Goal: Task Accomplishment & Management: Use online tool/utility

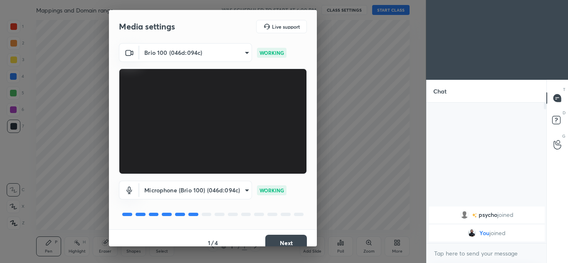
scroll to position [10, 0]
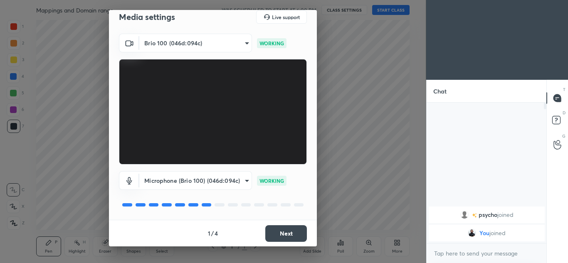
click at [280, 229] on button "Next" at bounding box center [287, 234] width 42 height 17
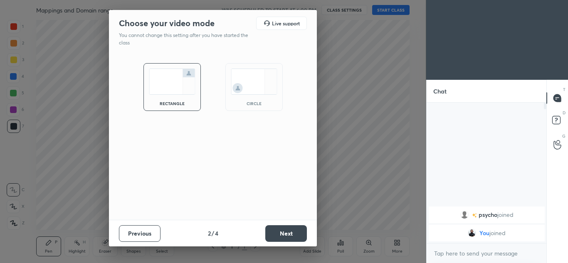
click at [280, 229] on button "Next" at bounding box center [287, 234] width 42 height 17
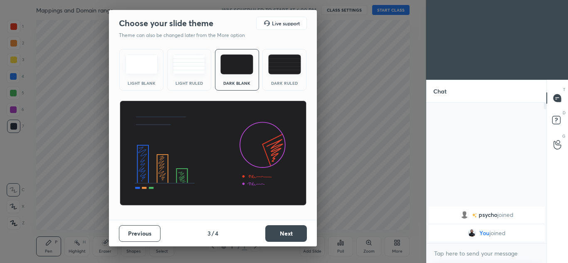
click at [280, 229] on button "Next" at bounding box center [287, 234] width 42 height 17
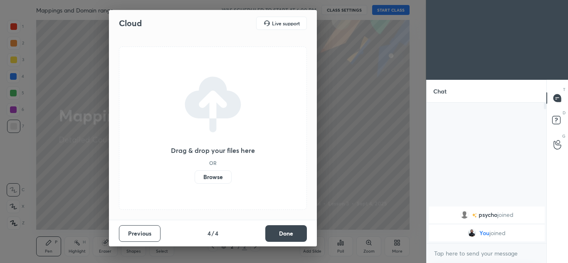
click at [221, 174] on label "Browse" at bounding box center [213, 177] width 37 height 13
click at [195, 174] on input "Browse" at bounding box center [195, 177] width 0 height 13
click at [288, 232] on button "Done" at bounding box center [287, 234] width 42 height 17
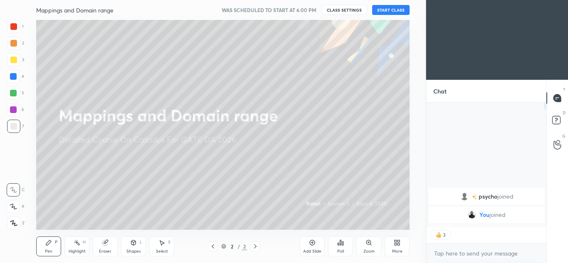
type textarea "x"
click at [348, 12] on button "CLASS SETTINGS" at bounding box center [345, 10] width 46 height 10
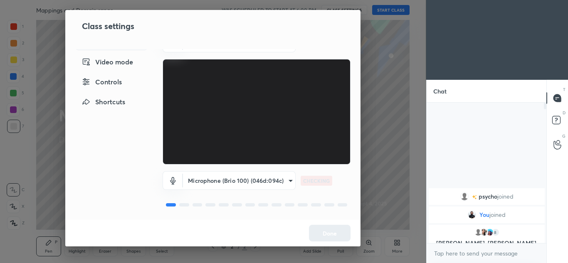
scroll to position [17, 0]
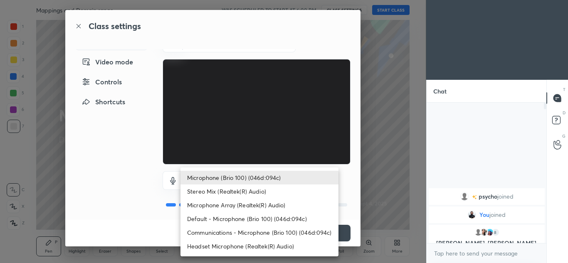
click at [271, 180] on body "1 2 3 4 5 6 7 C X Z C X Z E E Erase all H H Mappings and Domain range WAS SCHED…" at bounding box center [284, 131] width 568 height 263
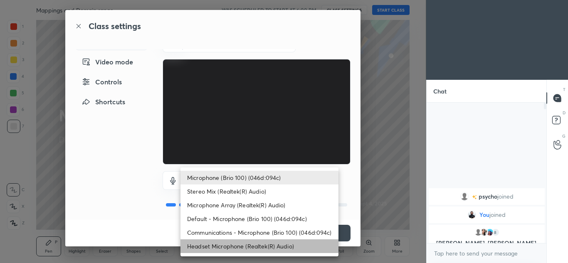
click at [263, 244] on li "Headset Microphone (Realtek(R) Audio)" at bounding box center [260, 247] width 158 height 14
type input "c5357366373ea2228791facba39c50250624b571dc46e3de83a2300c7d444454"
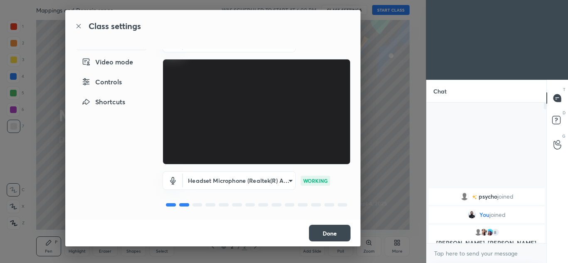
scroll to position [18, 0]
click at [338, 232] on button "Done" at bounding box center [330, 233] width 42 height 17
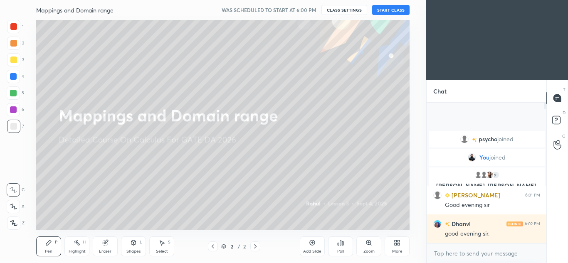
click at [392, 12] on button "START CLASS" at bounding box center [390, 10] width 37 height 10
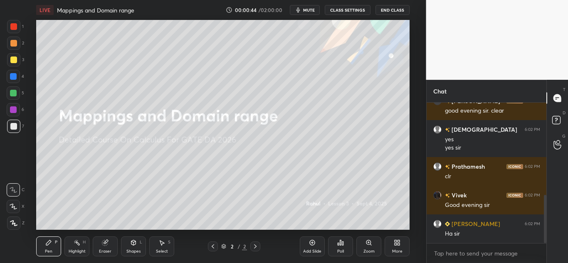
scroll to position [296, 0]
click at [312, 243] on icon at bounding box center [312, 243] width 7 height 7
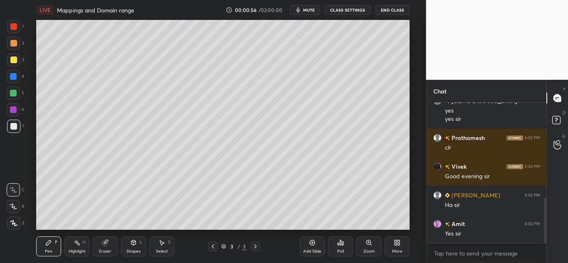
click at [15, 39] on div at bounding box center [13, 43] width 13 height 13
click at [41, 245] on div "Pen P" at bounding box center [48, 247] width 25 height 20
click at [12, 187] on icon at bounding box center [13, 190] width 7 height 6
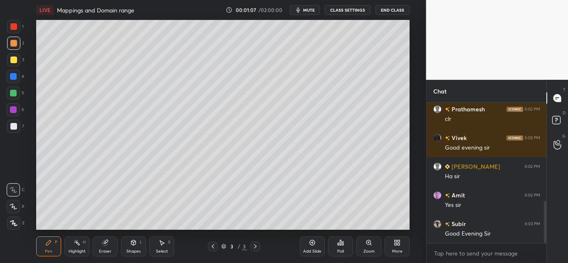
click at [11, 125] on div at bounding box center [13, 126] width 7 height 7
click at [13, 202] on div at bounding box center [13, 206] width 13 height 13
click at [130, 246] on icon at bounding box center [133, 243] width 7 height 7
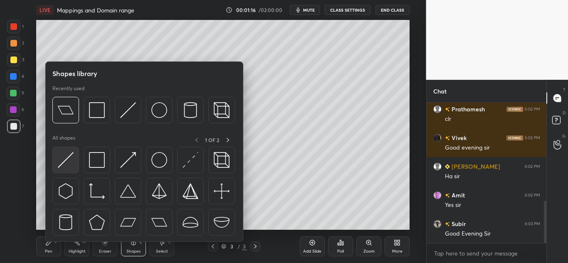
click at [62, 155] on img at bounding box center [66, 160] width 16 height 16
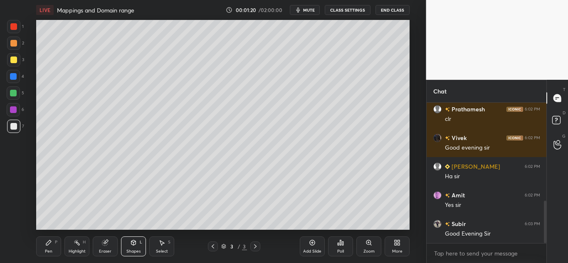
click at [45, 250] on div "Pen" at bounding box center [48, 252] width 7 height 4
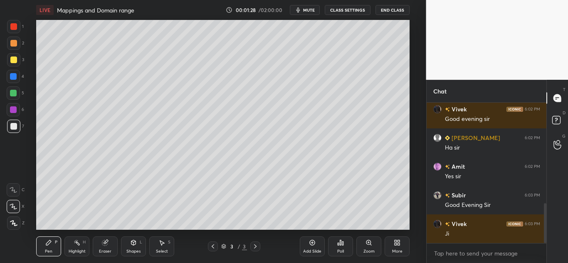
scroll to position [374, 0]
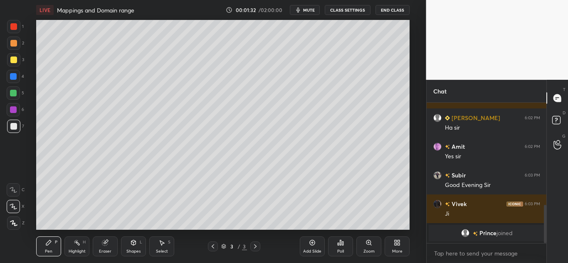
click at [12, 41] on div at bounding box center [13, 43] width 7 height 7
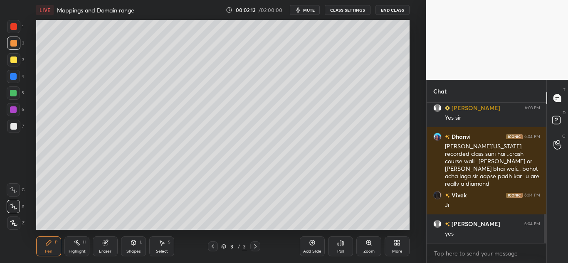
scroll to position [565, 0]
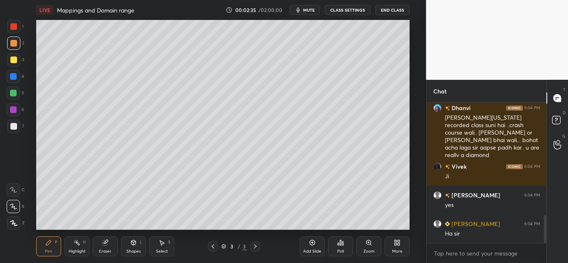
click at [12, 45] on div at bounding box center [13, 43] width 7 height 7
click at [12, 90] on div at bounding box center [13, 93] width 7 height 7
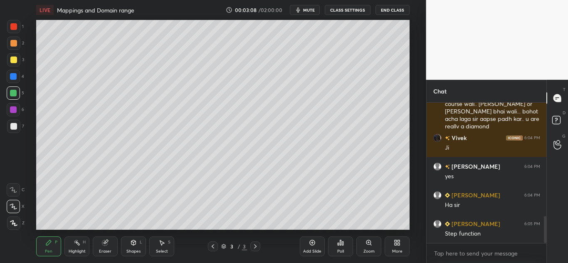
scroll to position [613, 0]
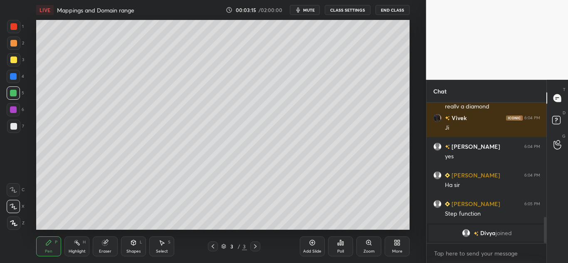
click at [14, 42] on div at bounding box center [13, 43] width 7 height 7
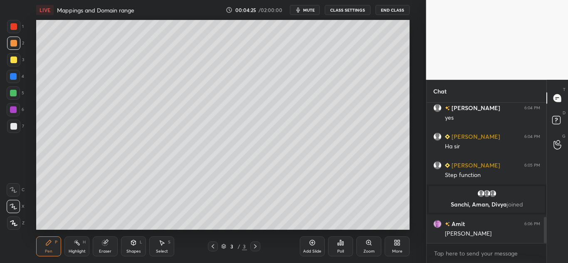
scroll to position [615, 0]
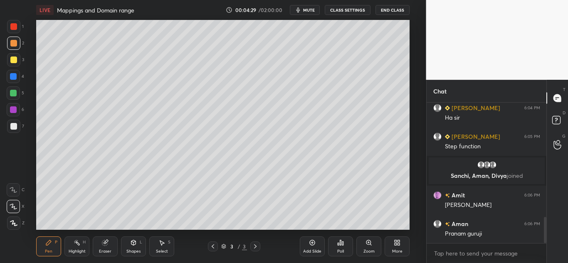
click at [308, 246] on div "Add Slide" at bounding box center [312, 247] width 25 height 20
click at [12, 46] on div at bounding box center [13, 43] width 7 height 7
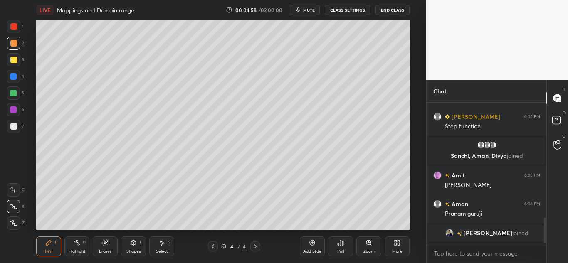
click at [14, 89] on div at bounding box center [13, 93] width 13 height 13
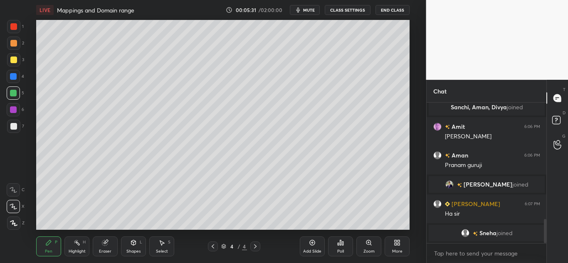
scroll to position [694, 0]
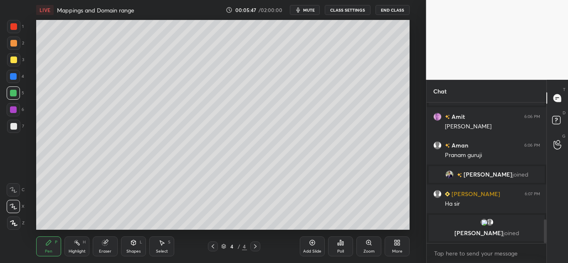
click at [131, 245] on icon at bounding box center [133, 243] width 7 height 7
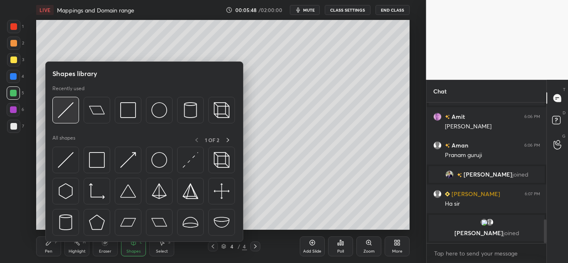
click at [69, 111] on img at bounding box center [66, 110] width 16 height 16
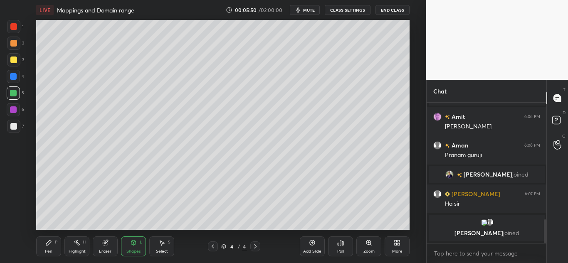
click at [45, 244] on icon at bounding box center [48, 243] width 7 height 7
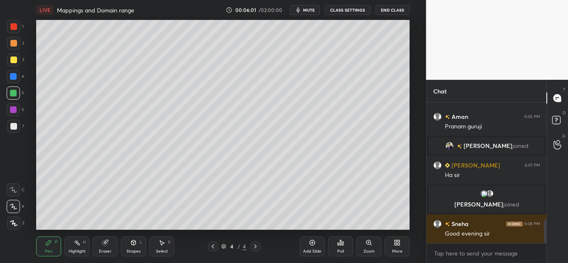
click at [125, 245] on div "Shapes L" at bounding box center [133, 247] width 25 height 20
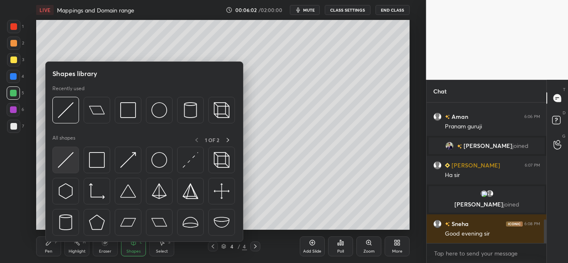
click at [75, 159] on div at bounding box center [65, 160] width 27 height 27
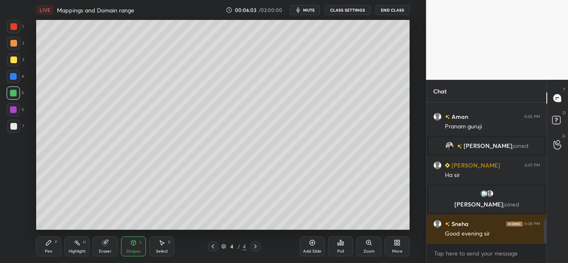
click at [44, 243] on div "Pen P" at bounding box center [48, 247] width 25 height 20
click at [14, 127] on div at bounding box center [13, 126] width 7 height 7
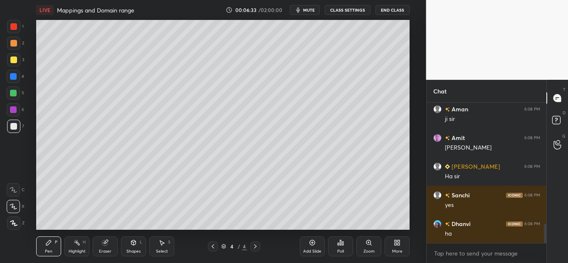
scroll to position [891, 0]
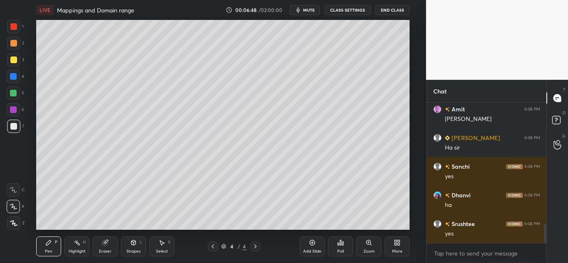
click at [317, 243] on div "Add Slide" at bounding box center [312, 247] width 25 height 20
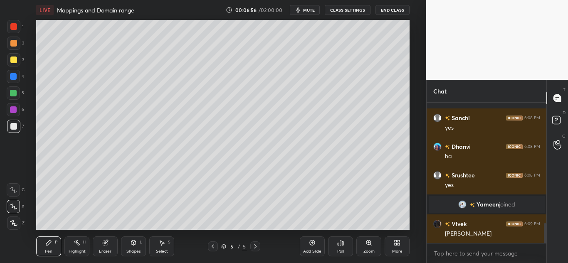
scroll to position [840, 0]
click at [106, 245] on icon at bounding box center [104, 243] width 5 height 5
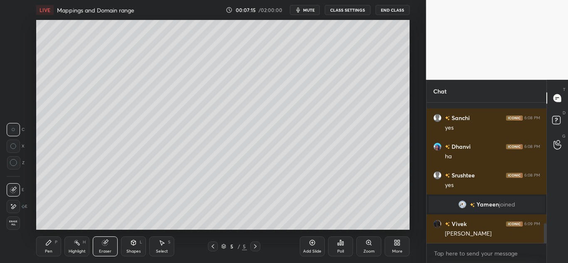
click at [51, 241] on icon at bounding box center [48, 243] width 5 height 5
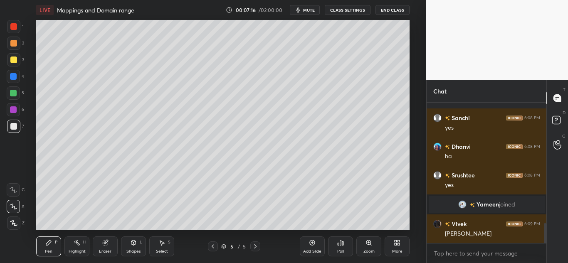
click at [16, 43] on div at bounding box center [13, 43] width 7 height 7
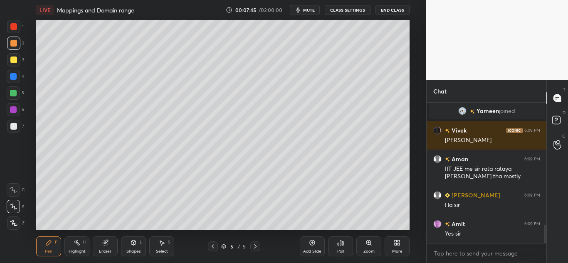
scroll to position [962, 0]
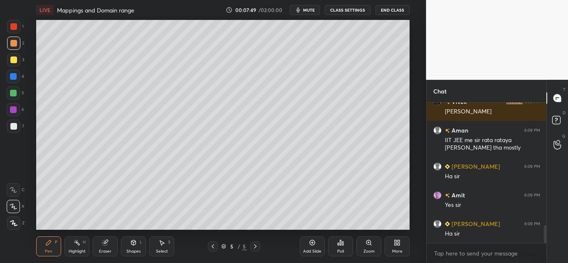
click at [107, 239] on div "Eraser" at bounding box center [105, 247] width 25 height 20
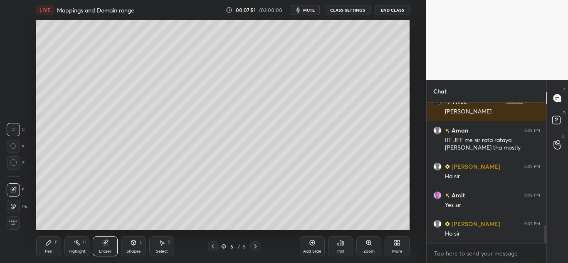
click at [47, 244] on icon at bounding box center [48, 243] width 5 height 5
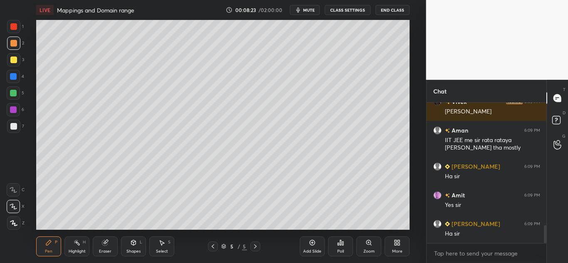
click at [124, 247] on div "Shapes L" at bounding box center [133, 247] width 25 height 20
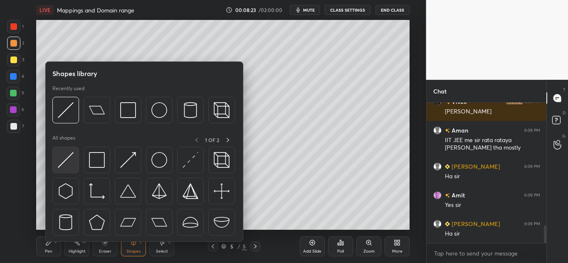
click at [70, 159] on img at bounding box center [66, 160] width 16 height 16
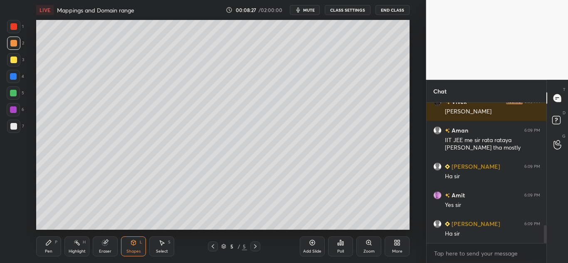
click at [49, 247] on div "Pen P" at bounding box center [48, 247] width 25 height 20
click at [17, 94] on div at bounding box center [13, 93] width 13 height 13
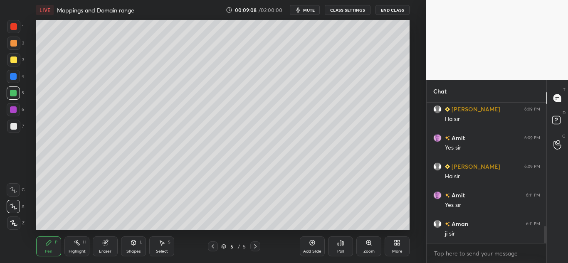
scroll to position [1048, 0]
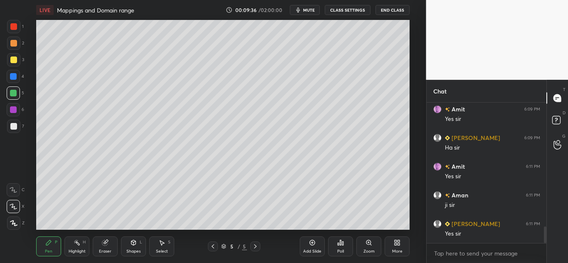
click at [14, 126] on div at bounding box center [13, 126] width 7 height 7
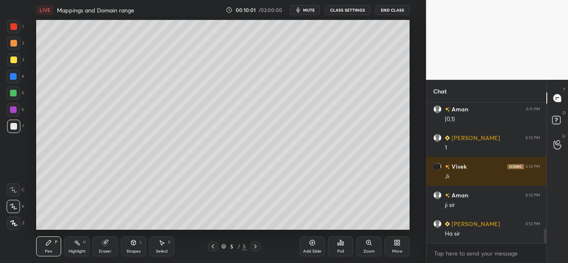
scroll to position [1249, 0]
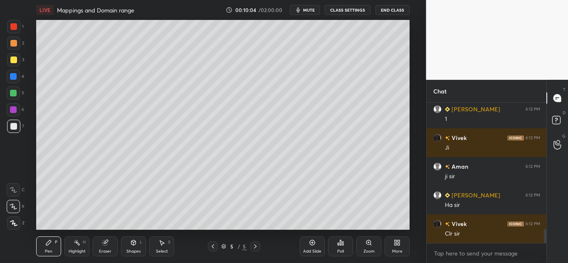
click at [309, 244] on div "Add Slide" at bounding box center [312, 247] width 25 height 20
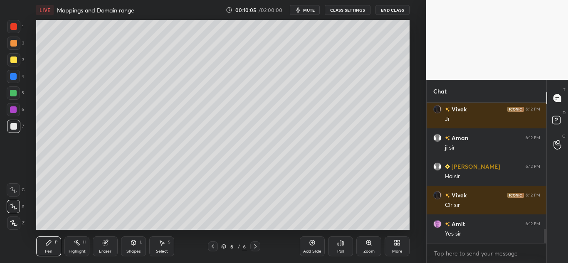
click at [17, 58] on div at bounding box center [13, 60] width 7 height 7
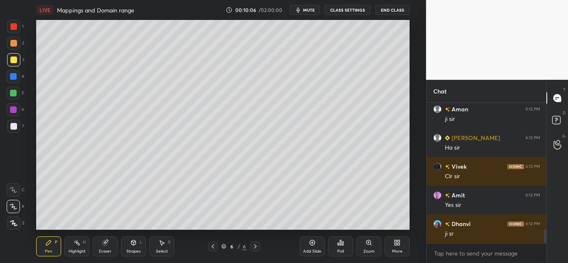
scroll to position [1335, 0]
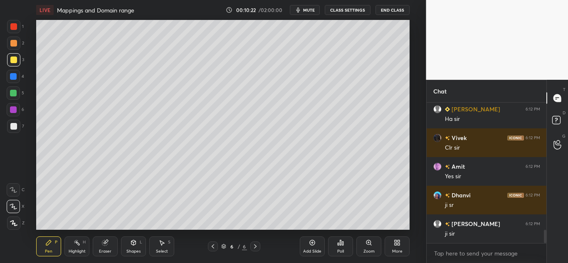
click at [127, 247] on div "Shapes L" at bounding box center [133, 247] width 25 height 20
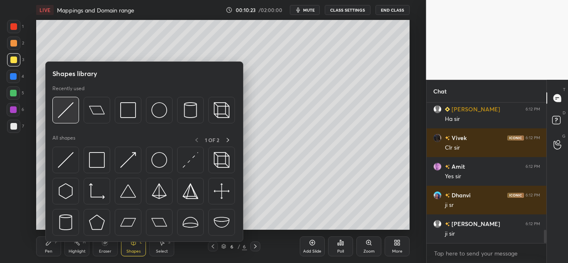
click at [67, 111] on img at bounding box center [66, 110] width 16 height 16
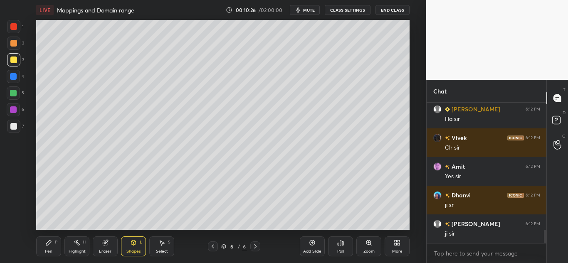
click at [48, 244] on icon at bounding box center [48, 243] width 5 height 5
click at [129, 246] on div "Shapes L" at bounding box center [133, 247] width 25 height 20
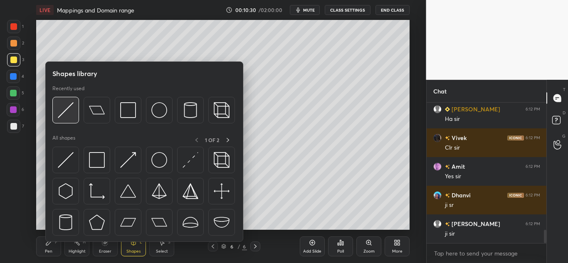
click at [67, 107] on img at bounding box center [66, 110] width 16 height 16
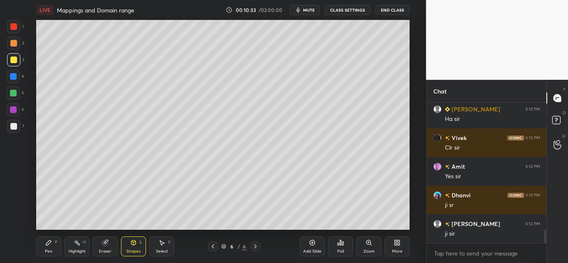
click at [50, 241] on icon at bounding box center [48, 243] width 5 height 5
click at [12, 41] on div at bounding box center [13, 43] width 7 height 7
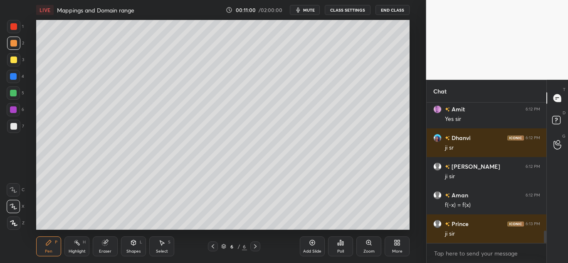
scroll to position [1422, 0]
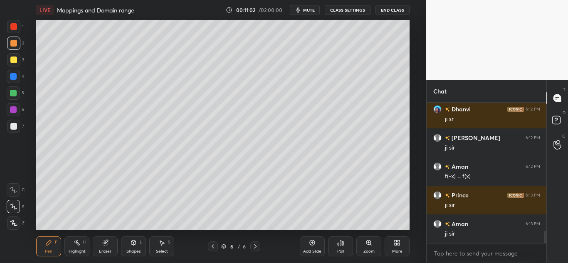
click at [10, 127] on div at bounding box center [13, 126] width 7 height 7
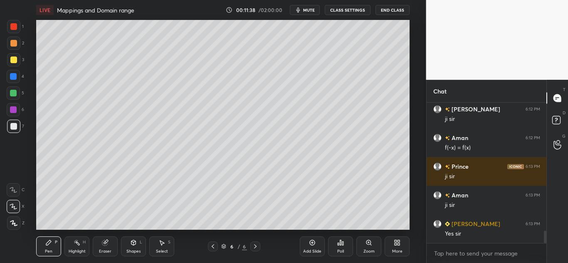
click at [10, 62] on div at bounding box center [13, 59] width 13 height 13
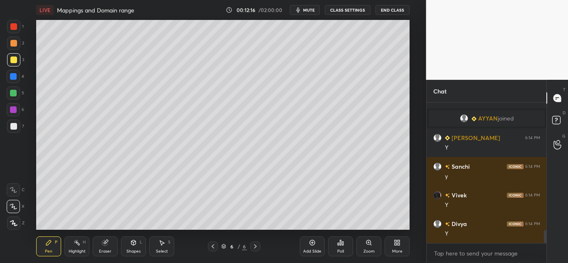
scroll to position [121, 117]
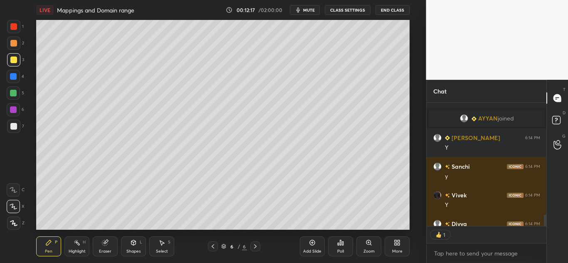
click at [105, 243] on icon at bounding box center [104, 243] width 5 height 5
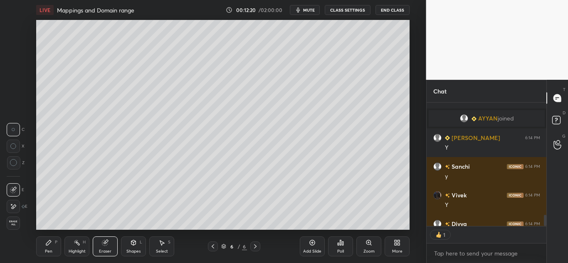
click at [52, 246] on icon at bounding box center [48, 243] width 7 height 7
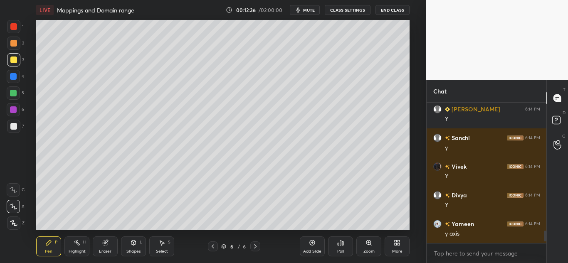
scroll to position [1440, 0]
click at [15, 74] on div at bounding box center [13, 76] width 7 height 7
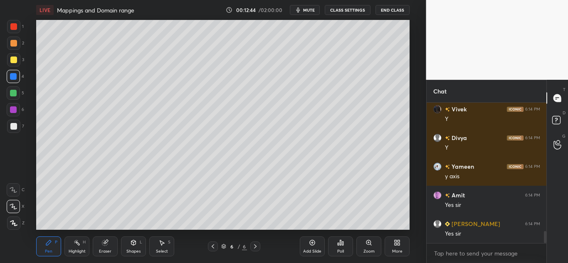
scroll to position [1526, 0]
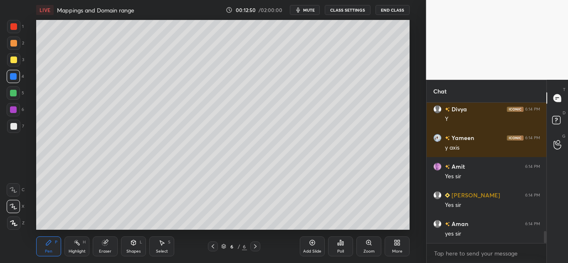
click at [311, 244] on icon at bounding box center [312, 243] width 7 height 7
click at [17, 59] on div at bounding box center [13, 59] width 13 height 13
click at [131, 248] on div "Shapes L" at bounding box center [133, 247] width 25 height 20
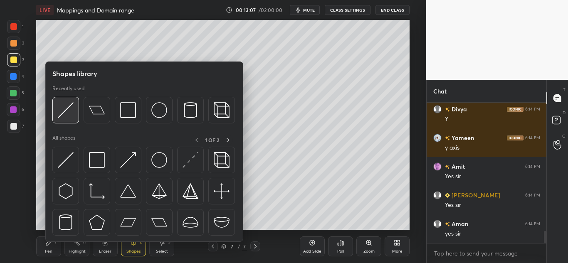
click at [70, 109] on img at bounding box center [66, 110] width 16 height 16
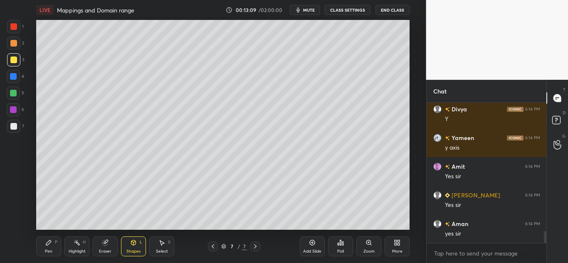
click at [54, 243] on div "Pen P" at bounding box center [48, 247] width 25 height 20
click at [12, 124] on div at bounding box center [13, 126] width 7 height 7
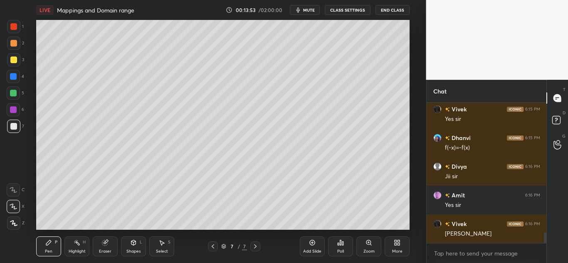
scroll to position [1698, 0]
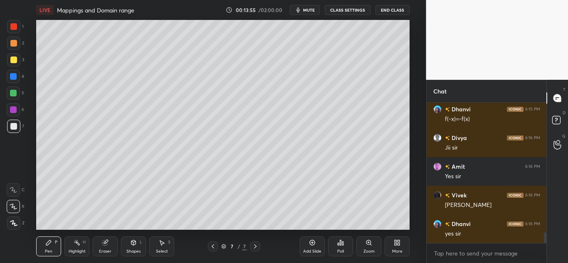
click at [15, 126] on div at bounding box center [13, 126] width 7 height 7
click at [312, 247] on div "Add Slide" at bounding box center [312, 247] width 25 height 20
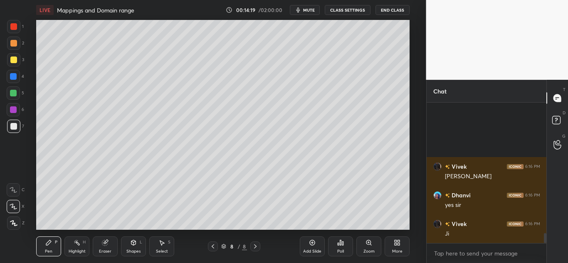
scroll to position [1813, 0]
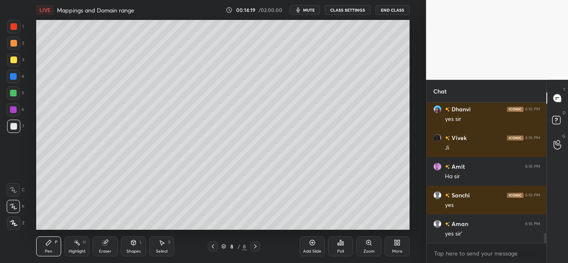
click at [107, 243] on icon at bounding box center [104, 243] width 5 height 5
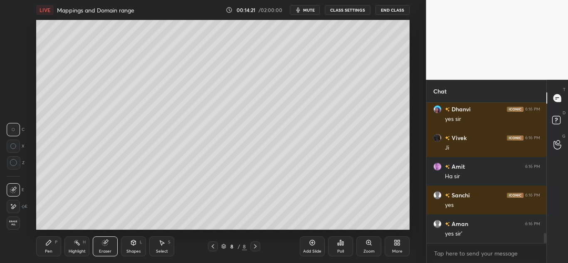
click at [50, 247] on div "Pen P" at bounding box center [48, 247] width 25 height 20
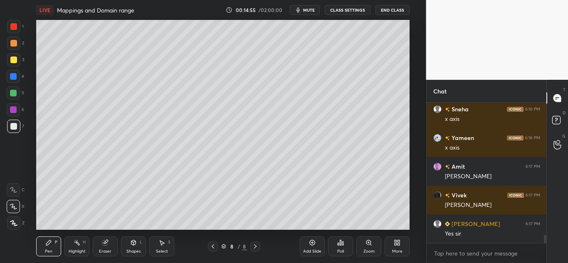
scroll to position [2244, 0]
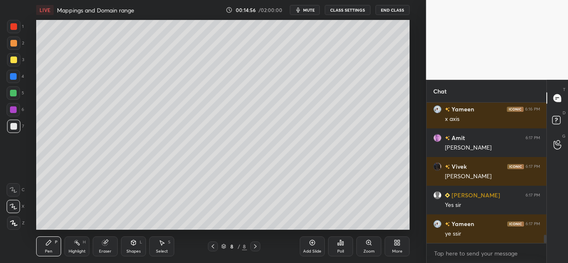
click at [10, 43] on div at bounding box center [13, 43] width 13 height 13
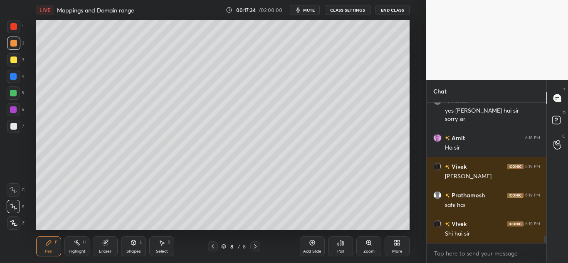
scroll to position [2568, 0]
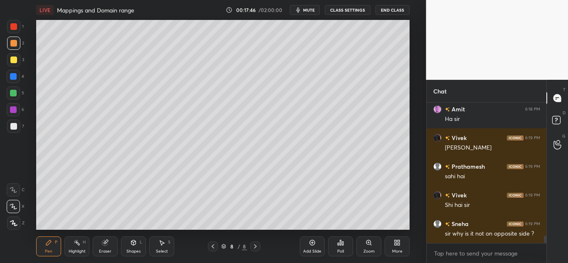
click at [108, 242] on icon at bounding box center [106, 242] width 5 height 4
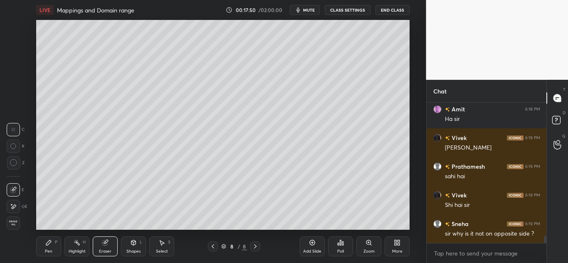
click at [14, 188] on icon at bounding box center [13, 190] width 7 height 7
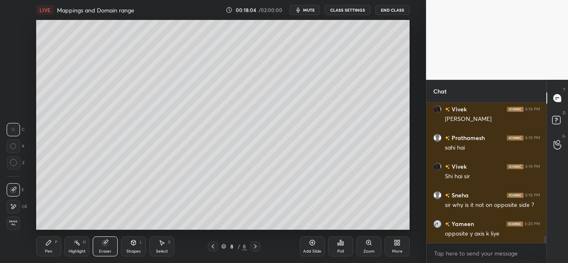
click at [44, 244] on div "Pen P" at bounding box center [48, 247] width 25 height 20
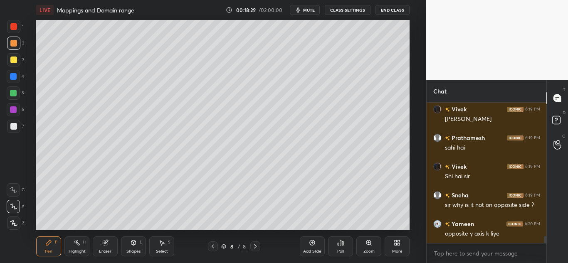
scroll to position [2625, 0]
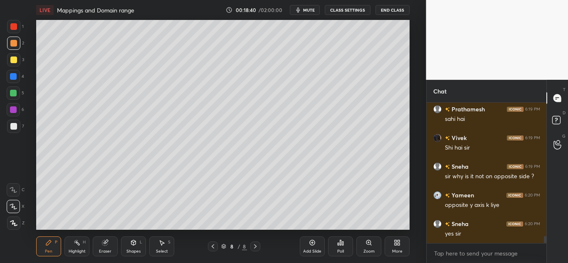
click at [101, 244] on div "Eraser" at bounding box center [105, 247] width 25 height 20
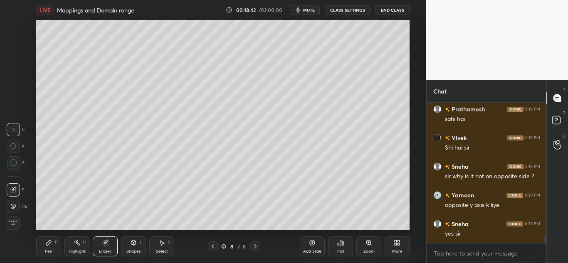
scroll to position [2633, 0]
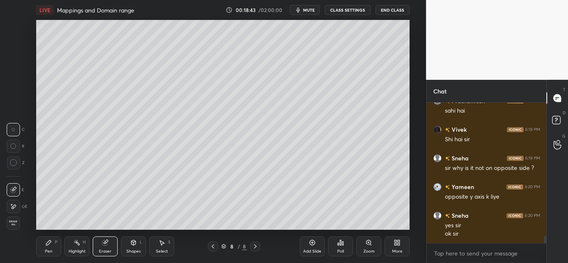
click at [48, 243] on icon at bounding box center [48, 243] width 5 height 5
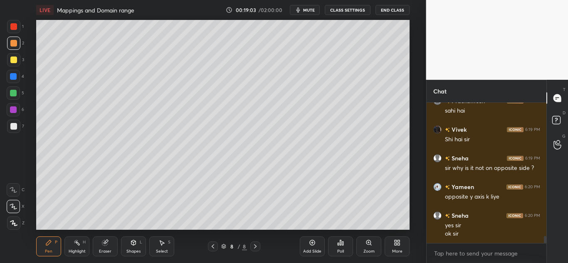
click at [379, 223] on div "Add Slide Poll Zoom More" at bounding box center [355, 246] width 110 height 47
click at [310, 245] on icon at bounding box center [312, 243] width 7 height 7
click at [135, 245] on icon at bounding box center [134, 243] width 5 height 5
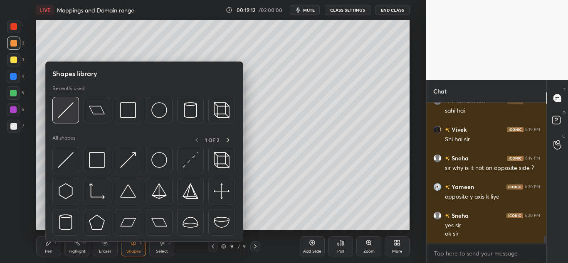
click at [74, 109] on img at bounding box center [66, 110] width 16 height 16
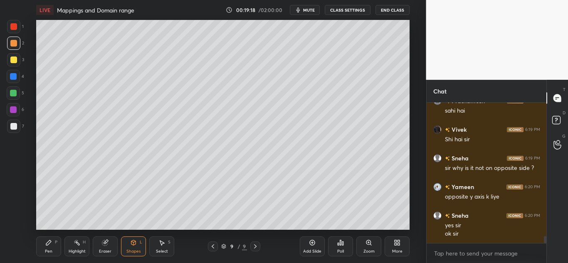
click at [50, 242] on icon at bounding box center [48, 243] width 5 height 5
click at [12, 55] on div at bounding box center [13, 59] width 13 height 13
click at [214, 244] on icon at bounding box center [213, 246] width 7 height 7
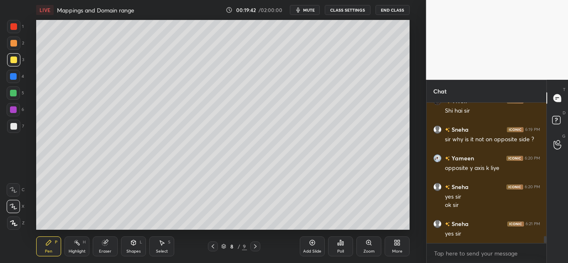
click at [210, 246] on icon at bounding box center [213, 246] width 7 height 7
click at [254, 245] on icon at bounding box center [255, 247] width 2 height 4
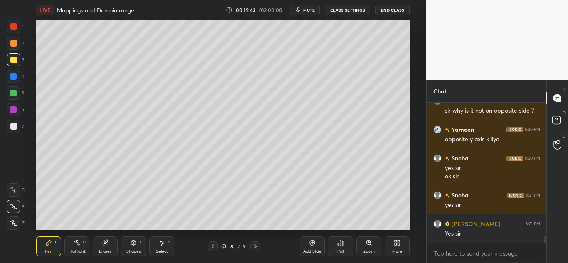
click at [253, 245] on icon at bounding box center [255, 246] width 7 height 7
click at [12, 54] on div at bounding box center [13, 59] width 13 height 13
click at [14, 43] on div at bounding box center [13, 43] width 7 height 7
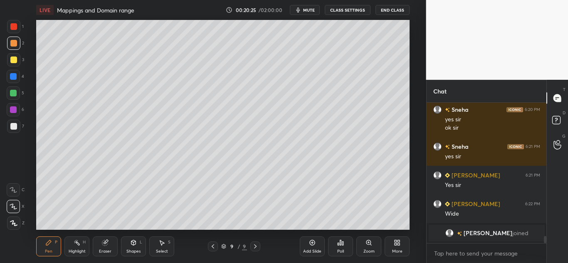
scroll to position [2382, 0]
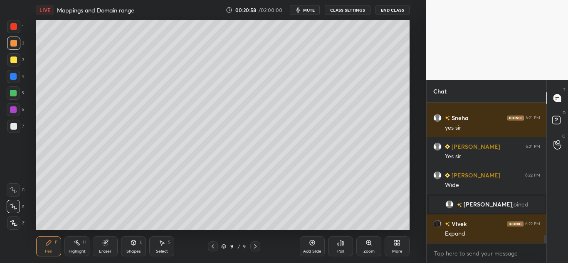
click at [14, 190] on icon at bounding box center [13, 190] width 7 height 6
click at [102, 243] on icon at bounding box center [105, 243] width 7 height 7
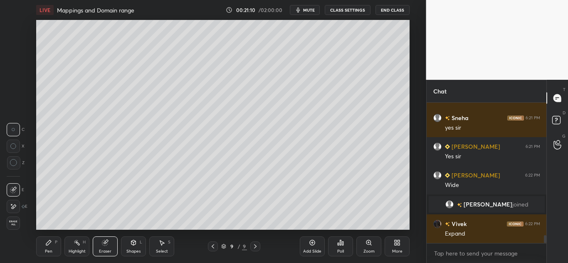
click at [44, 244] on div "Pen P" at bounding box center [48, 247] width 25 height 20
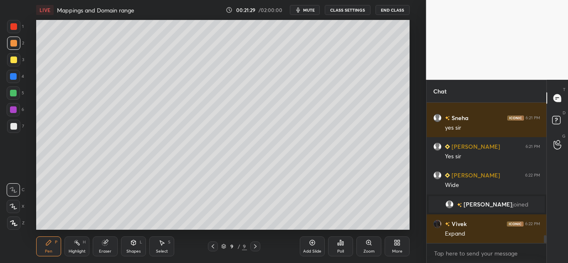
scroll to position [2410, 0]
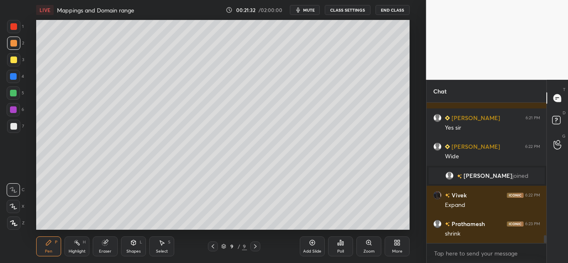
click at [12, 60] on div at bounding box center [13, 60] width 7 height 7
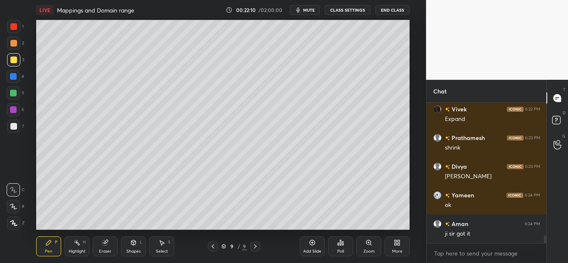
scroll to position [2525, 0]
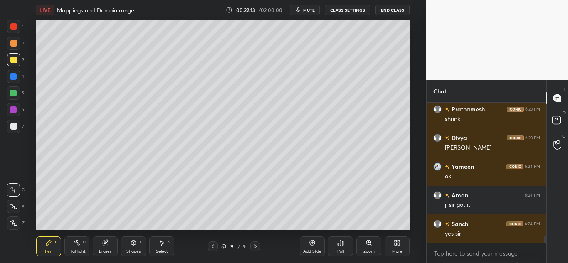
click at [13, 126] on div at bounding box center [13, 126] width 7 height 7
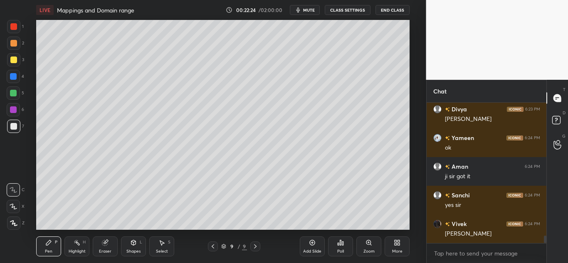
click at [11, 95] on div at bounding box center [13, 93] width 7 height 7
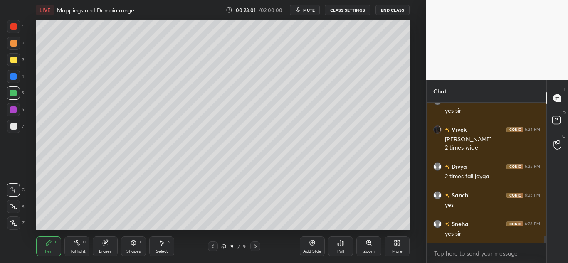
scroll to position [2677, 0]
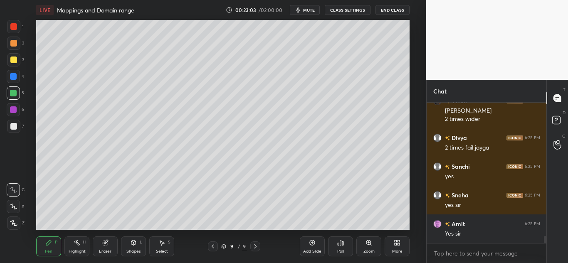
click at [311, 244] on icon at bounding box center [312, 243] width 7 height 7
click at [136, 245] on icon at bounding box center [133, 243] width 7 height 7
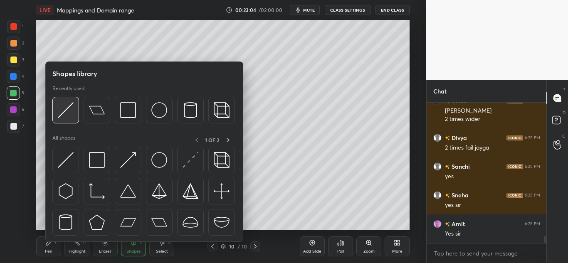
click at [65, 114] on img at bounding box center [66, 110] width 16 height 16
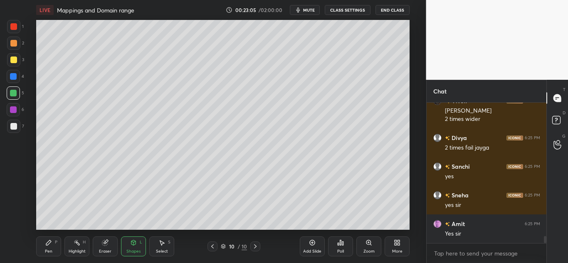
scroll to position [2706, 0]
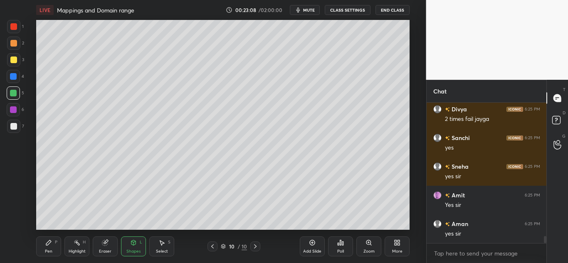
click at [16, 77] on div at bounding box center [13, 76] width 7 height 7
click at [15, 93] on div at bounding box center [13, 93] width 7 height 7
click at [45, 239] on div "Pen P" at bounding box center [48, 247] width 25 height 20
click at [15, 60] on div at bounding box center [13, 60] width 7 height 7
click at [11, 74] on div at bounding box center [13, 76] width 7 height 7
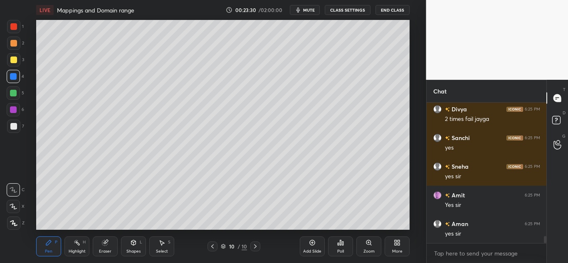
click at [16, 61] on div at bounding box center [13, 60] width 7 height 7
click at [107, 243] on icon at bounding box center [105, 243] width 7 height 7
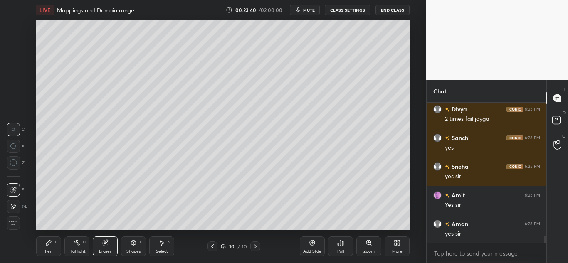
click at [49, 240] on icon at bounding box center [48, 243] width 7 height 7
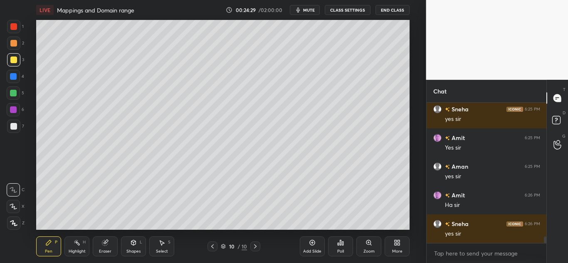
scroll to position [2792, 0]
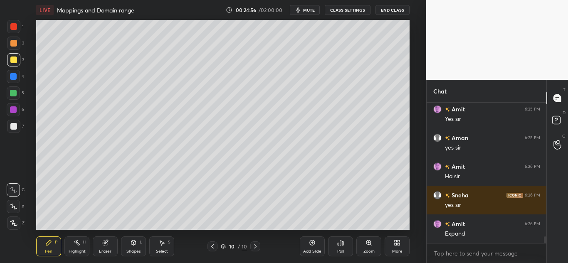
click at [15, 77] on div at bounding box center [13, 76] width 7 height 7
click at [14, 92] on div at bounding box center [13, 93] width 7 height 7
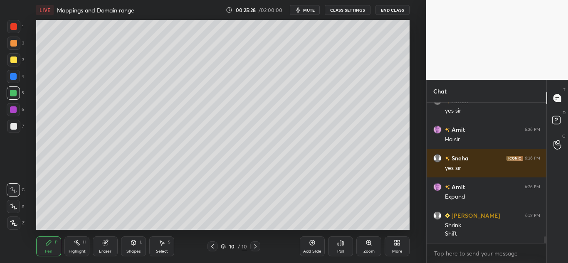
scroll to position [2858, 0]
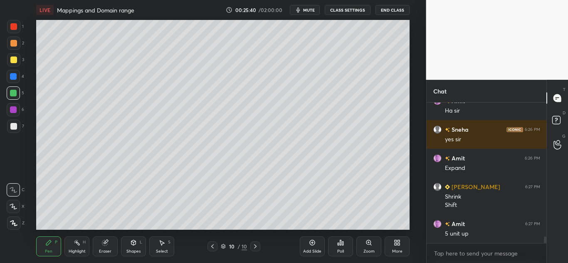
click at [12, 60] on div at bounding box center [13, 60] width 7 height 7
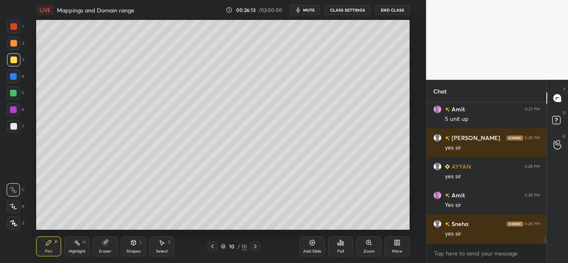
scroll to position [3001, 0]
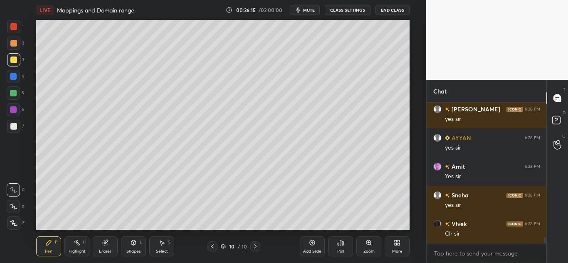
click at [311, 243] on icon at bounding box center [312, 243] width 7 height 7
click at [134, 243] on icon at bounding box center [134, 244] width 0 height 3
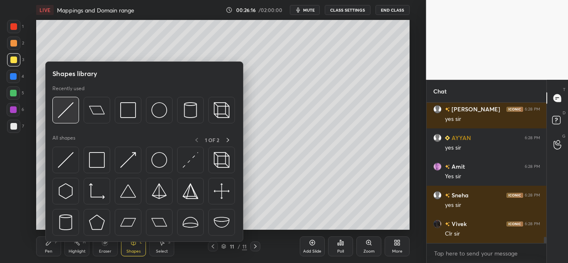
click at [70, 116] on img at bounding box center [66, 110] width 16 height 16
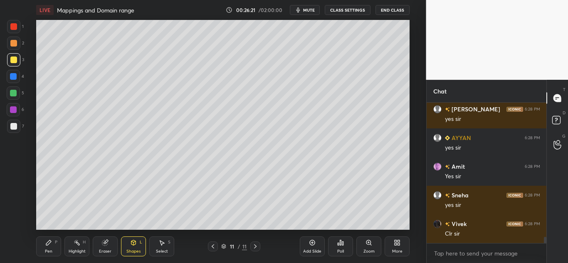
click at [129, 246] on div "Shapes L" at bounding box center [133, 247] width 25 height 20
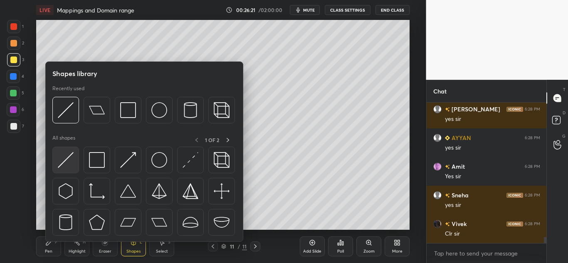
click at [71, 160] on img at bounding box center [66, 160] width 16 height 16
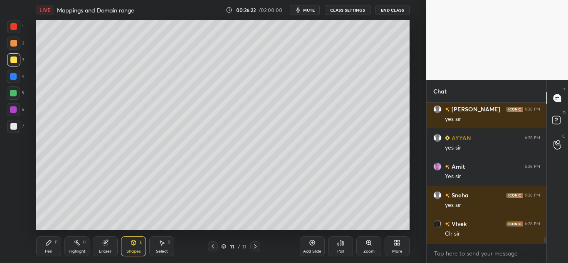
click at [52, 243] on div "Pen P" at bounding box center [48, 247] width 25 height 20
click at [18, 127] on div at bounding box center [13, 126] width 13 height 13
click at [108, 243] on icon at bounding box center [105, 243] width 7 height 7
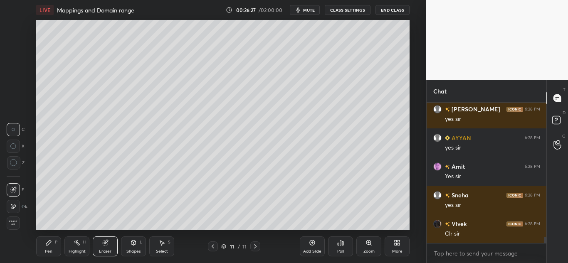
click at [47, 243] on icon at bounding box center [48, 243] width 5 height 5
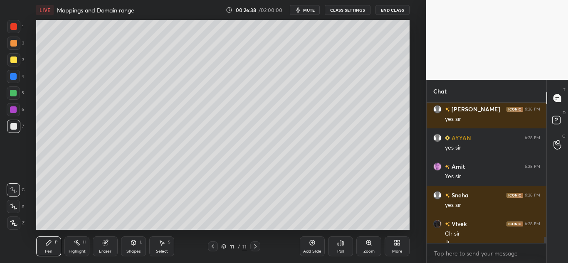
scroll to position [3010, 0]
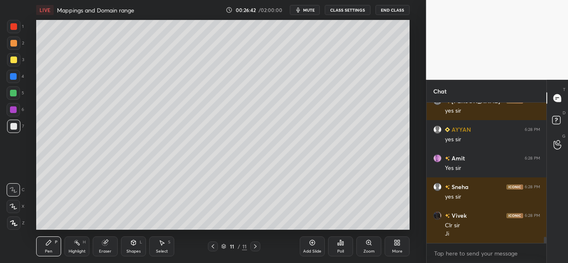
click at [210, 247] on icon at bounding box center [213, 246] width 7 height 7
click at [257, 247] on icon at bounding box center [255, 246] width 7 height 7
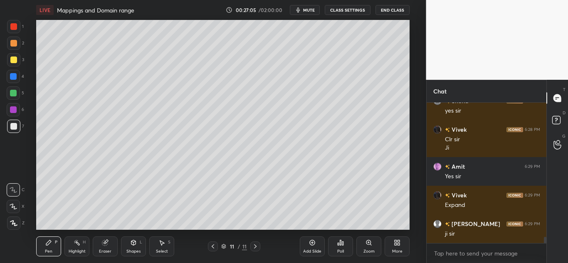
scroll to position [3125, 0]
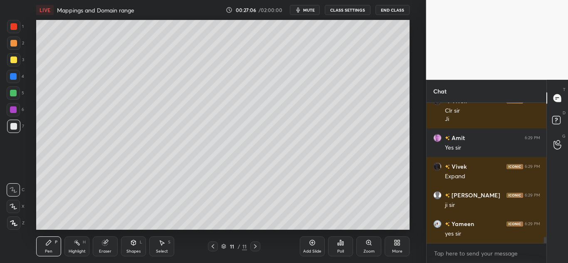
click at [11, 42] on div at bounding box center [13, 43] width 7 height 7
click at [14, 59] on div at bounding box center [13, 60] width 7 height 7
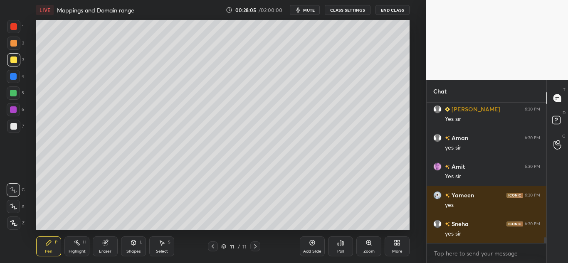
scroll to position [3297, 0]
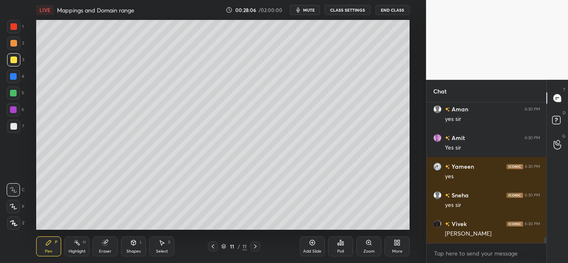
click at [216, 246] on icon at bounding box center [213, 246] width 7 height 7
click at [216, 247] on icon at bounding box center [213, 246] width 7 height 7
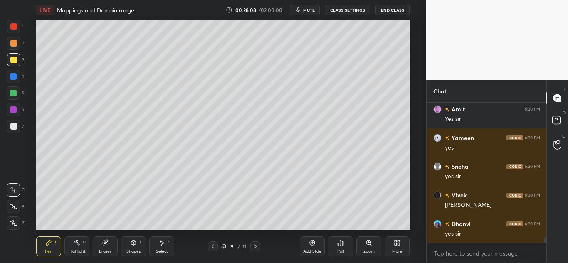
click at [256, 246] on icon at bounding box center [255, 246] width 7 height 7
click at [257, 247] on icon at bounding box center [255, 246] width 7 height 7
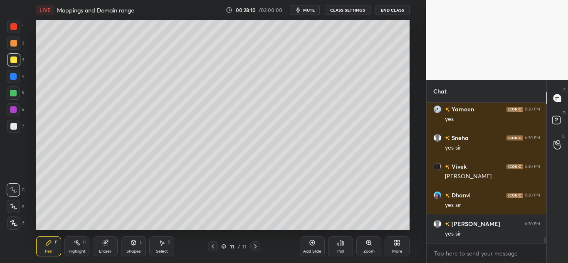
click at [258, 246] on icon at bounding box center [255, 246] width 7 height 7
click at [313, 246] on icon at bounding box center [312, 243] width 7 height 7
click at [15, 59] on div at bounding box center [13, 60] width 7 height 7
click at [16, 218] on div at bounding box center [13, 223] width 13 height 13
click at [107, 243] on icon at bounding box center [104, 243] width 5 height 5
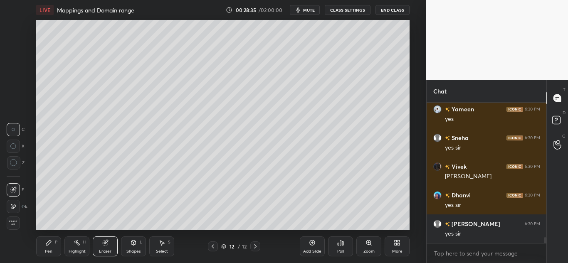
click at [47, 248] on div "Pen P" at bounding box center [48, 247] width 25 height 20
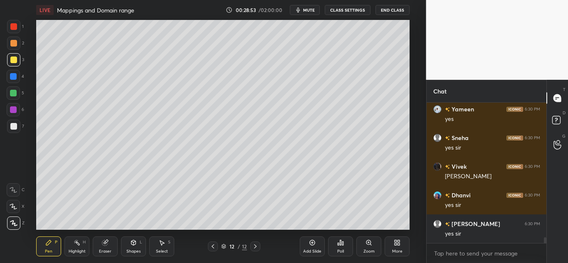
click at [14, 42] on div at bounding box center [13, 43] width 7 height 7
click at [16, 77] on div at bounding box center [13, 76] width 7 height 7
click at [12, 56] on div at bounding box center [13, 59] width 13 height 13
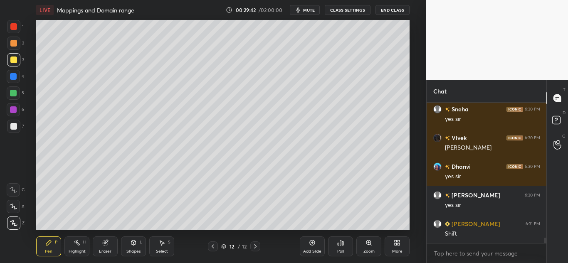
click at [11, 189] on icon at bounding box center [13, 190] width 7 height 6
click at [12, 57] on div at bounding box center [13, 60] width 7 height 7
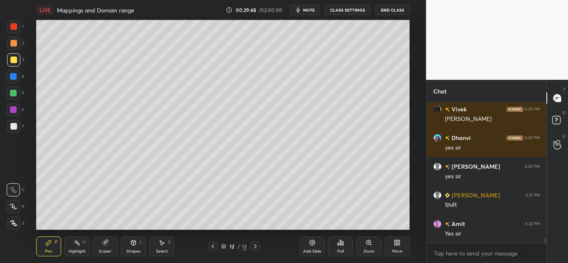
scroll to position [3440, 0]
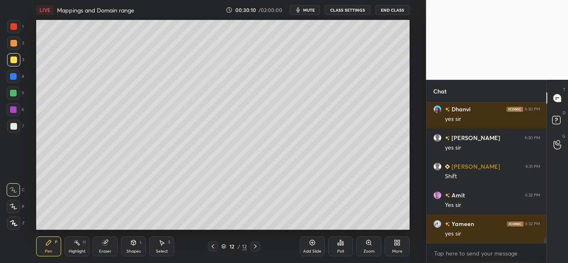
click at [107, 241] on icon at bounding box center [106, 242] width 5 height 4
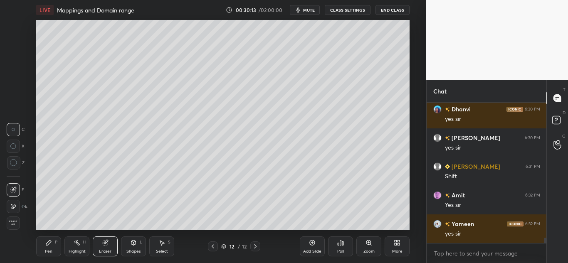
click at [44, 246] on div "Pen P" at bounding box center [48, 247] width 25 height 20
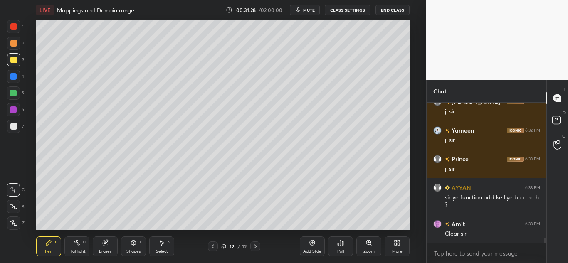
scroll to position [3678, 0]
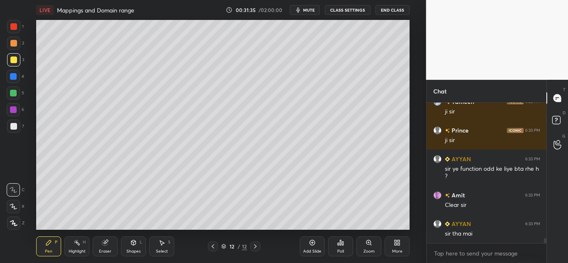
click at [210, 247] on icon at bounding box center [213, 246] width 7 height 7
click at [213, 246] on icon at bounding box center [213, 246] width 7 height 7
click at [213, 246] on icon at bounding box center [213, 247] width 2 height 4
click at [213, 248] on icon at bounding box center [213, 247] width 2 height 4
click at [256, 247] on icon at bounding box center [255, 246] width 7 height 7
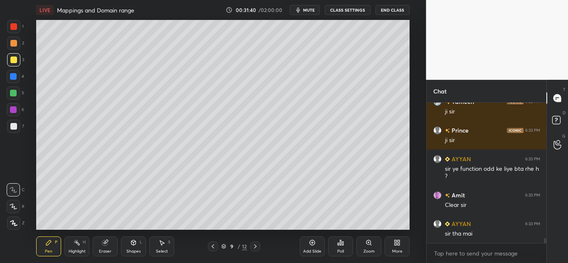
click at [256, 247] on icon at bounding box center [255, 246] width 7 height 7
click at [257, 247] on icon at bounding box center [255, 246] width 7 height 7
click at [254, 246] on icon at bounding box center [255, 246] width 7 height 7
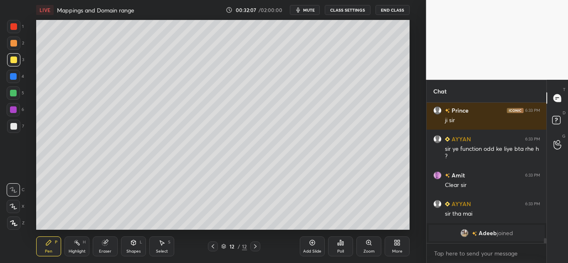
click at [312, 244] on icon at bounding box center [312, 243] width 7 height 7
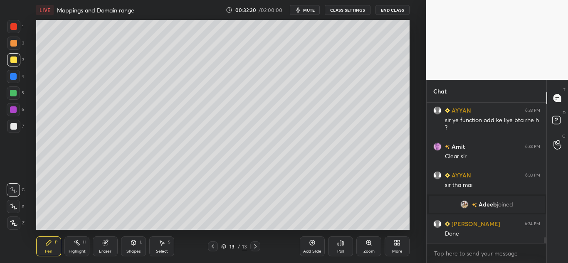
scroll to position [3358, 0]
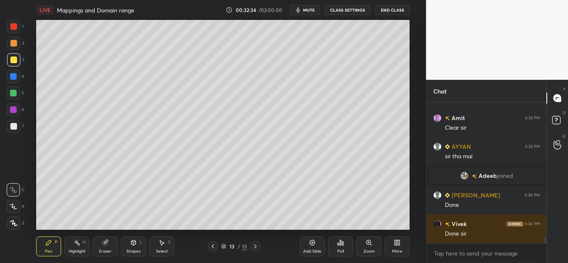
click at [12, 60] on div at bounding box center [13, 60] width 7 height 7
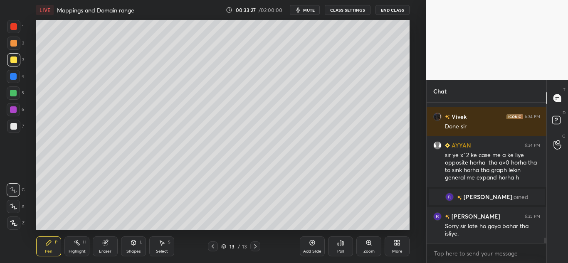
scroll to position [3463, 0]
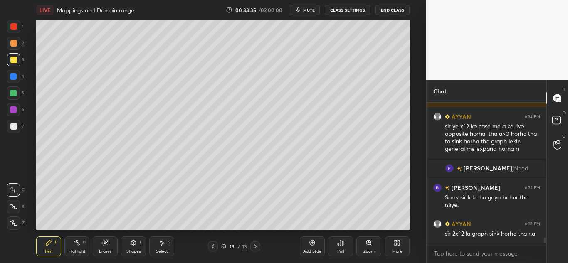
click at [101, 243] on div "Eraser" at bounding box center [105, 247] width 25 height 20
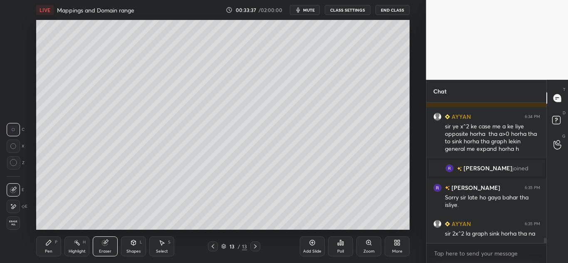
click at [43, 248] on div "Pen P" at bounding box center [48, 247] width 25 height 20
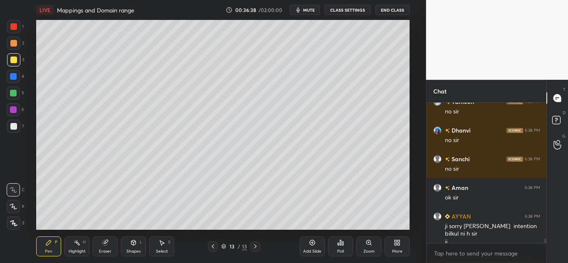
scroll to position [4064, 0]
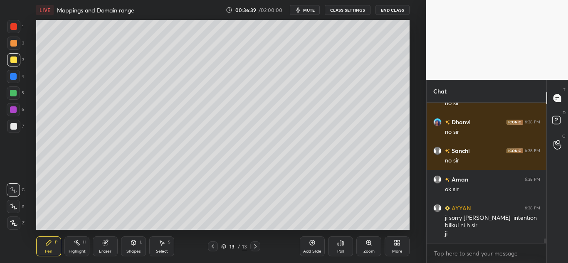
click at [101, 244] on div "Eraser" at bounding box center [105, 247] width 25 height 20
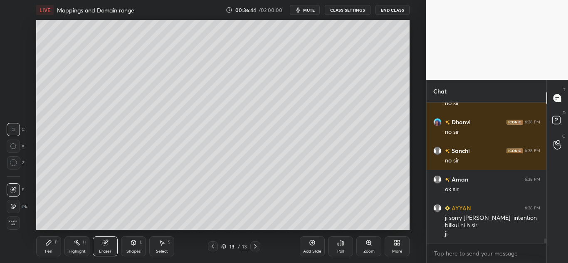
click at [12, 147] on icon at bounding box center [13, 147] width 6 height 6
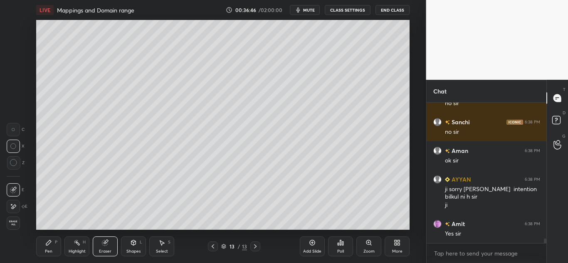
click at [15, 162] on icon at bounding box center [13, 162] width 7 height 7
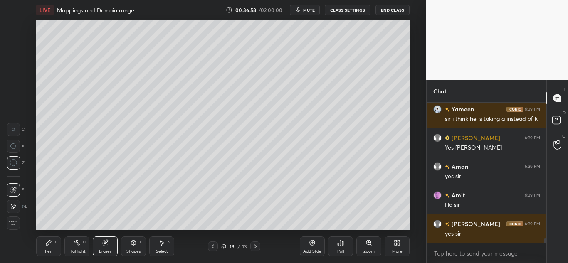
scroll to position [4265, 0]
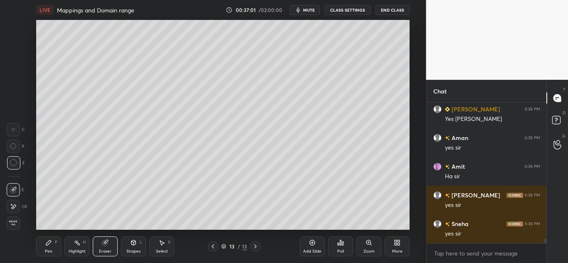
click at [48, 246] on icon at bounding box center [48, 243] width 5 height 5
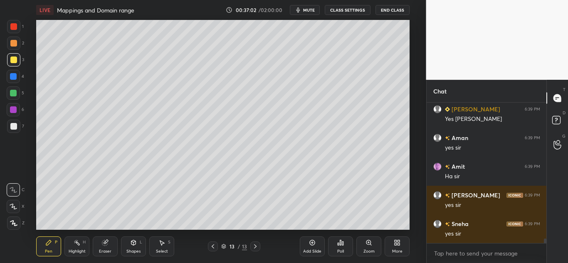
click at [17, 46] on div at bounding box center [13, 43] width 13 height 13
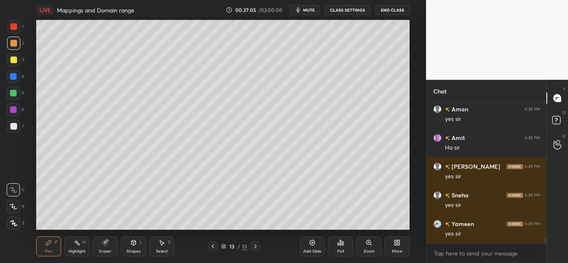
scroll to position [4323, 0]
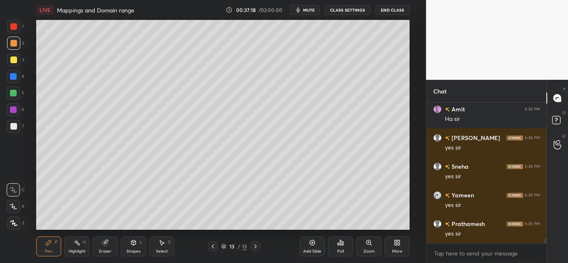
click at [103, 241] on icon at bounding box center [105, 243] width 7 height 7
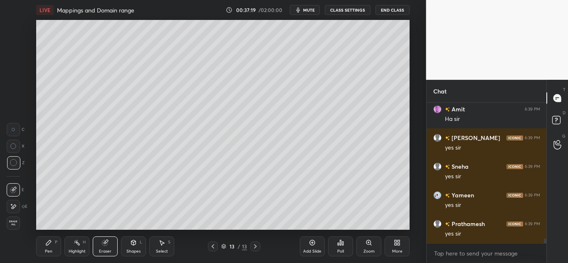
click at [50, 243] on icon at bounding box center [48, 243] width 7 height 7
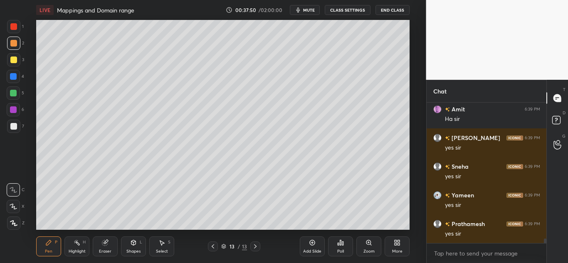
scroll to position [4351, 0]
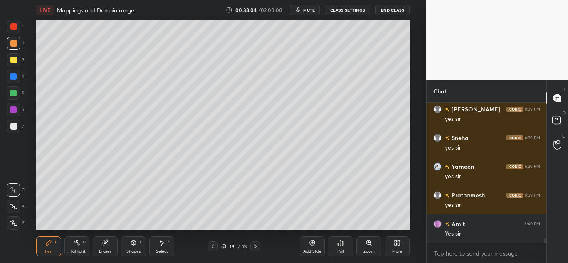
click at [13, 93] on div at bounding box center [13, 93] width 7 height 7
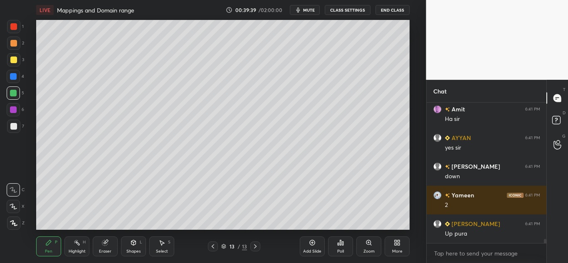
scroll to position [4610, 0]
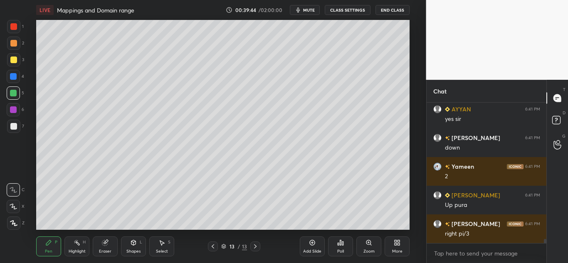
click at [375, 226] on div "Add Slide Poll Zoom More" at bounding box center [355, 246] width 110 height 47
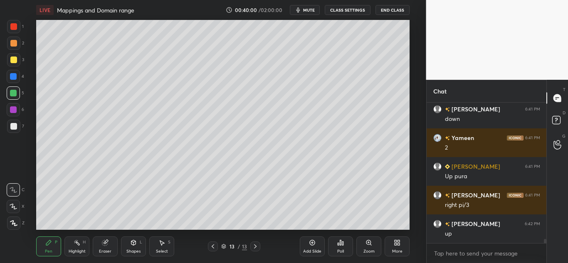
scroll to position [4667, 0]
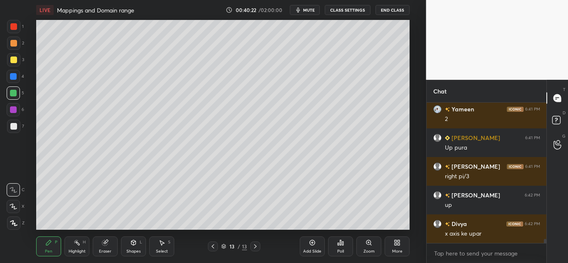
click at [310, 244] on icon at bounding box center [312, 243] width 7 height 7
click at [11, 127] on div at bounding box center [13, 126] width 7 height 7
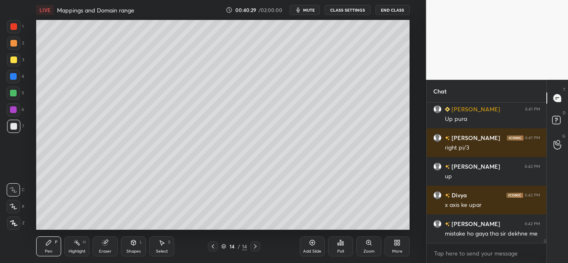
click at [212, 247] on icon at bounding box center [213, 247] width 2 height 4
click at [256, 246] on icon at bounding box center [255, 246] width 7 height 7
click at [214, 248] on icon at bounding box center [213, 246] width 7 height 7
click at [256, 245] on icon at bounding box center [255, 246] width 7 height 7
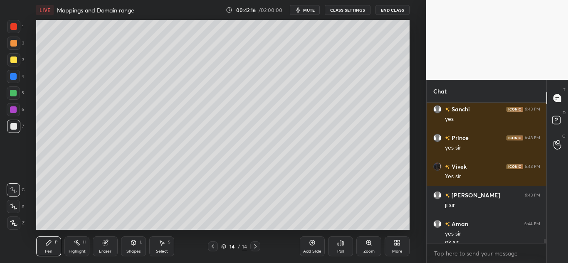
scroll to position [4617, 0]
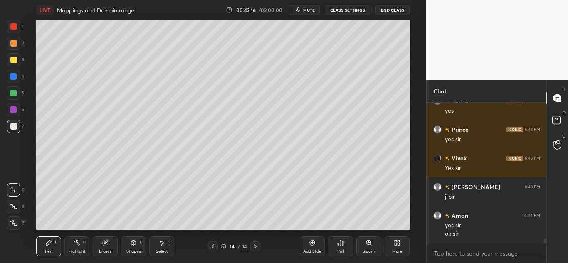
click at [305, 244] on div "Add Slide" at bounding box center [312, 247] width 25 height 20
click at [17, 42] on div at bounding box center [13, 43] width 13 height 13
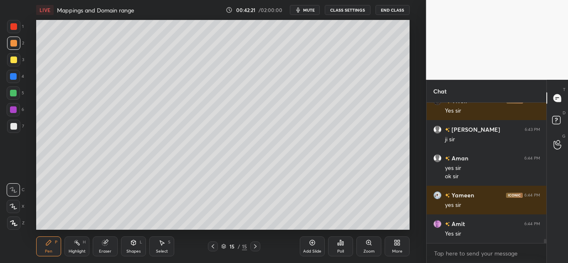
scroll to position [4703, 0]
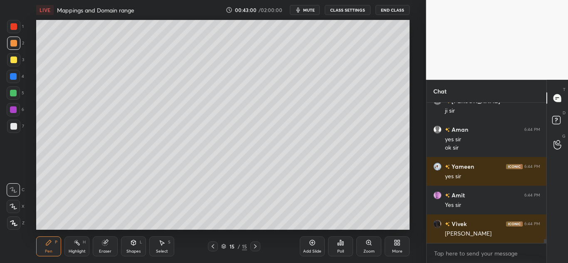
click at [109, 238] on div "Eraser" at bounding box center [105, 247] width 25 height 20
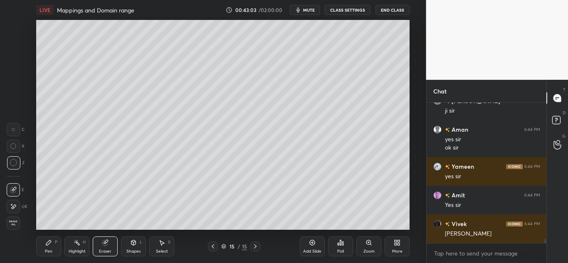
click at [50, 245] on icon at bounding box center [48, 243] width 7 height 7
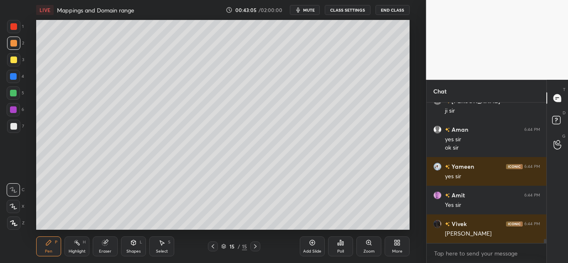
click at [45, 244] on icon at bounding box center [48, 243] width 7 height 7
click at [104, 240] on icon at bounding box center [105, 243] width 7 height 7
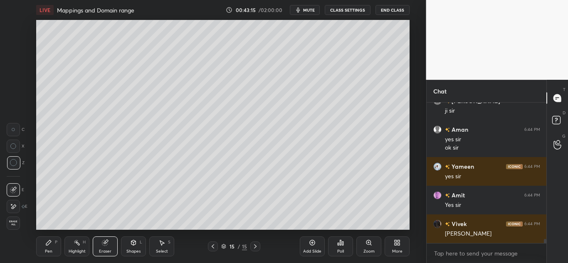
click at [48, 241] on icon at bounding box center [48, 243] width 7 height 7
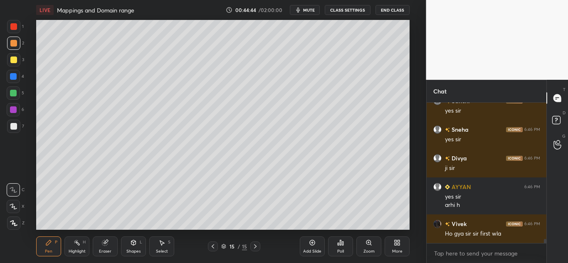
scroll to position [4883, 0]
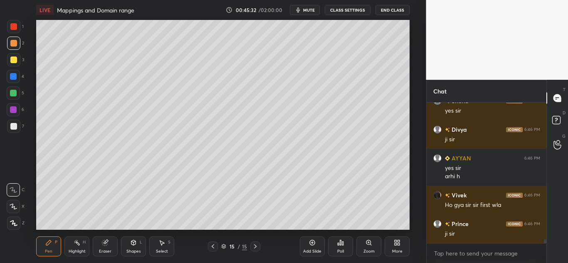
click at [342, 245] on icon at bounding box center [340, 243] width 1 height 5
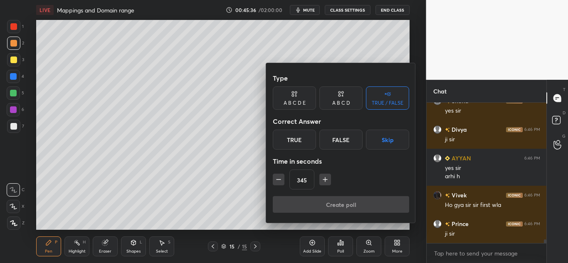
click at [300, 144] on div "True" at bounding box center [294, 140] width 43 height 20
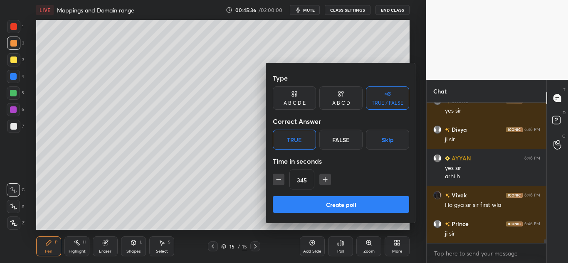
click at [332, 200] on button "Create poll" at bounding box center [341, 204] width 137 height 17
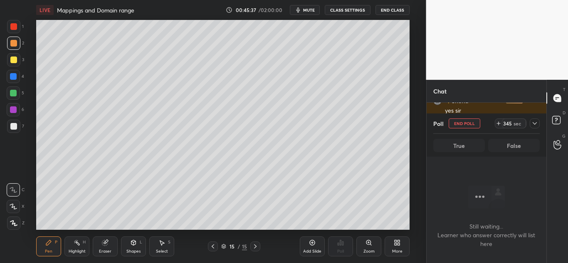
scroll to position [25, 117]
click at [537, 125] on icon at bounding box center [535, 123] width 7 height 7
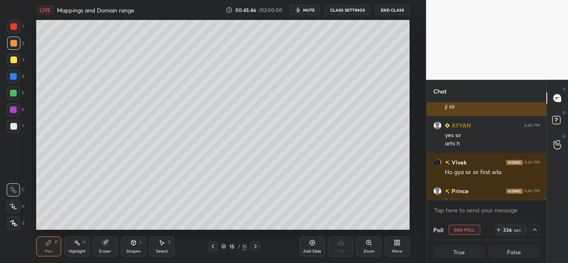
scroll to position [4927, 0]
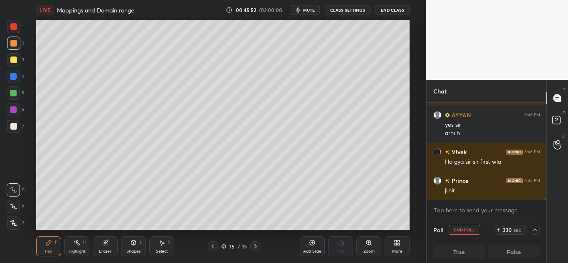
click at [212, 245] on icon at bounding box center [213, 246] width 7 height 7
click at [156, 243] on div "Select S" at bounding box center [161, 247] width 25 height 20
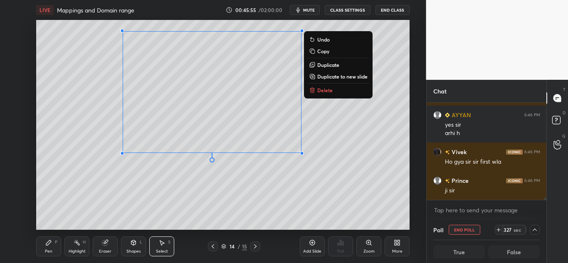
click at [320, 50] on p "Copy" at bounding box center [324, 51] width 12 height 7
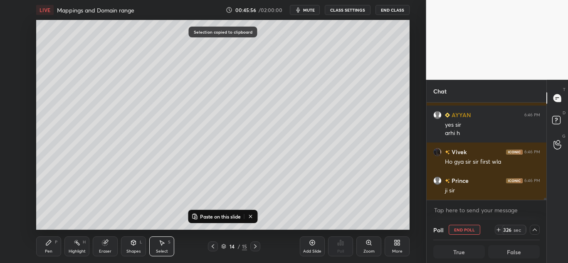
click at [256, 246] on icon at bounding box center [255, 246] width 7 height 7
click at [312, 245] on icon at bounding box center [312, 243] width 7 height 7
click at [229, 215] on p "Paste on this slide" at bounding box center [220, 216] width 41 height 7
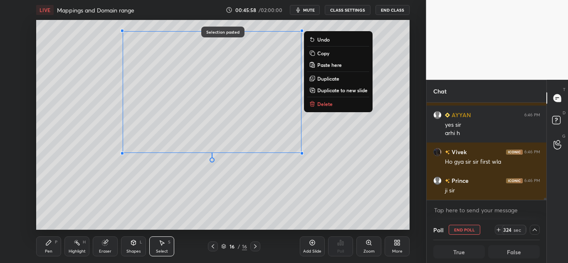
click at [263, 188] on div "0 ° Undo Copy Paste here Duplicate Duplicate to new slide Delete" at bounding box center [223, 125] width 374 height 210
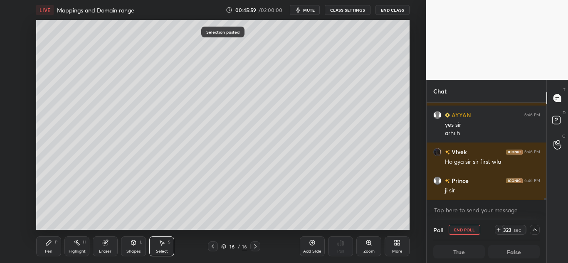
click at [112, 236] on div "Pen P Highlight H Eraser Shapes L Select S 16 / 16 Add Slide Poll Zoom More" at bounding box center [223, 246] width 374 height 33
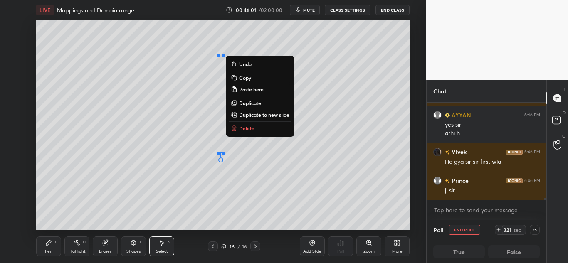
click at [104, 244] on icon at bounding box center [104, 243] width 5 height 5
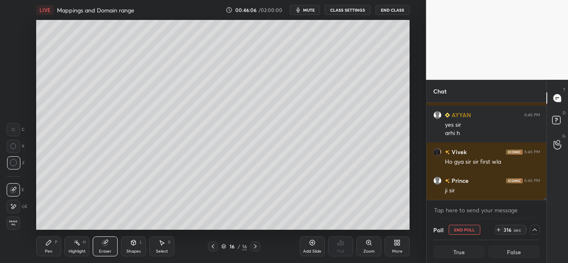
click at [210, 245] on icon at bounding box center [213, 246] width 7 height 7
click at [53, 243] on div "Pen P" at bounding box center [48, 247] width 25 height 20
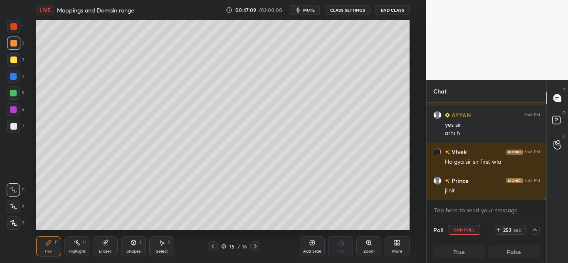
scroll to position [0, 3]
click at [46, 246] on icon at bounding box center [48, 243] width 7 height 7
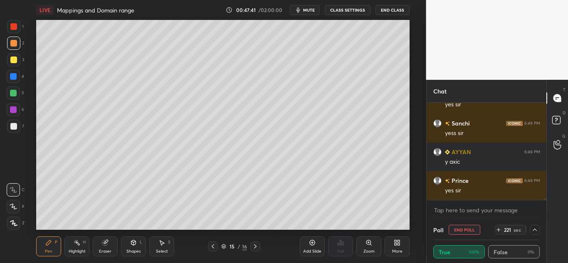
scroll to position [5193, 0]
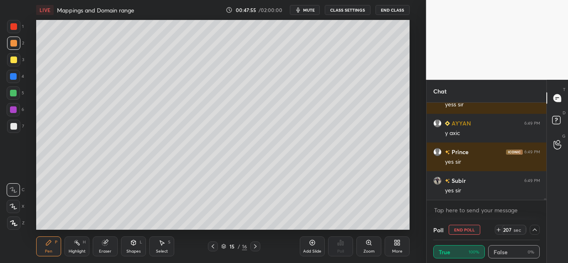
click at [213, 245] on icon at bounding box center [213, 246] width 7 height 7
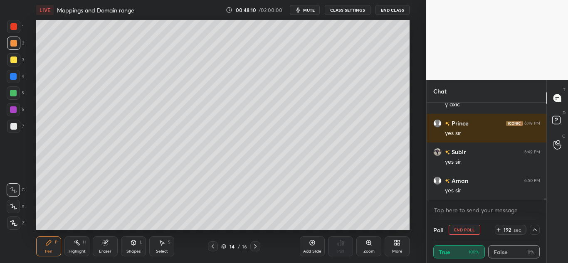
click at [255, 246] on icon at bounding box center [255, 246] width 7 height 7
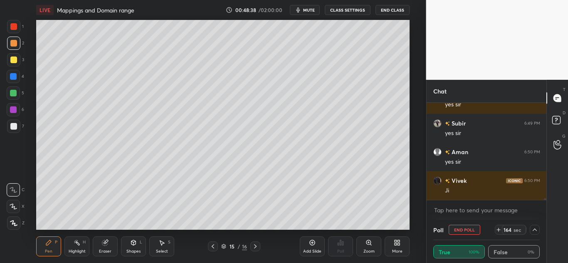
scroll to position [5279, 0]
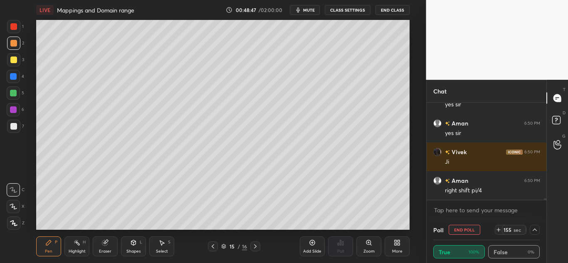
click at [306, 240] on div "Add Slide" at bounding box center [312, 247] width 25 height 20
click at [10, 42] on div at bounding box center [13, 43] width 13 height 13
click at [15, 41] on div at bounding box center [13, 43] width 7 height 7
click at [313, 245] on icon at bounding box center [312, 243] width 7 height 7
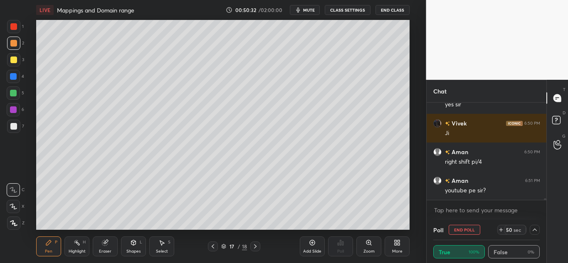
click at [14, 53] on div at bounding box center [13, 59] width 13 height 13
click at [13, 56] on div at bounding box center [13, 59] width 13 height 13
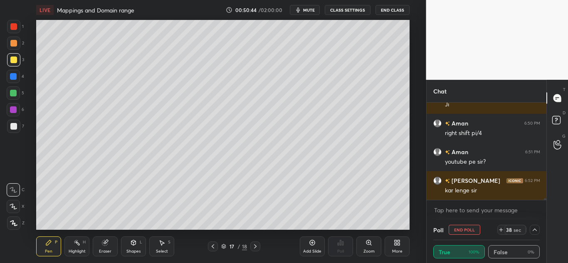
click at [214, 246] on icon at bounding box center [213, 246] width 7 height 7
click at [254, 247] on icon at bounding box center [255, 246] width 7 height 7
click at [309, 244] on div "Add Slide" at bounding box center [312, 247] width 25 height 20
click at [12, 43] on div at bounding box center [13, 43] width 7 height 7
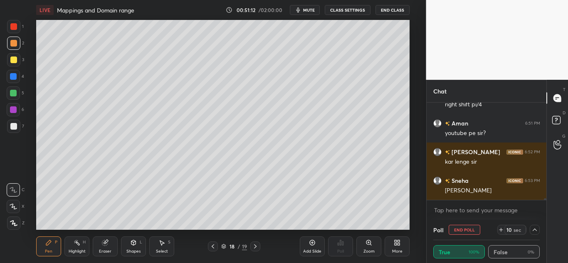
scroll to position [5394, 0]
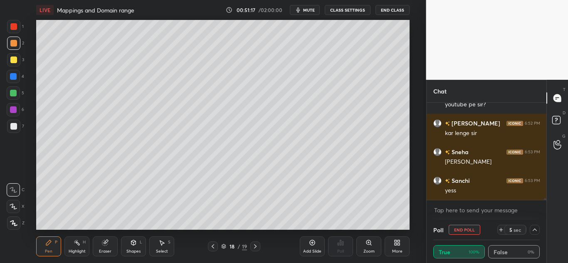
click at [15, 124] on div at bounding box center [13, 126] width 7 height 7
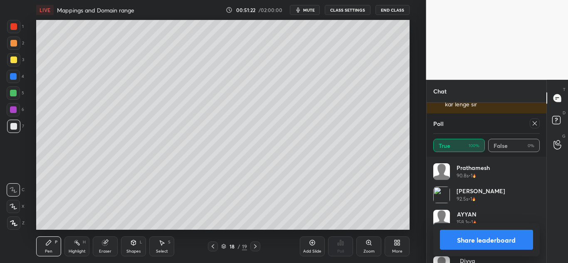
scroll to position [97, 104]
click at [534, 125] on icon at bounding box center [535, 123] width 7 height 7
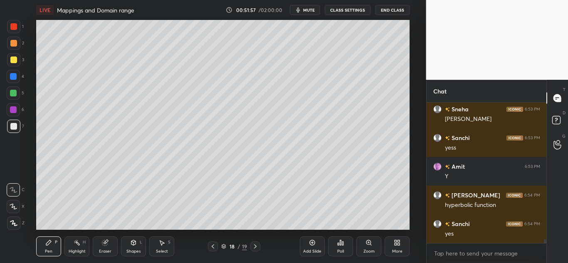
scroll to position [5466, 0]
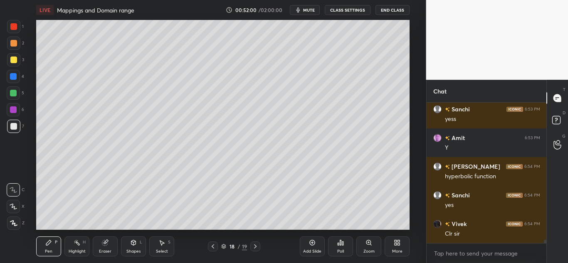
click at [310, 245] on icon at bounding box center [312, 243] width 7 height 7
click at [17, 43] on div at bounding box center [13, 43] width 7 height 7
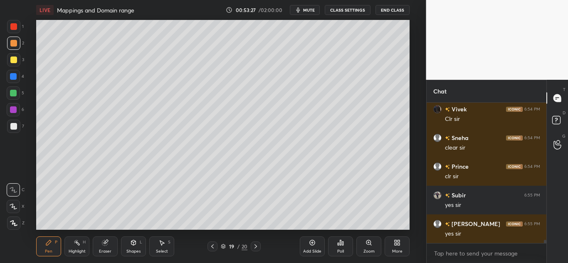
scroll to position [5609, 0]
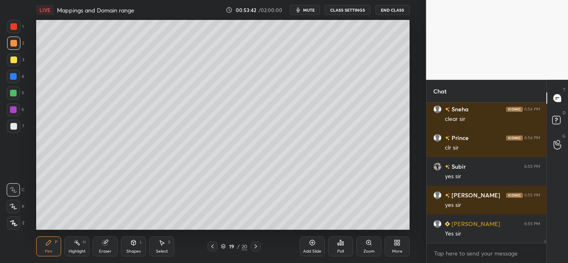
click at [213, 247] on icon at bounding box center [212, 246] width 7 height 7
click at [217, 246] on div at bounding box center [213, 247] width 10 height 10
click at [215, 247] on icon at bounding box center [212, 246] width 7 height 7
click at [214, 248] on icon at bounding box center [212, 246] width 7 height 7
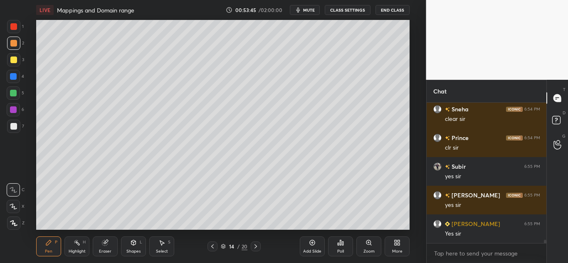
click at [215, 248] on icon at bounding box center [212, 246] width 7 height 7
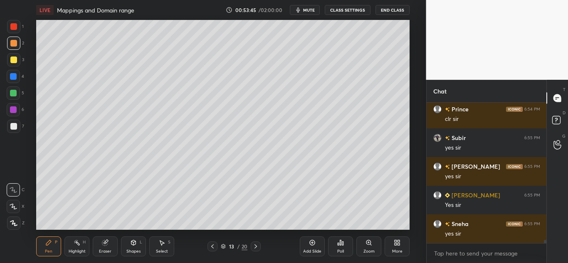
click at [216, 248] on div at bounding box center [213, 247] width 10 height 10
click at [213, 247] on icon at bounding box center [212, 246] width 7 height 7
click at [257, 244] on icon at bounding box center [256, 246] width 7 height 7
click at [258, 244] on icon at bounding box center [256, 246] width 7 height 7
click at [259, 244] on icon at bounding box center [256, 246] width 7 height 7
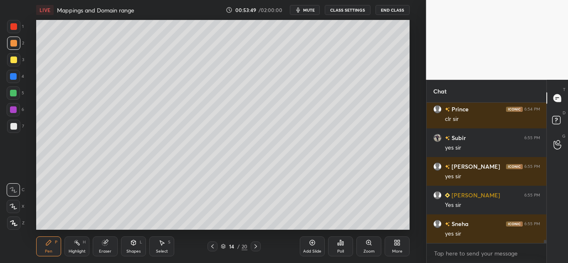
click at [259, 245] on icon at bounding box center [256, 246] width 7 height 7
click at [260, 244] on div at bounding box center [256, 247] width 10 height 10
click at [254, 245] on icon at bounding box center [256, 246] width 7 height 7
click at [254, 246] on icon at bounding box center [256, 246] width 7 height 7
click at [253, 246] on icon at bounding box center [256, 246] width 7 height 7
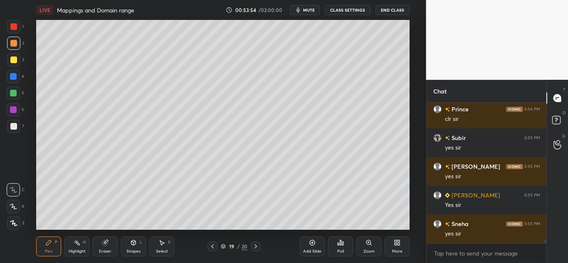
click at [256, 243] on icon at bounding box center [256, 246] width 7 height 7
click at [212, 244] on icon at bounding box center [212, 246] width 7 height 7
click at [255, 245] on icon at bounding box center [256, 247] width 2 height 4
click at [255, 246] on icon at bounding box center [256, 246] width 7 height 7
click at [212, 247] on icon at bounding box center [212, 247] width 2 height 4
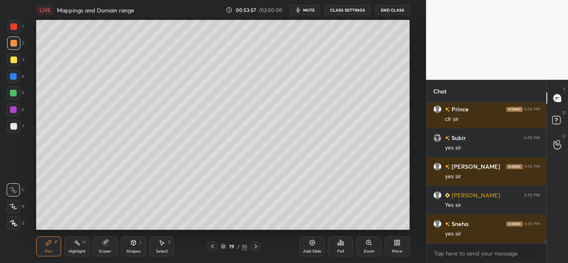
click at [102, 248] on div "Eraser" at bounding box center [105, 247] width 25 height 20
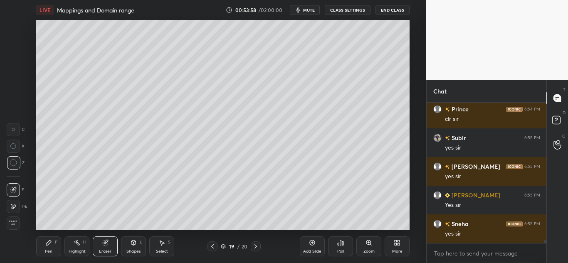
click at [257, 247] on icon at bounding box center [256, 246] width 7 height 7
click at [13, 190] on icon at bounding box center [13, 190] width 7 height 7
click at [45, 250] on div "Pen" at bounding box center [48, 252] width 7 height 4
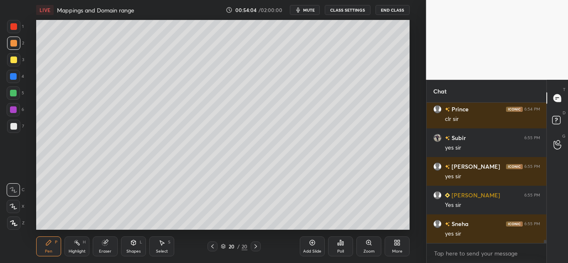
click at [45, 244] on icon at bounding box center [48, 243] width 7 height 7
click at [14, 45] on div at bounding box center [13, 43] width 7 height 7
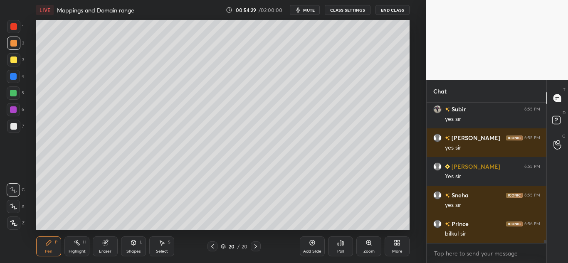
click at [128, 245] on div "Shapes L" at bounding box center [133, 247] width 25 height 20
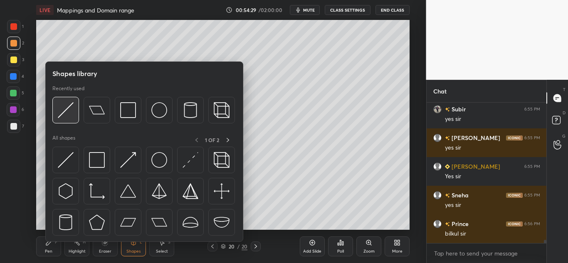
click at [70, 112] on img at bounding box center [66, 110] width 16 height 16
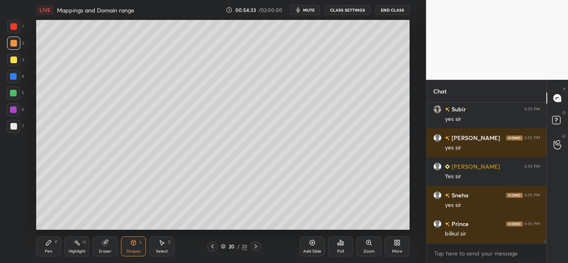
click at [133, 244] on icon at bounding box center [134, 243] width 5 height 5
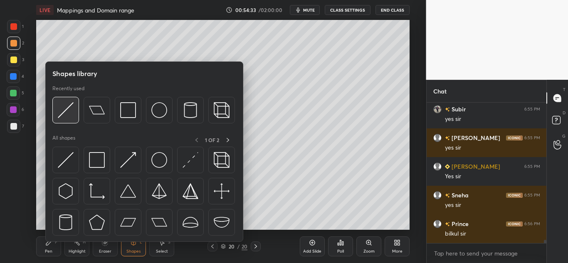
click at [69, 109] on img at bounding box center [66, 110] width 16 height 16
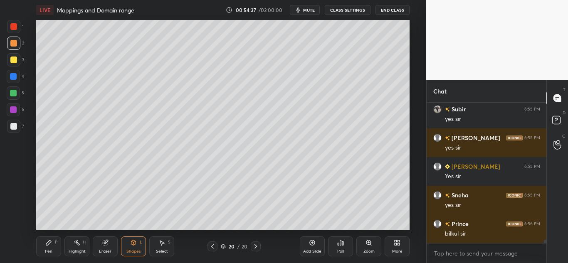
click at [45, 246] on div "Pen P" at bounding box center [48, 247] width 25 height 20
click at [13, 124] on div at bounding box center [13, 126] width 7 height 7
click at [16, 60] on div at bounding box center [13, 60] width 7 height 7
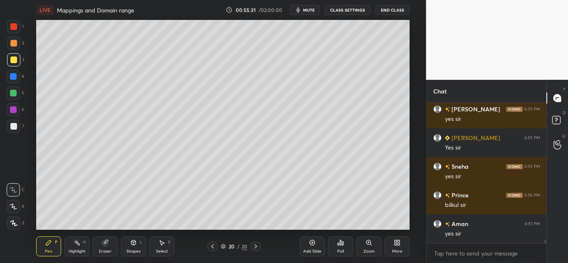
click at [100, 242] on div "Eraser" at bounding box center [105, 247] width 25 height 20
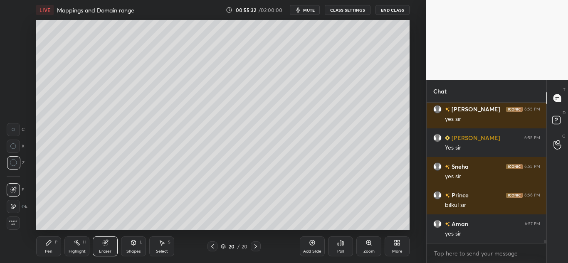
scroll to position [5724, 0]
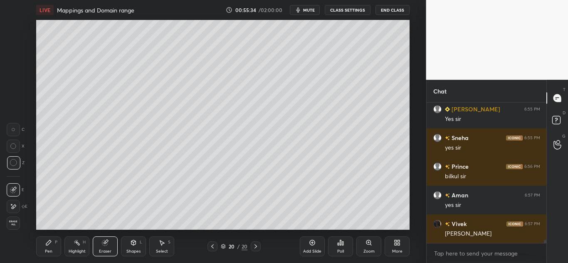
click at [45, 242] on div "Pen P" at bounding box center [48, 247] width 25 height 20
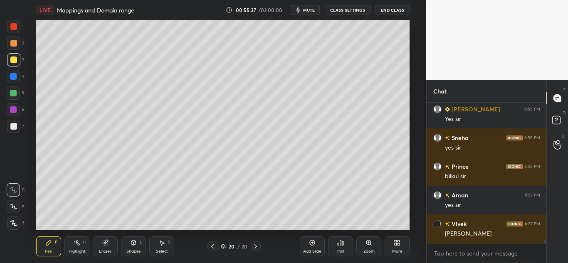
click at [100, 238] on div "Eraser" at bounding box center [105, 247] width 25 height 20
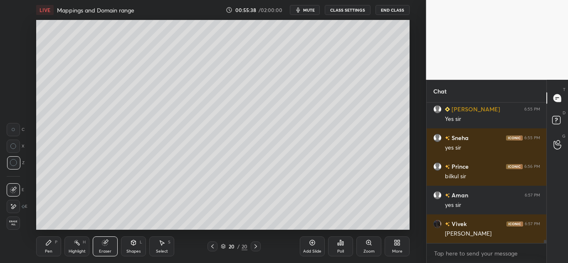
click at [49, 238] on div "Pen P" at bounding box center [48, 247] width 25 height 20
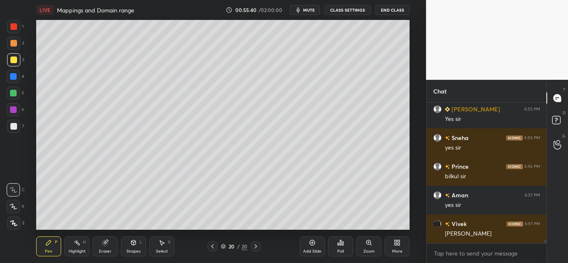
click at [84, 243] on div "H" at bounding box center [84, 243] width 3 height 4
click at [103, 240] on icon at bounding box center [105, 243] width 7 height 7
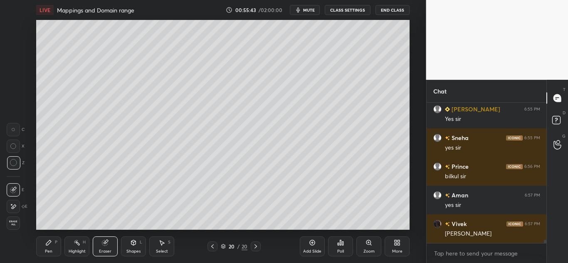
click at [46, 246] on icon at bounding box center [48, 243] width 7 height 7
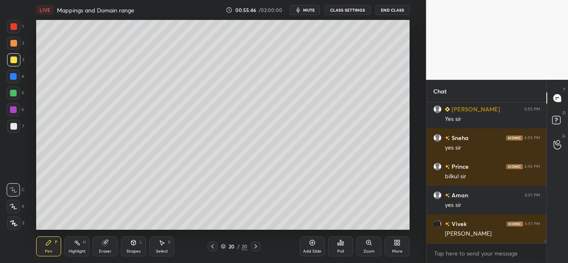
click at [104, 244] on icon at bounding box center [104, 243] width 5 height 5
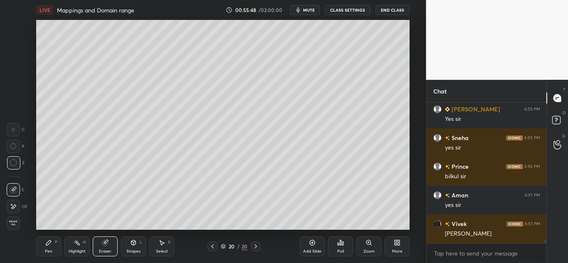
click at [52, 240] on icon at bounding box center [48, 243] width 7 height 7
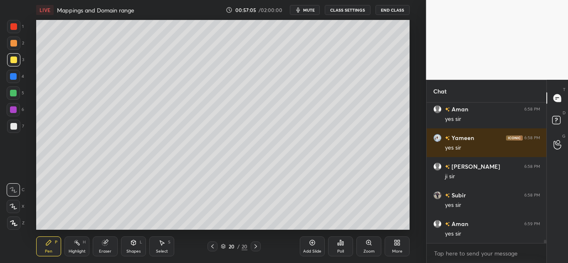
scroll to position [5925, 0]
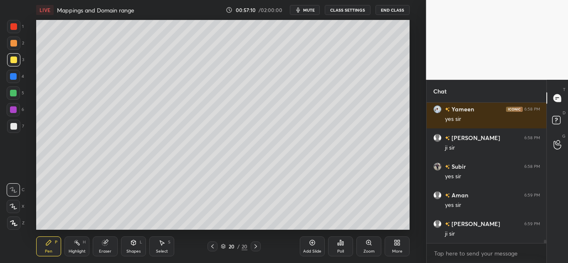
click at [311, 244] on icon at bounding box center [312, 243] width 7 height 7
click at [132, 243] on icon at bounding box center [134, 243] width 5 height 5
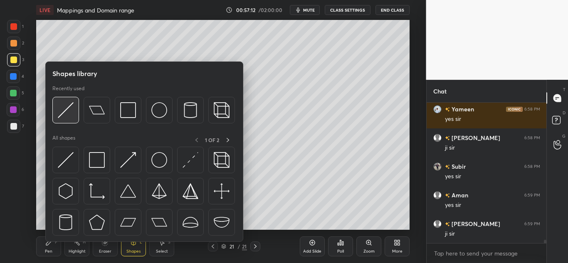
click at [65, 104] on img at bounding box center [66, 110] width 16 height 16
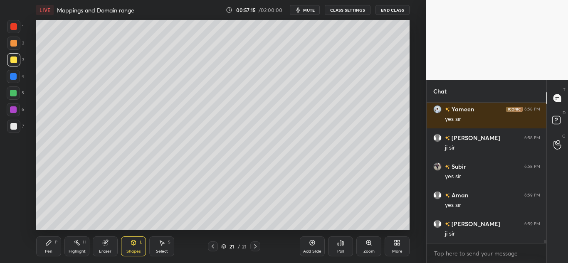
click at [51, 244] on icon at bounding box center [48, 243] width 7 height 7
click at [13, 74] on div at bounding box center [13, 76] width 7 height 7
click at [12, 59] on div at bounding box center [13, 60] width 7 height 7
click at [11, 58] on div at bounding box center [13, 60] width 7 height 7
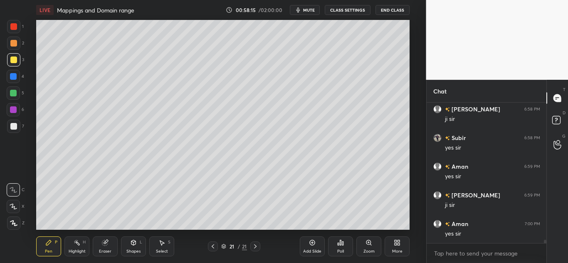
click at [12, 42] on div at bounding box center [13, 43] width 7 height 7
click at [104, 243] on icon at bounding box center [104, 243] width 5 height 5
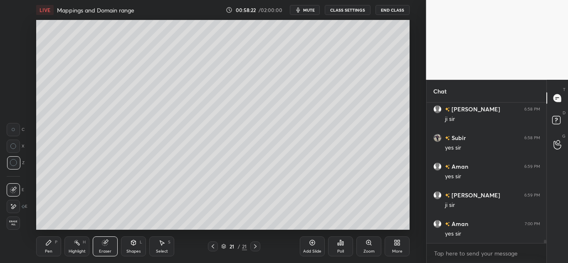
click at [55, 241] on div "P" at bounding box center [56, 243] width 2 height 4
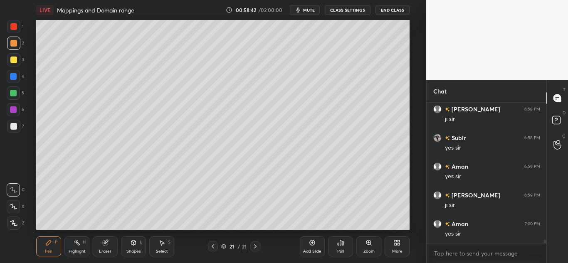
click at [101, 243] on div "Eraser" at bounding box center [105, 247] width 25 height 20
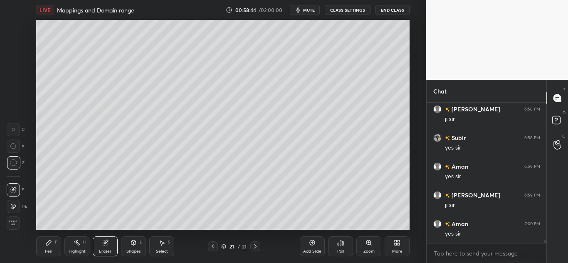
click at [39, 245] on div "Pen P" at bounding box center [48, 247] width 25 height 20
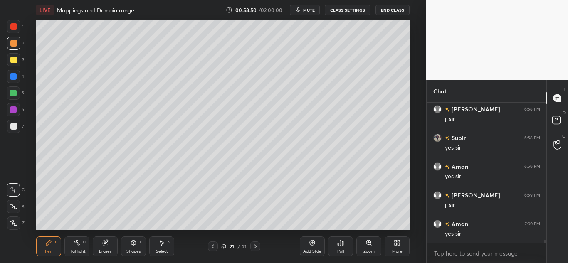
click at [101, 243] on div "Eraser" at bounding box center [105, 247] width 25 height 20
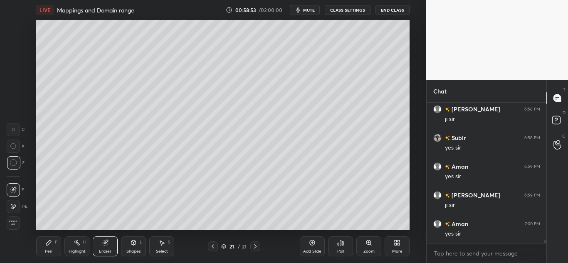
click at [55, 245] on div "Pen P" at bounding box center [48, 247] width 25 height 20
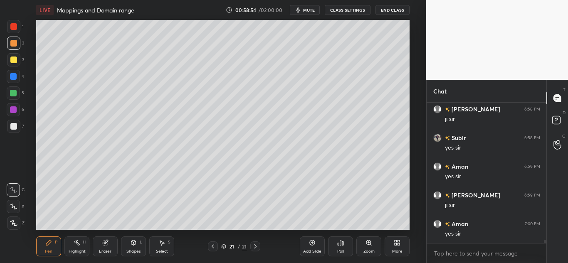
click at [49, 246] on icon at bounding box center [48, 243] width 7 height 7
click at [107, 246] on icon at bounding box center [105, 243] width 7 height 7
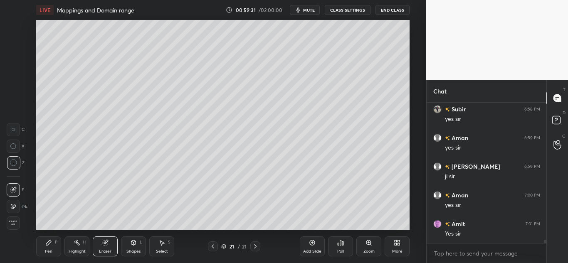
click at [51, 244] on icon at bounding box center [48, 243] width 7 height 7
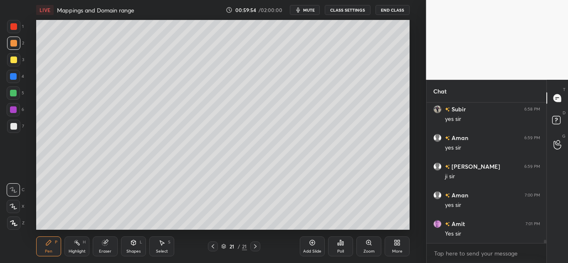
click at [107, 245] on icon at bounding box center [104, 243] width 5 height 5
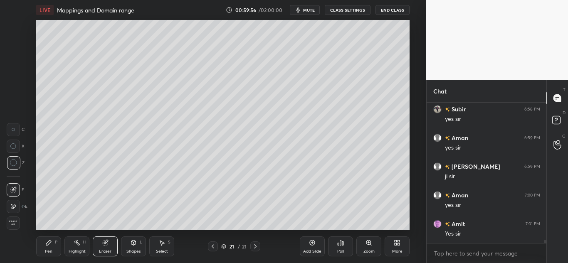
click at [47, 245] on icon at bounding box center [48, 243] width 5 height 5
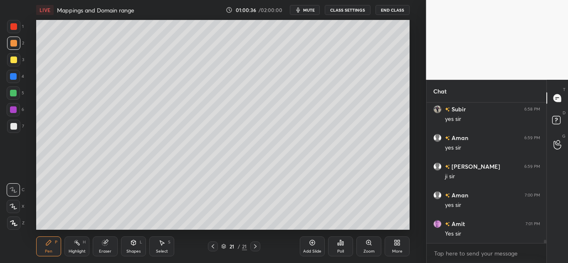
click at [312, 245] on icon at bounding box center [312, 243] width 5 height 5
click at [128, 247] on div "Shapes L" at bounding box center [133, 247] width 25 height 20
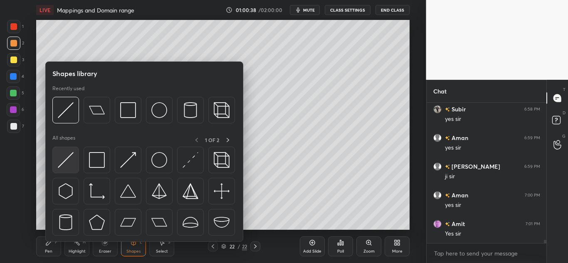
click at [66, 154] on img at bounding box center [66, 160] width 16 height 16
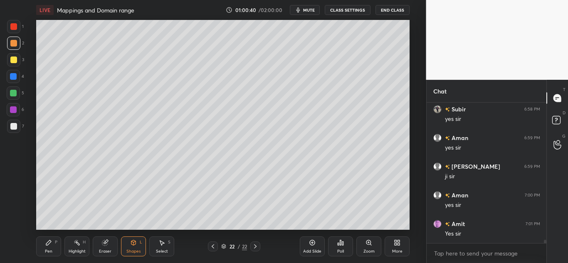
click at [45, 241] on icon at bounding box center [48, 243] width 7 height 7
click at [102, 242] on icon at bounding box center [105, 243] width 7 height 7
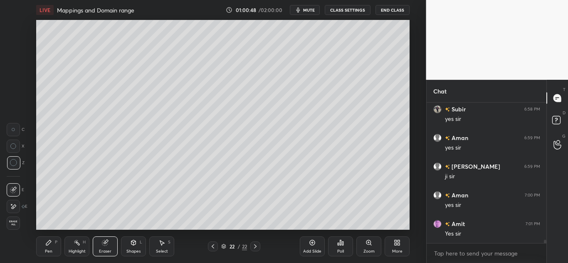
click at [51, 241] on icon at bounding box center [48, 243] width 5 height 5
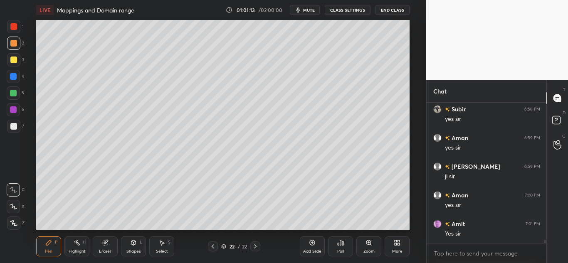
click at [16, 26] on div at bounding box center [13, 26] width 7 height 7
click at [16, 75] on div at bounding box center [13, 76] width 7 height 7
click at [14, 60] on div at bounding box center [13, 60] width 7 height 7
click at [13, 122] on div at bounding box center [13, 126] width 13 height 13
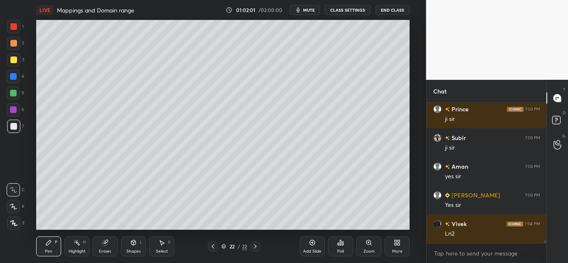
scroll to position [6241, 0]
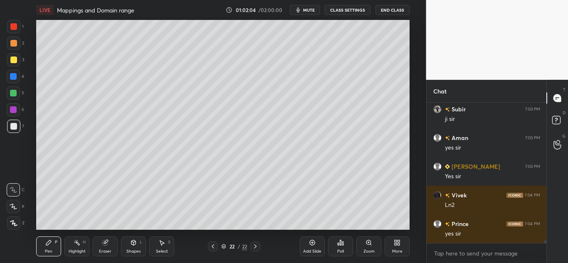
click at [17, 65] on div at bounding box center [13, 59] width 13 height 13
click at [113, 244] on div "Eraser" at bounding box center [105, 247] width 25 height 20
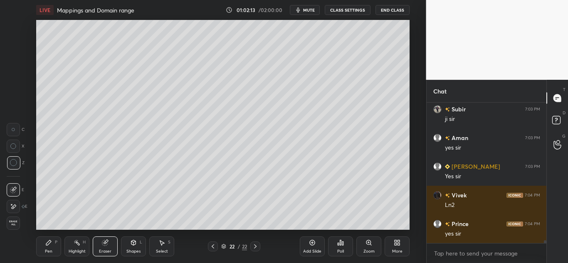
click at [53, 245] on div "Pen P" at bounding box center [48, 247] width 25 height 20
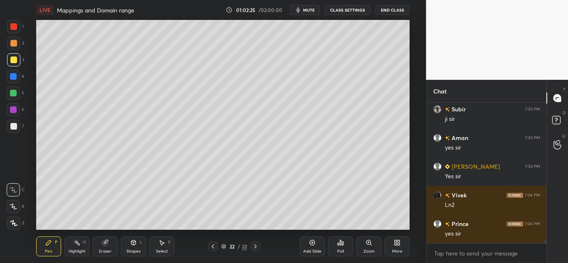
click at [212, 243] on icon at bounding box center [213, 246] width 7 height 7
click at [212, 246] on icon at bounding box center [213, 246] width 7 height 7
click at [253, 244] on icon at bounding box center [255, 246] width 7 height 7
click at [256, 245] on icon at bounding box center [255, 246] width 7 height 7
click at [312, 247] on div "Add Slide" at bounding box center [312, 247] width 25 height 20
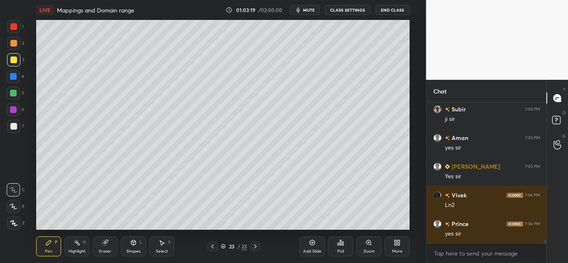
scroll to position [6270, 0]
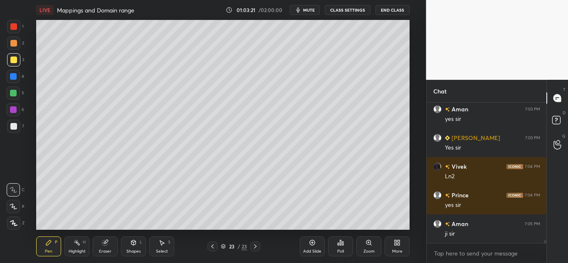
click at [15, 75] on div at bounding box center [13, 76] width 7 height 7
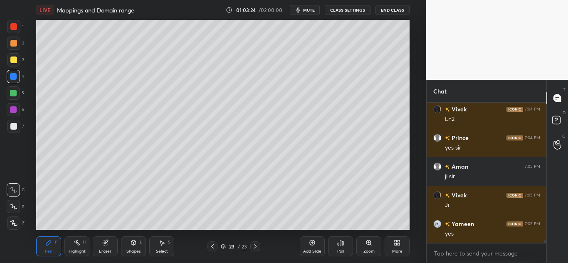
scroll to position [6356, 0]
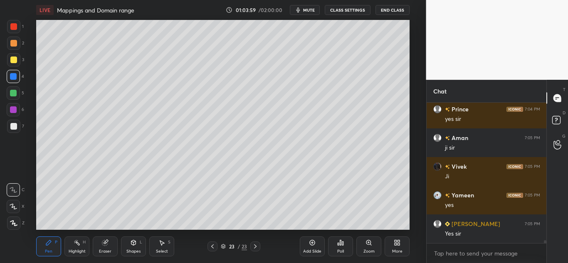
click at [15, 59] on div at bounding box center [13, 60] width 7 height 7
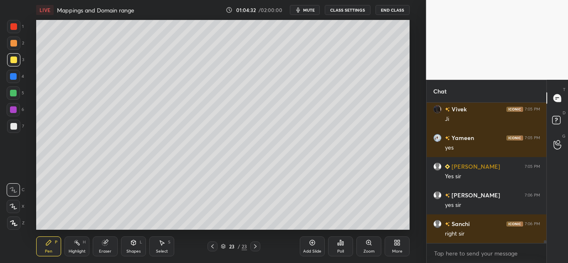
scroll to position [6442, 0]
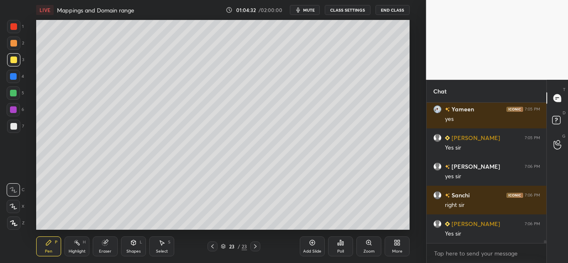
click at [11, 74] on div at bounding box center [13, 76] width 7 height 7
click at [313, 245] on icon at bounding box center [312, 243] width 7 height 7
click at [12, 94] on div at bounding box center [13, 93] width 7 height 7
click at [10, 57] on div at bounding box center [13, 60] width 7 height 7
click at [105, 243] on icon at bounding box center [104, 243] width 5 height 5
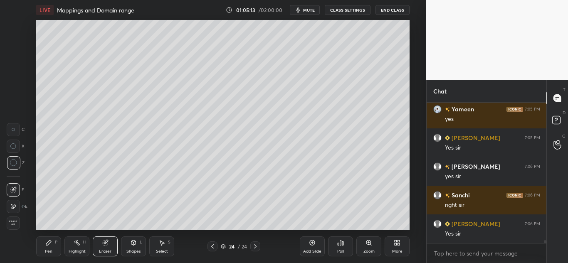
click at [53, 245] on div "Pen P" at bounding box center [48, 247] width 25 height 20
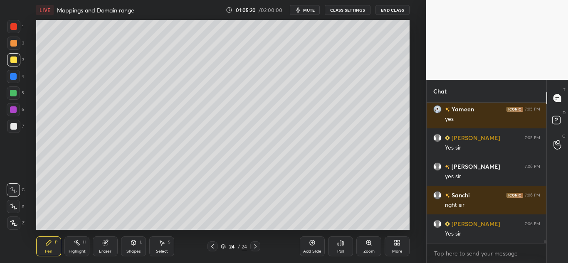
click at [109, 245] on div "Eraser" at bounding box center [105, 247] width 25 height 20
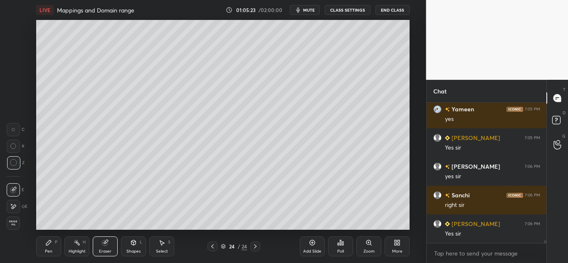
click at [46, 248] on div "Pen P" at bounding box center [48, 247] width 25 height 20
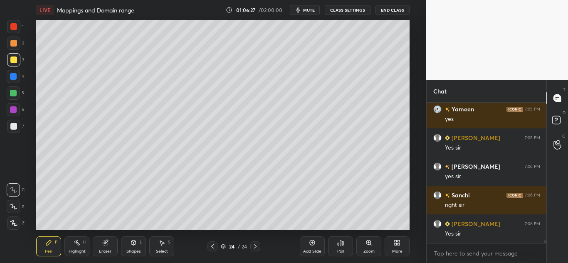
click at [216, 246] on div at bounding box center [213, 247] width 10 height 10
click at [313, 247] on div "Add Slide" at bounding box center [312, 247] width 25 height 20
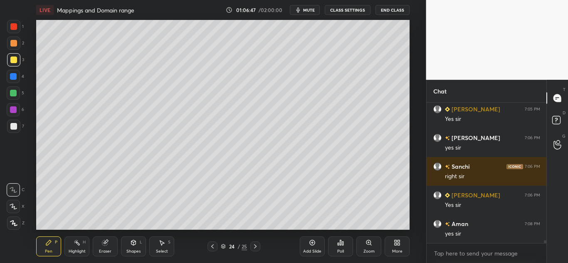
click at [107, 245] on icon at bounding box center [104, 243] width 5 height 5
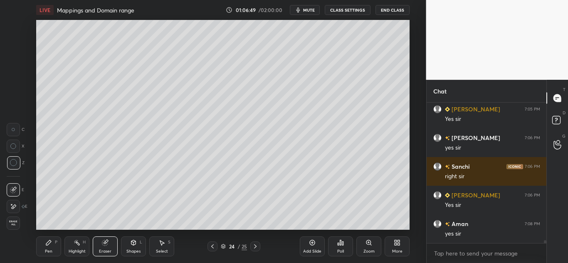
click at [51, 246] on div "Pen P" at bounding box center [48, 247] width 25 height 20
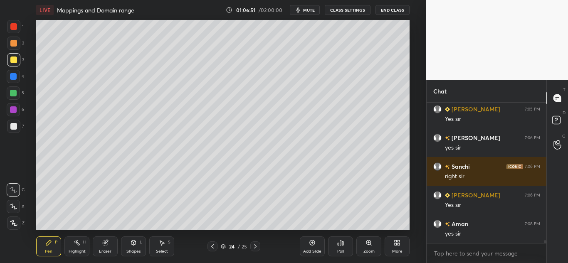
click at [105, 242] on icon at bounding box center [104, 243] width 5 height 5
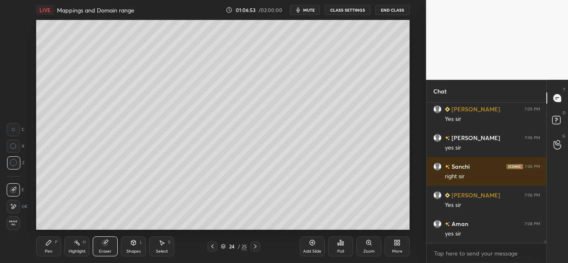
click at [48, 242] on icon at bounding box center [48, 243] width 7 height 7
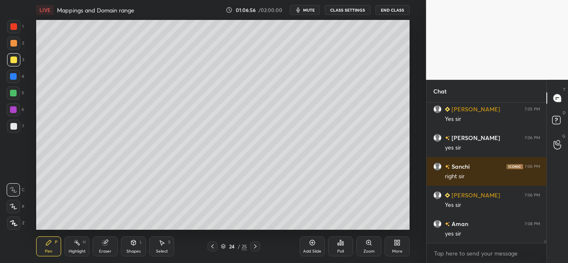
click at [15, 73] on div at bounding box center [13, 76] width 13 height 13
click at [14, 45] on div at bounding box center [13, 43] width 7 height 7
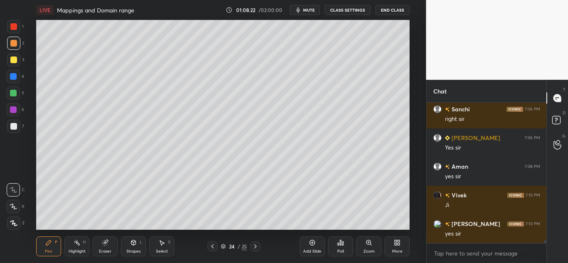
scroll to position [6557, 0]
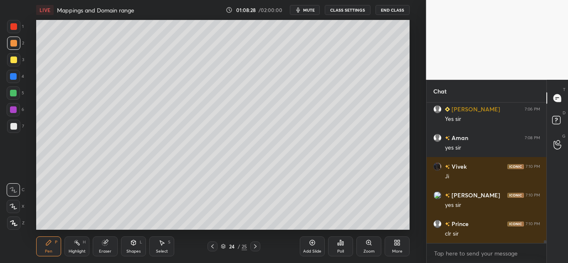
click at [107, 245] on icon at bounding box center [104, 243] width 5 height 5
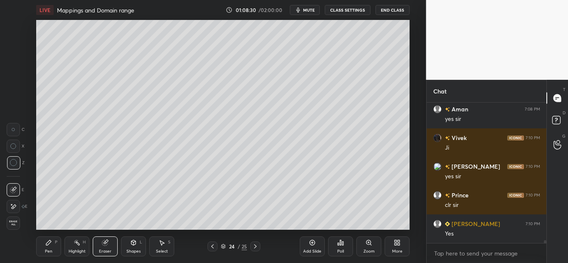
click at [52, 243] on div "Pen P" at bounding box center [48, 247] width 25 height 20
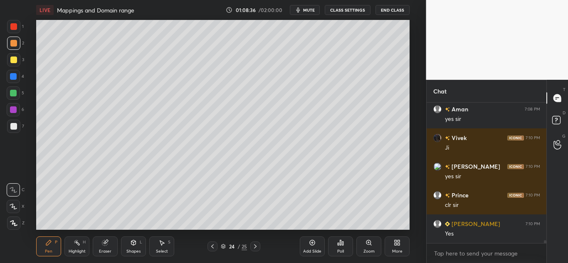
click at [103, 243] on icon at bounding box center [104, 243] width 5 height 5
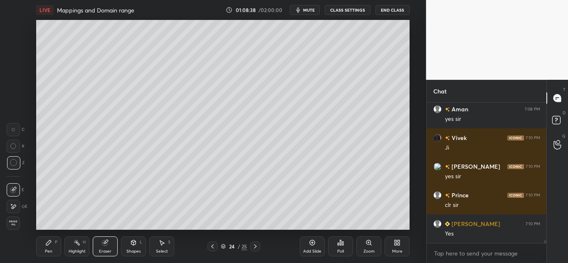
click at [214, 247] on icon at bounding box center [212, 246] width 7 height 7
click at [47, 244] on icon at bounding box center [48, 243] width 5 height 5
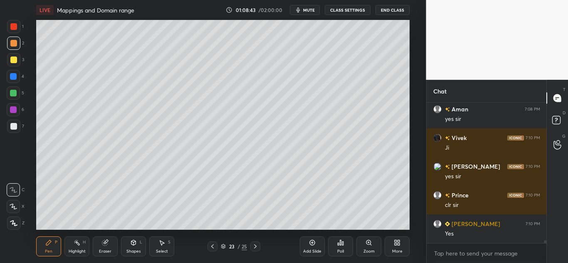
scroll to position [6615, 0]
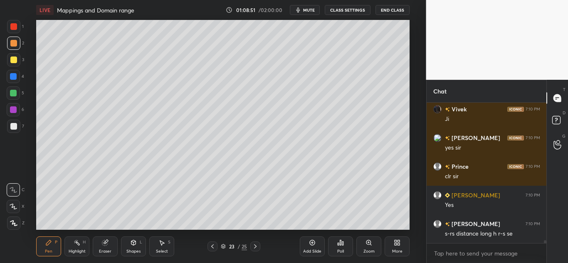
click at [256, 246] on icon at bounding box center [255, 246] width 7 height 7
click at [310, 244] on icon at bounding box center [312, 243] width 7 height 7
click at [131, 245] on icon at bounding box center [133, 243] width 7 height 7
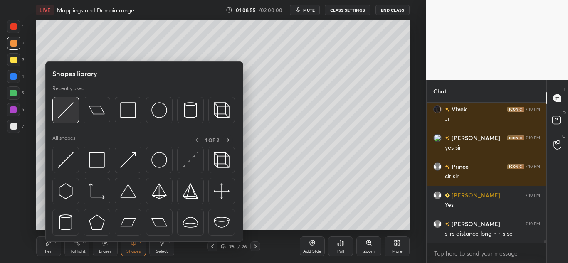
click at [67, 111] on img at bounding box center [66, 110] width 16 height 16
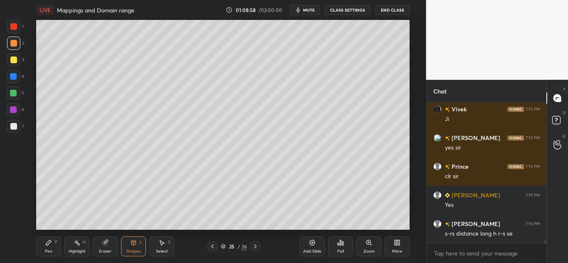
scroll to position [6643, 0]
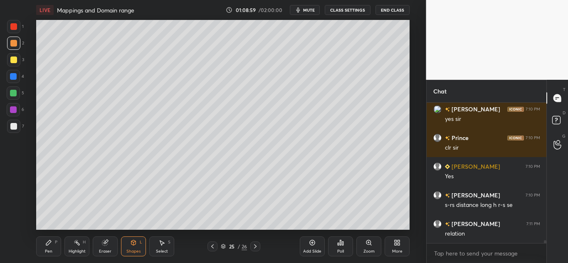
click at [51, 243] on icon at bounding box center [48, 243] width 7 height 7
click at [16, 129] on div at bounding box center [13, 126] width 13 height 13
click at [14, 60] on div at bounding box center [13, 60] width 7 height 7
click at [315, 243] on icon at bounding box center [312, 243] width 7 height 7
click at [17, 43] on div at bounding box center [13, 43] width 13 height 13
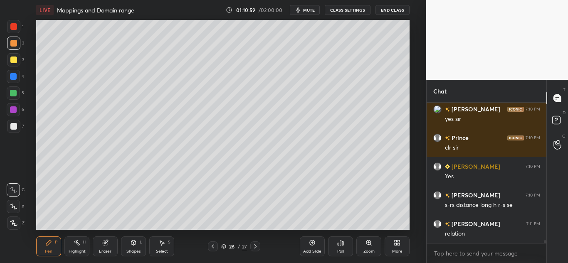
scroll to position [6672, 0]
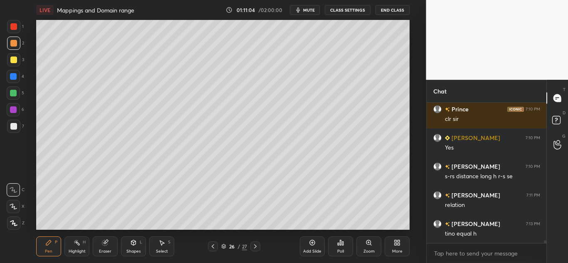
click at [12, 91] on div at bounding box center [13, 93] width 7 height 7
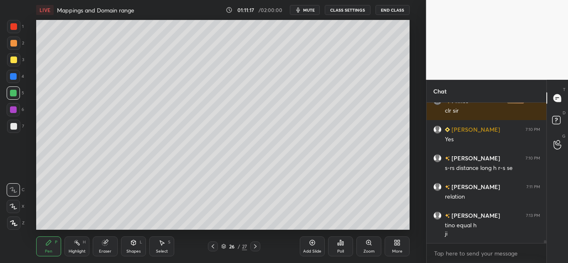
scroll to position [6709, 0]
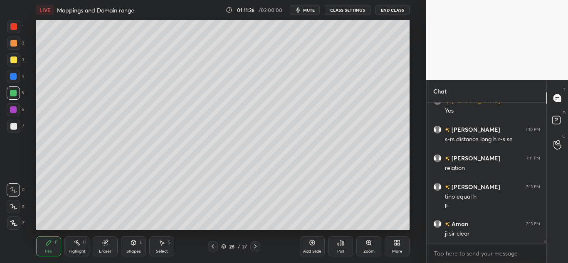
click at [144, 246] on div "Shapes L" at bounding box center [133, 247] width 25 height 20
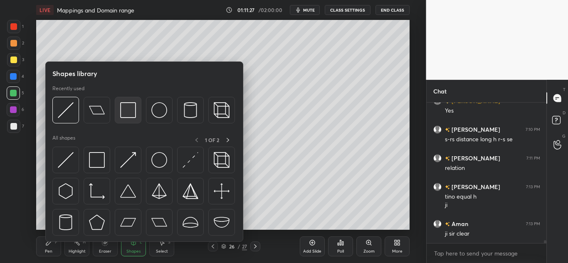
click at [133, 102] on div at bounding box center [128, 110] width 27 height 27
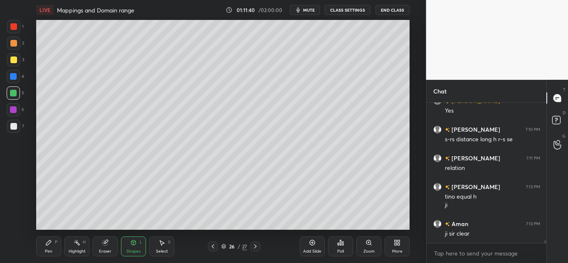
click at [308, 248] on div "Add Slide" at bounding box center [312, 247] width 25 height 20
click at [129, 250] on div "Shapes" at bounding box center [134, 252] width 14 height 4
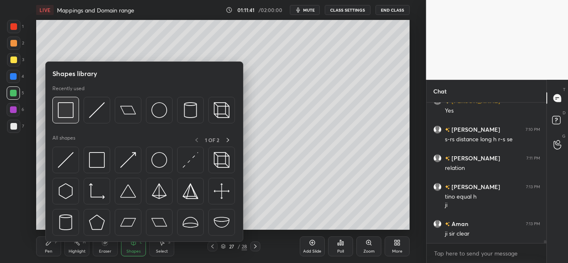
click at [73, 112] on img at bounding box center [66, 110] width 16 height 16
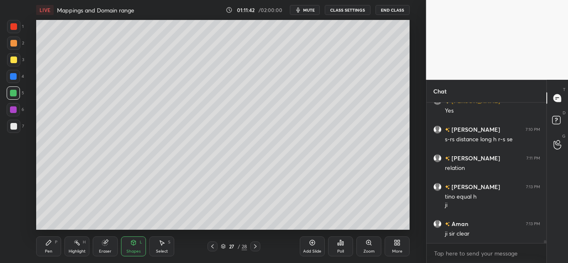
click at [132, 241] on icon at bounding box center [134, 243] width 5 height 5
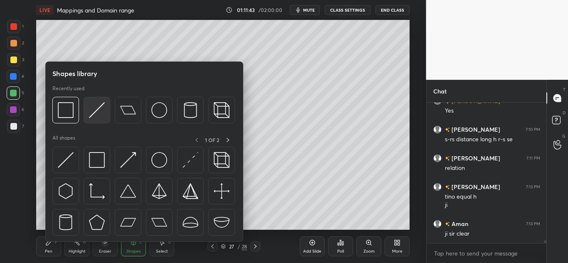
click at [101, 106] on img at bounding box center [97, 110] width 16 height 16
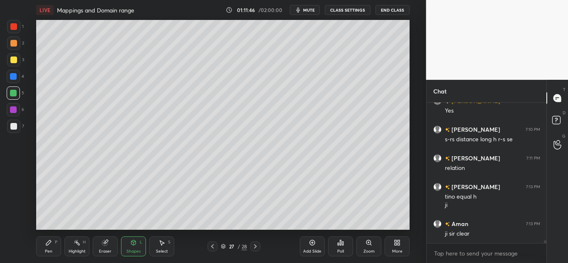
click at [42, 237] on div "Pen P" at bounding box center [48, 247] width 25 height 20
click at [12, 125] on div at bounding box center [13, 126] width 7 height 7
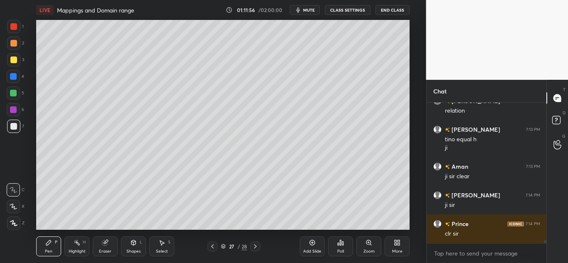
scroll to position [6795, 0]
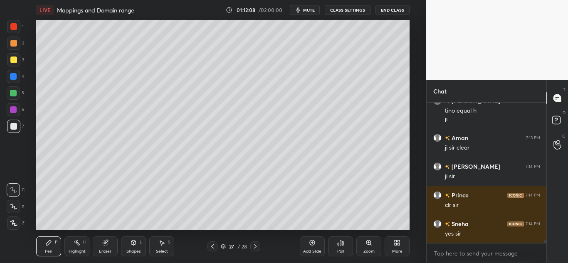
click at [16, 60] on div at bounding box center [13, 60] width 7 height 7
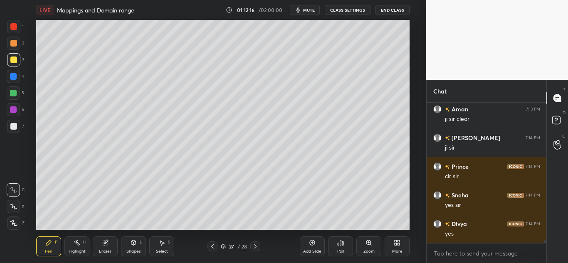
click at [14, 127] on div at bounding box center [13, 126] width 7 height 7
click at [18, 46] on div at bounding box center [13, 43] width 13 height 13
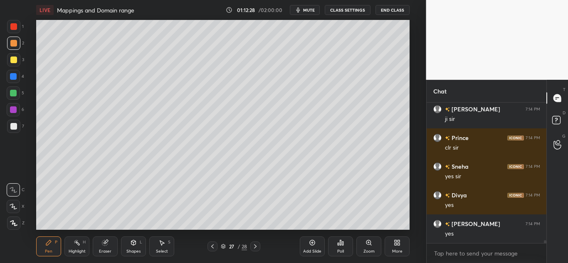
click at [13, 60] on div at bounding box center [13, 60] width 7 height 7
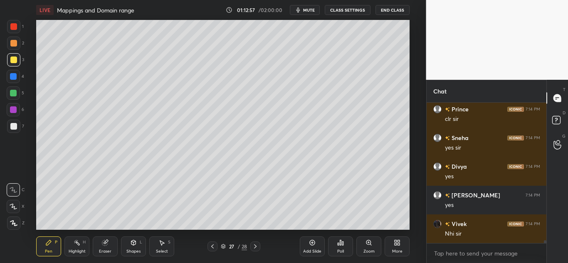
scroll to position [6910, 0]
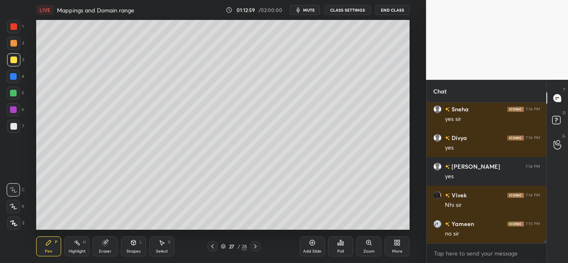
click at [103, 243] on icon at bounding box center [104, 243] width 5 height 5
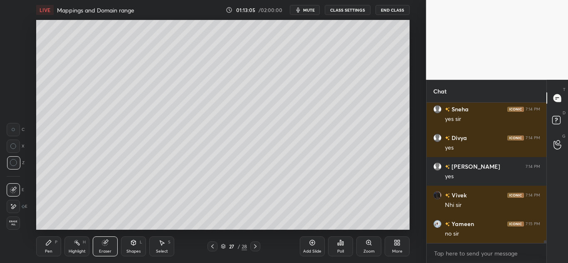
click at [45, 243] on div "Pen P" at bounding box center [48, 247] width 25 height 20
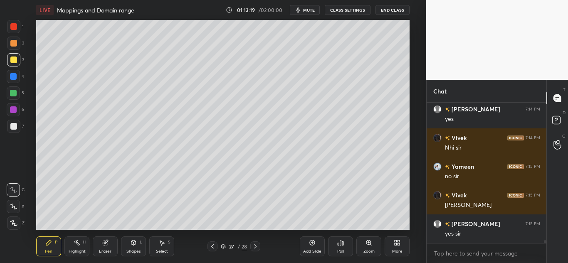
scroll to position [6996, 0]
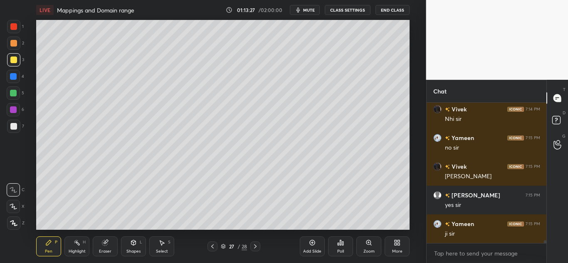
click at [311, 241] on icon at bounding box center [312, 243] width 5 height 5
click at [13, 43] on div at bounding box center [13, 43] width 7 height 7
click at [159, 243] on icon at bounding box center [162, 243] width 7 height 7
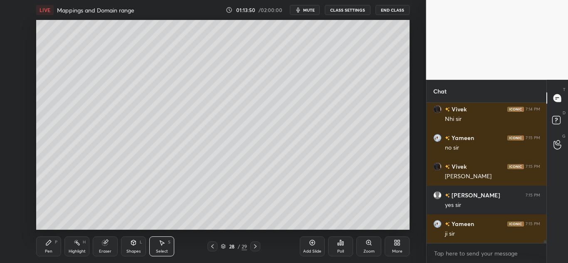
click at [311, 243] on icon at bounding box center [312, 243] width 7 height 7
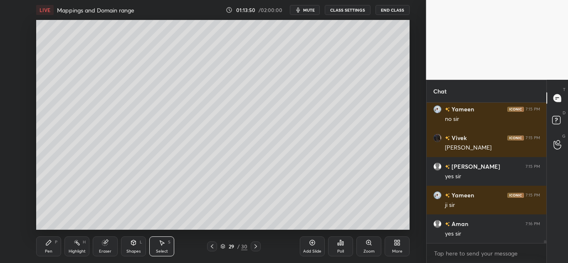
click at [149, 34] on div "0 ° Undo Copy Paste here Duplicate Duplicate to new slide Delete" at bounding box center [223, 125] width 374 height 210
click at [132, 248] on div "Shapes L" at bounding box center [133, 247] width 25 height 20
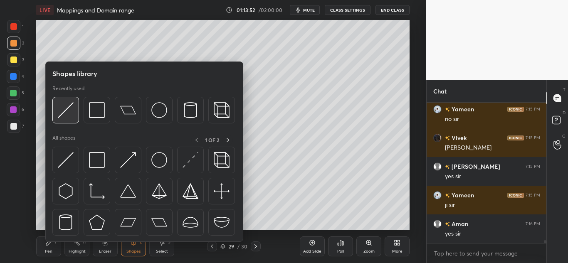
click at [69, 108] on img at bounding box center [66, 110] width 16 height 16
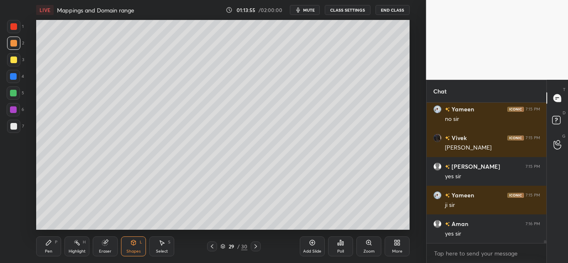
click at [52, 244] on div "Pen P" at bounding box center [48, 247] width 25 height 20
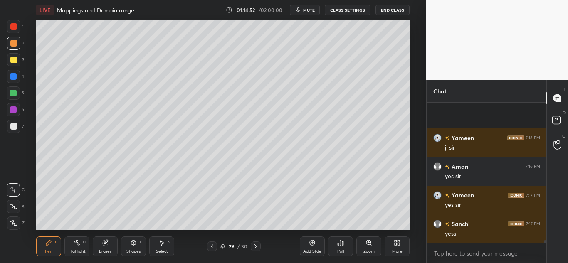
scroll to position [7140, 0]
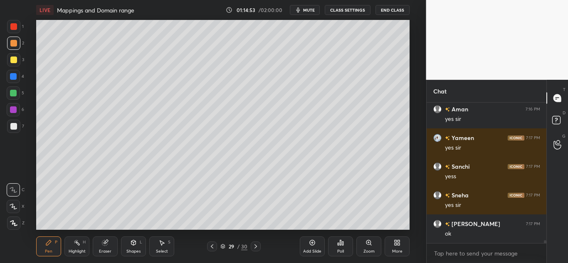
click at [211, 246] on icon at bounding box center [212, 246] width 7 height 7
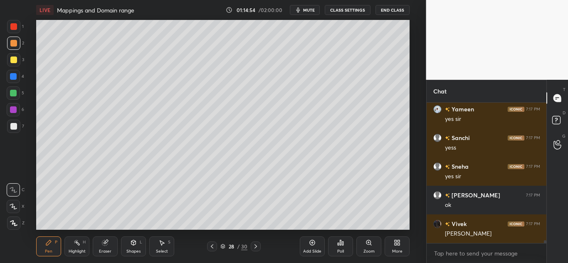
click at [212, 245] on icon at bounding box center [212, 246] width 7 height 7
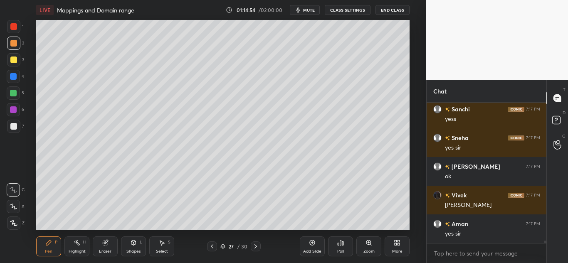
click at [212, 245] on icon at bounding box center [212, 246] width 7 height 7
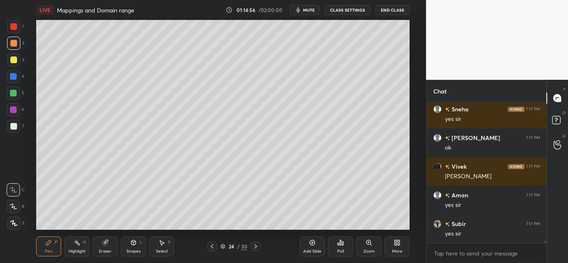
click at [213, 245] on icon at bounding box center [212, 246] width 7 height 7
click at [213, 244] on icon at bounding box center [212, 246] width 7 height 7
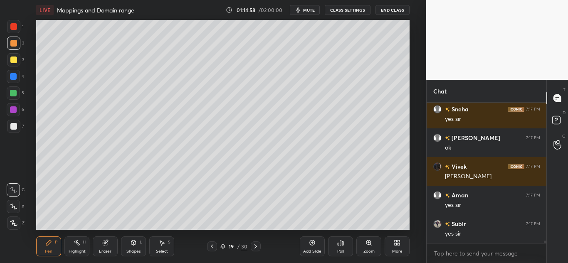
click at [213, 244] on icon at bounding box center [212, 246] width 7 height 7
click at [213, 246] on icon at bounding box center [212, 247] width 2 height 4
click at [212, 246] on icon at bounding box center [212, 246] width 7 height 7
click at [210, 246] on icon at bounding box center [212, 246] width 7 height 7
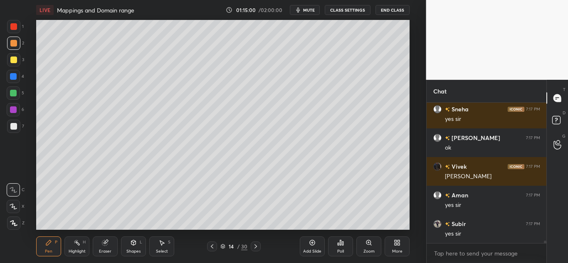
click at [211, 246] on icon at bounding box center [212, 246] width 7 height 7
click at [210, 246] on icon at bounding box center [212, 246] width 7 height 7
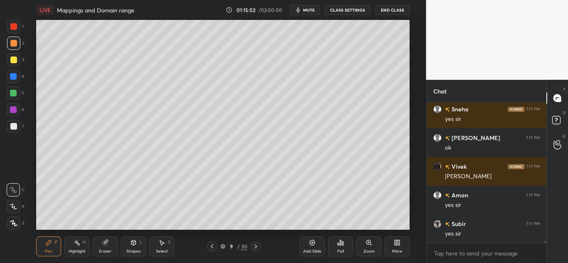
click at [210, 246] on icon at bounding box center [212, 246] width 7 height 7
click at [211, 246] on icon at bounding box center [212, 246] width 7 height 7
click at [212, 246] on icon at bounding box center [212, 246] width 7 height 7
click at [255, 246] on icon at bounding box center [256, 246] width 7 height 7
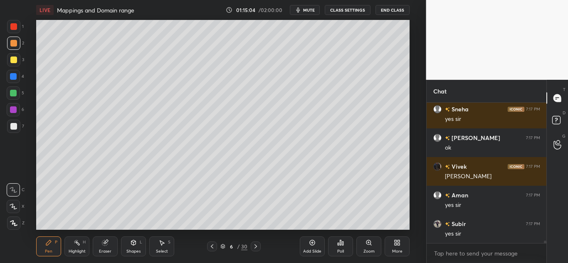
click at [255, 246] on icon at bounding box center [256, 246] width 7 height 7
click at [254, 246] on icon at bounding box center [256, 246] width 7 height 7
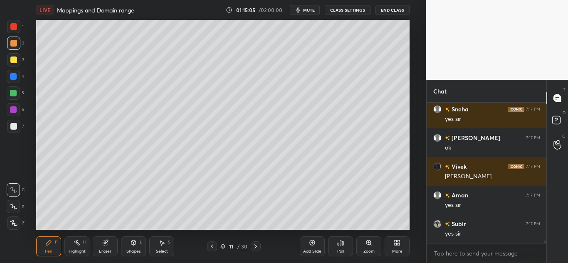
click at [253, 246] on icon at bounding box center [256, 246] width 7 height 7
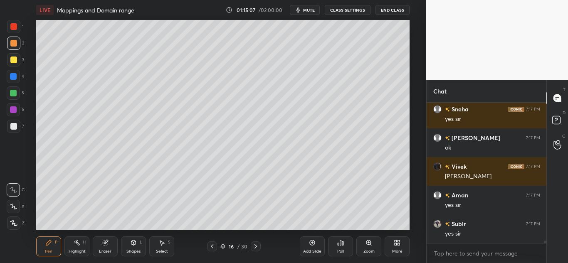
click at [253, 246] on icon at bounding box center [256, 246] width 7 height 7
click at [254, 246] on icon at bounding box center [256, 246] width 7 height 7
click at [255, 246] on icon at bounding box center [256, 246] width 7 height 7
click at [256, 246] on icon at bounding box center [256, 246] width 7 height 7
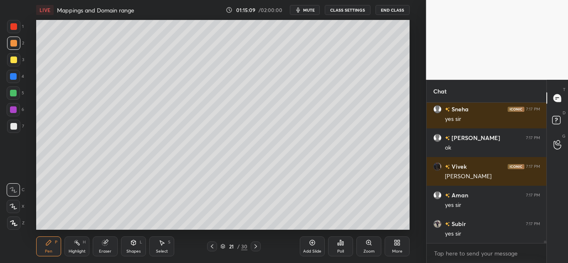
click at [256, 246] on icon at bounding box center [256, 246] width 7 height 7
click at [257, 246] on icon at bounding box center [256, 246] width 7 height 7
click at [256, 246] on icon at bounding box center [256, 246] width 7 height 7
click at [257, 246] on icon at bounding box center [256, 246] width 7 height 7
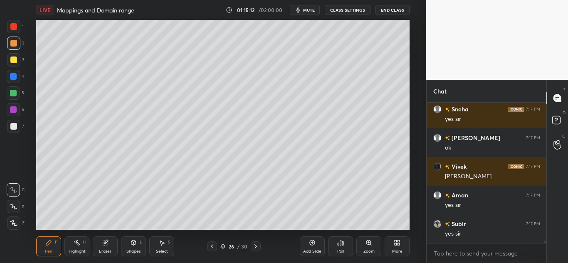
click at [256, 247] on icon at bounding box center [256, 246] width 7 height 7
click at [257, 247] on icon at bounding box center [256, 247] width 2 height 4
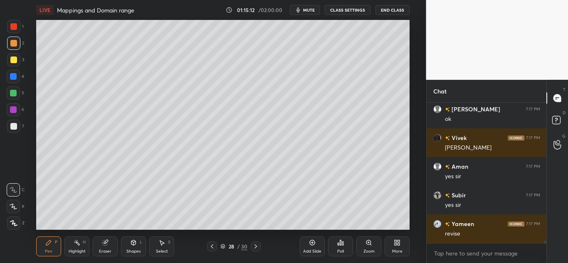
click at [257, 246] on icon at bounding box center [256, 246] width 7 height 7
click at [256, 248] on icon at bounding box center [256, 246] width 7 height 7
click at [309, 245] on div "Add Slide" at bounding box center [312, 247] width 25 height 20
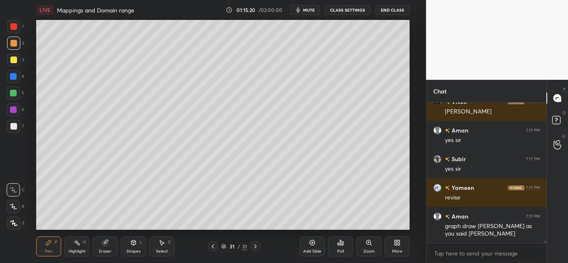
scroll to position [7319, 0]
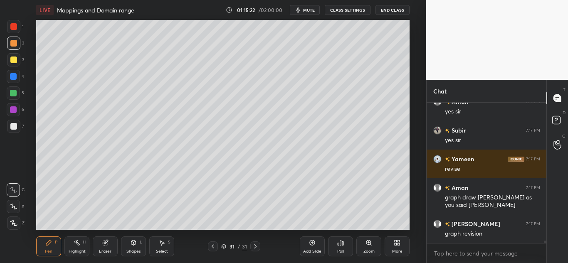
click at [47, 250] on div "Pen" at bounding box center [48, 252] width 7 height 4
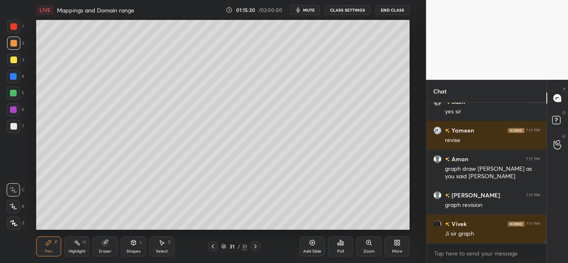
click at [107, 239] on div "Eraser" at bounding box center [105, 247] width 25 height 20
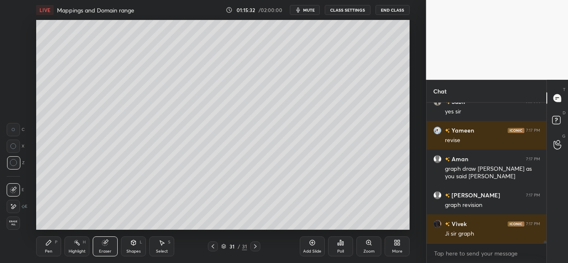
click at [42, 245] on div "Pen P" at bounding box center [48, 247] width 25 height 20
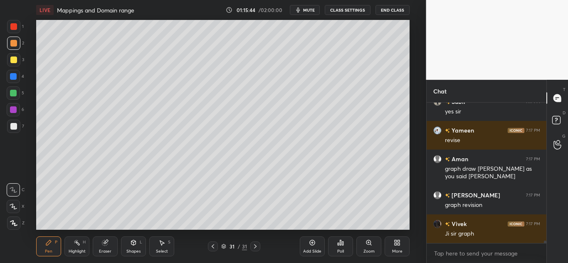
click at [107, 246] on div "Eraser" at bounding box center [105, 247] width 25 height 20
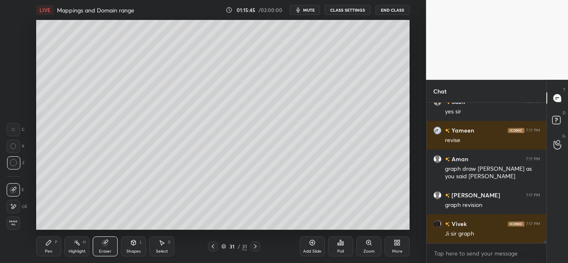
scroll to position [7377, 0]
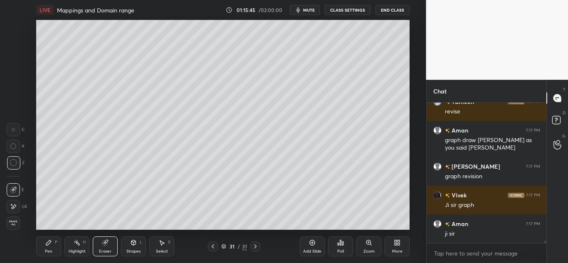
click at [17, 223] on span "Erase all" at bounding box center [13, 224] width 12 height 6
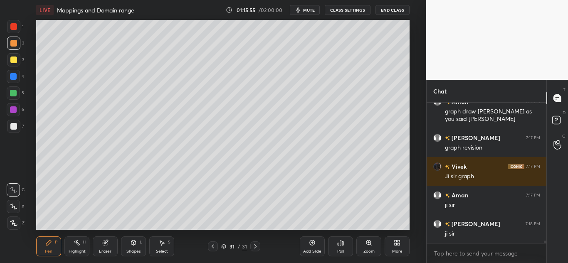
scroll to position [7434, 0]
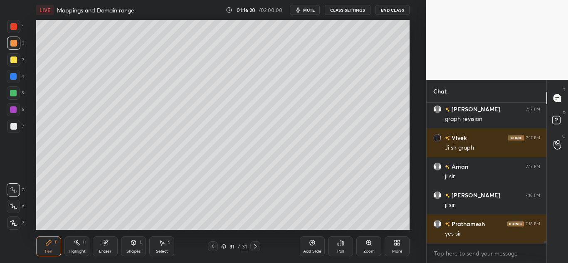
click at [17, 128] on div at bounding box center [13, 126] width 7 height 7
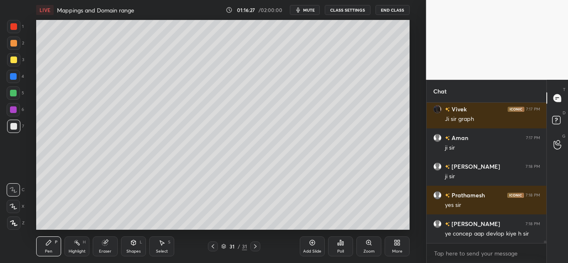
click at [100, 238] on div "Eraser" at bounding box center [105, 247] width 25 height 20
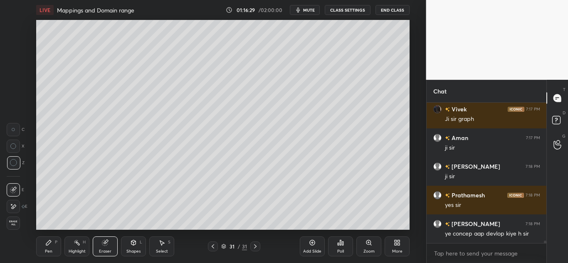
click at [131, 246] on div "Shapes L" at bounding box center [133, 247] width 25 height 20
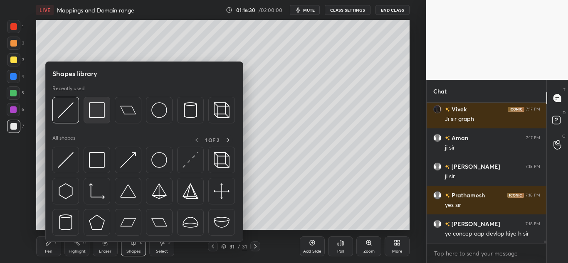
click at [102, 113] on img at bounding box center [97, 110] width 16 height 16
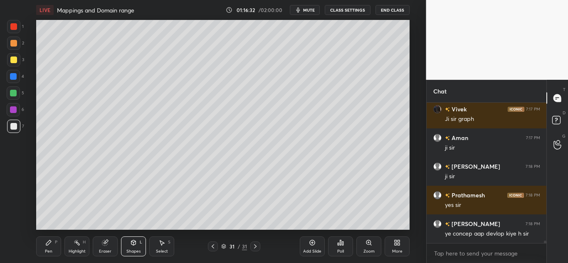
click at [49, 246] on div "Pen P" at bounding box center [48, 247] width 25 height 20
click at [18, 61] on div at bounding box center [13, 59] width 13 height 13
click at [104, 242] on icon at bounding box center [104, 243] width 5 height 5
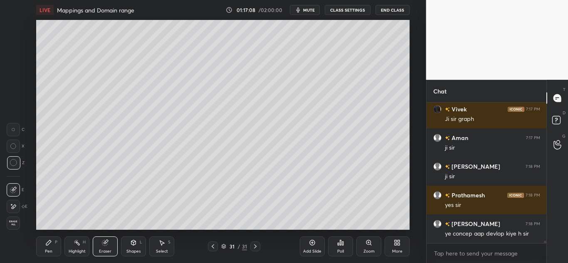
click at [49, 243] on icon at bounding box center [48, 243] width 5 height 5
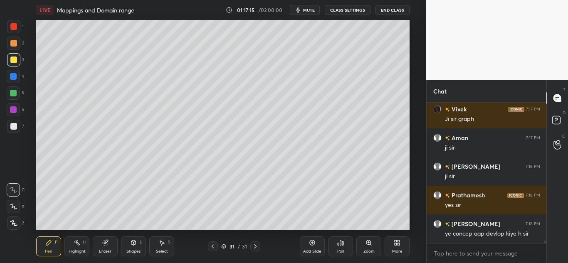
scroll to position [7499, 0]
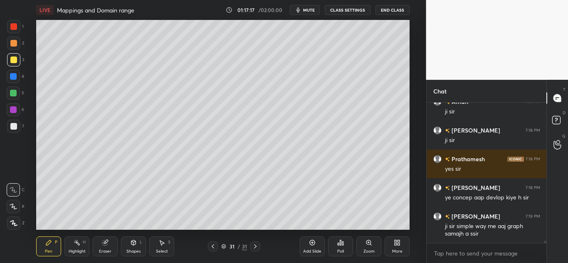
click at [101, 245] on div "Eraser" at bounding box center [105, 247] width 25 height 20
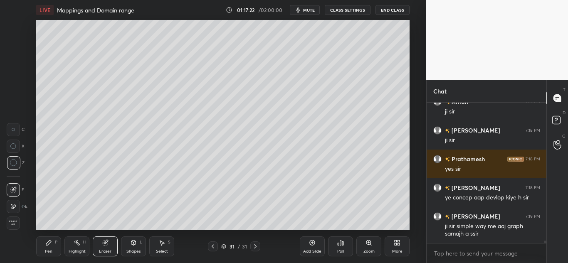
click at [53, 241] on div "Pen P" at bounding box center [48, 247] width 25 height 20
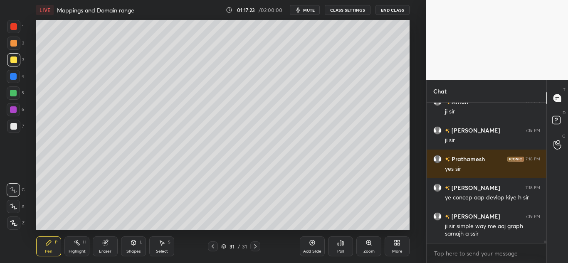
click at [17, 38] on div at bounding box center [13, 43] width 13 height 13
click at [105, 246] on div "Eraser" at bounding box center [105, 247] width 25 height 20
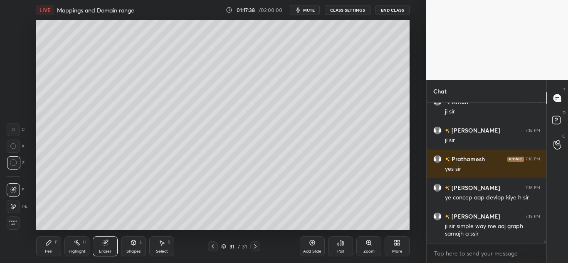
click at [45, 243] on icon at bounding box center [48, 243] width 7 height 7
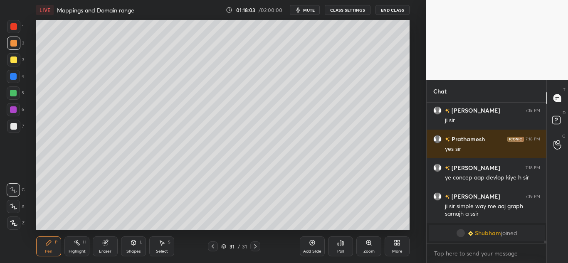
scroll to position [6646, 0]
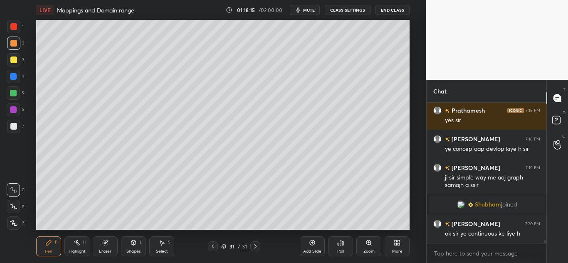
click at [212, 246] on icon at bounding box center [213, 246] width 7 height 7
click at [213, 246] on icon at bounding box center [213, 247] width 2 height 4
click at [213, 247] on icon at bounding box center [213, 246] width 7 height 7
click at [212, 247] on icon at bounding box center [213, 247] width 2 height 4
click at [212, 248] on icon at bounding box center [213, 246] width 7 height 7
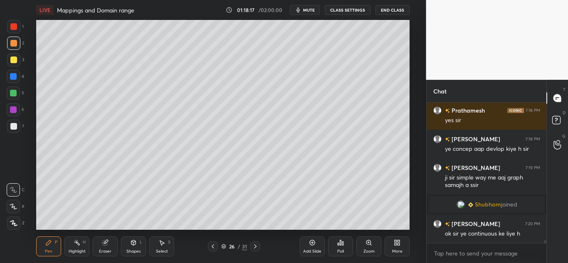
click at [211, 248] on icon at bounding box center [213, 246] width 7 height 7
click at [211, 249] on icon at bounding box center [213, 246] width 7 height 7
click at [211, 248] on icon at bounding box center [213, 246] width 7 height 7
click at [210, 249] on icon at bounding box center [213, 246] width 7 height 7
click at [211, 249] on icon at bounding box center [213, 246] width 7 height 7
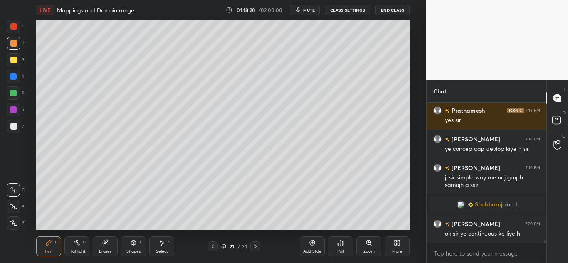
click at [211, 249] on icon at bounding box center [213, 246] width 7 height 7
click at [210, 248] on icon at bounding box center [213, 246] width 7 height 7
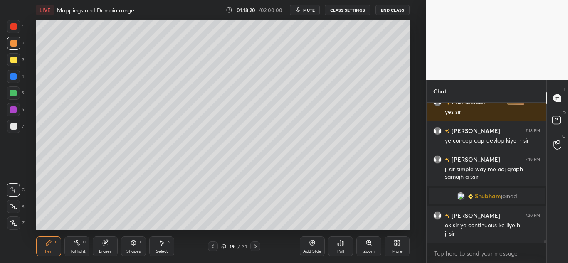
click at [212, 248] on icon at bounding box center [213, 246] width 7 height 7
click at [213, 246] on icon at bounding box center [213, 246] width 7 height 7
click at [214, 247] on icon at bounding box center [213, 246] width 7 height 7
click at [213, 247] on icon at bounding box center [213, 246] width 7 height 7
click at [254, 245] on icon at bounding box center [255, 247] width 2 height 4
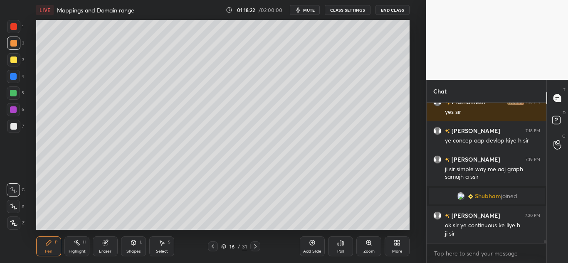
click at [256, 246] on icon at bounding box center [255, 247] width 2 height 4
click at [255, 246] on icon at bounding box center [255, 246] width 7 height 7
click at [256, 245] on icon at bounding box center [255, 246] width 7 height 7
click at [256, 246] on icon at bounding box center [255, 246] width 7 height 7
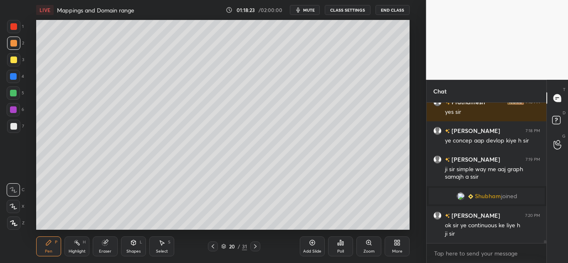
click at [257, 246] on icon at bounding box center [255, 246] width 7 height 7
click at [256, 246] on icon at bounding box center [255, 246] width 7 height 7
click at [256, 246] on icon at bounding box center [255, 247] width 2 height 4
click at [256, 246] on icon at bounding box center [255, 246] width 7 height 7
click at [257, 246] on icon at bounding box center [255, 246] width 7 height 7
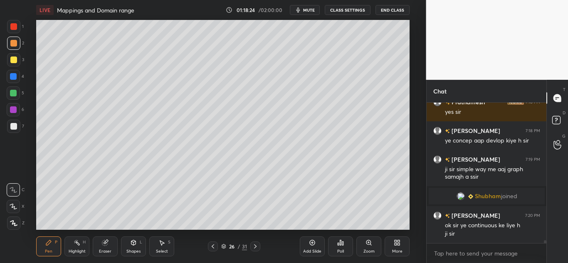
click at [257, 246] on icon at bounding box center [255, 246] width 7 height 7
click at [256, 247] on icon at bounding box center [255, 246] width 7 height 7
click at [256, 248] on icon at bounding box center [255, 246] width 7 height 7
click at [257, 248] on icon at bounding box center [255, 246] width 7 height 7
click at [258, 247] on icon at bounding box center [255, 246] width 7 height 7
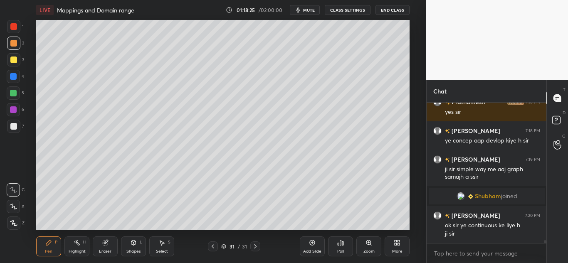
click at [257, 248] on icon at bounding box center [255, 246] width 7 height 7
click at [257, 249] on icon at bounding box center [255, 246] width 7 height 7
click at [256, 247] on icon at bounding box center [255, 247] width 2 height 4
click at [307, 246] on div "Add Slide" at bounding box center [312, 247] width 25 height 20
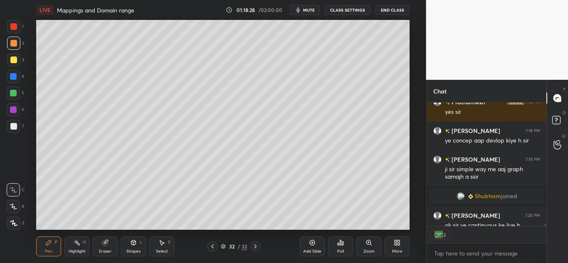
scroll to position [6679, 0]
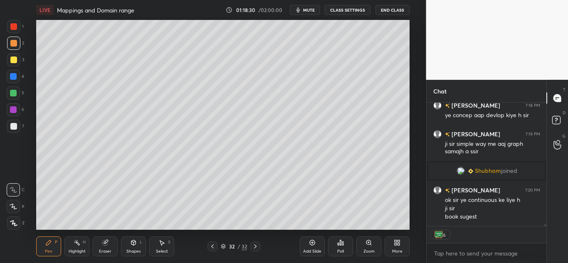
click at [46, 242] on icon at bounding box center [48, 243] width 7 height 7
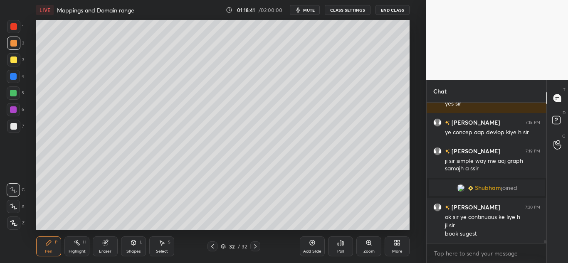
scroll to position [6662, 0]
click at [13, 59] on div at bounding box center [13, 60] width 7 height 7
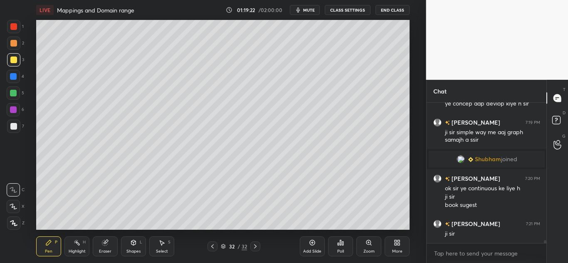
click at [11, 127] on div at bounding box center [13, 126] width 7 height 7
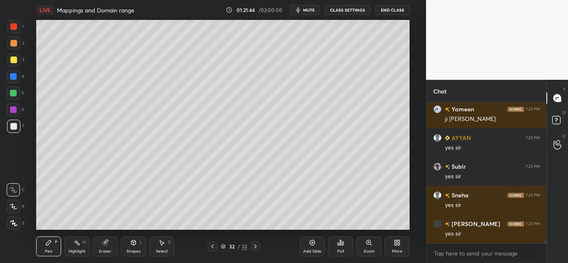
scroll to position [7424, 0]
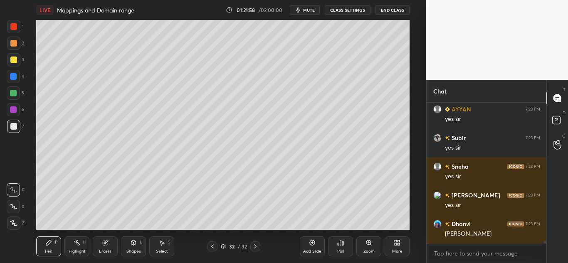
click at [254, 245] on icon at bounding box center [255, 246] width 7 height 7
click at [253, 246] on icon at bounding box center [255, 246] width 7 height 7
click at [210, 246] on icon at bounding box center [212, 246] width 7 height 7
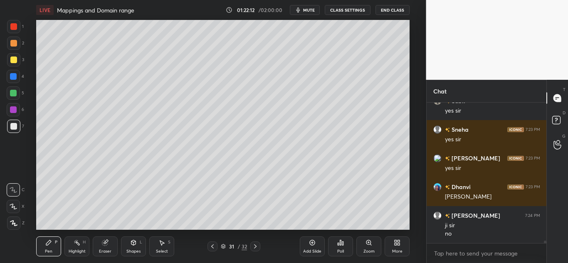
scroll to position [7490, 0]
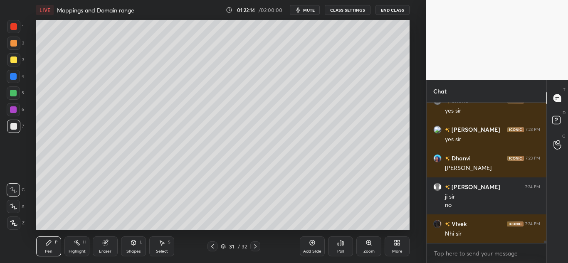
click at [256, 246] on icon at bounding box center [255, 246] width 7 height 7
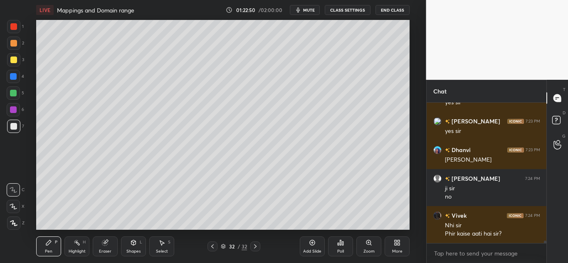
click at [308, 244] on div "Add Slide" at bounding box center [312, 247] width 25 height 20
click at [102, 245] on icon at bounding box center [105, 243] width 7 height 7
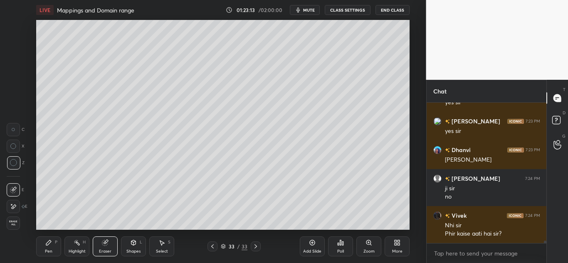
click at [14, 224] on span "Erase all" at bounding box center [13, 224] width 12 height 6
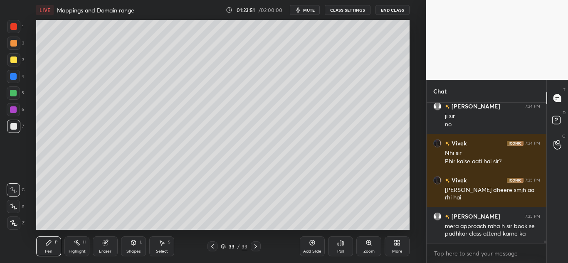
scroll to position [7599, 0]
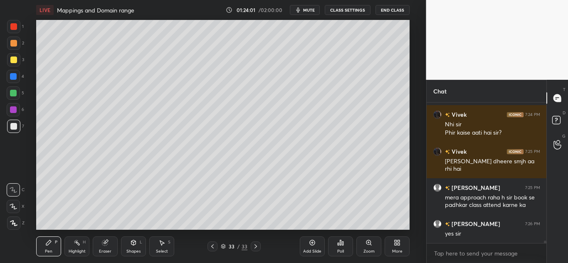
click at [107, 243] on icon at bounding box center [104, 243] width 5 height 5
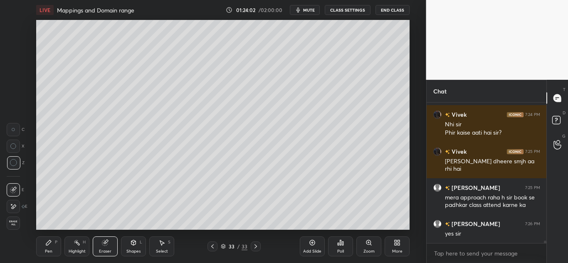
click at [15, 224] on span "Erase all" at bounding box center [13, 224] width 12 height 6
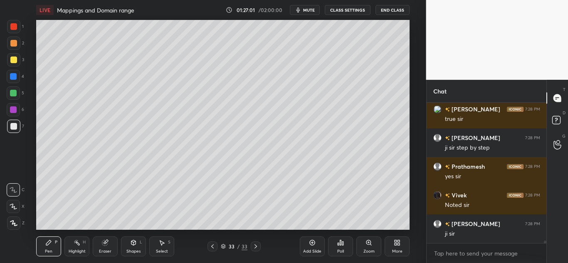
scroll to position [7960, 0]
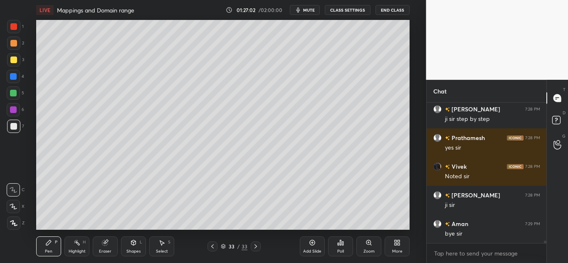
click at [108, 247] on div "Eraser" at bounding box center [105, 247] width 25 height 20
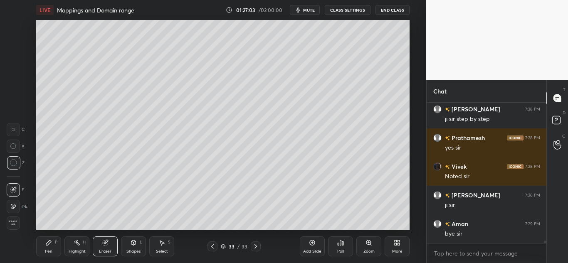
click at [12, 223] on span "Erase all" at bounding box center [13, 224] width 12 height 6
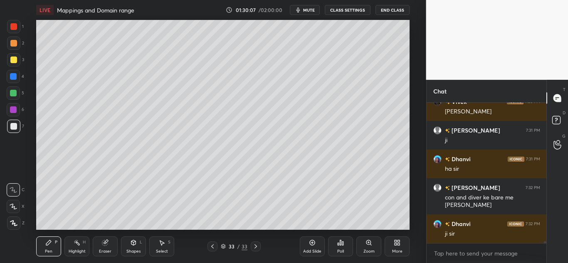
scroll to position [8622, 0]
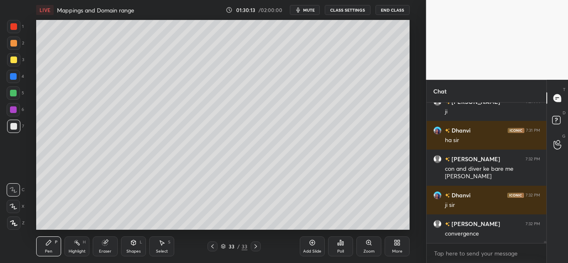
click at [107, 243] on icon at bounding box center [104, 243] width 5 height 5
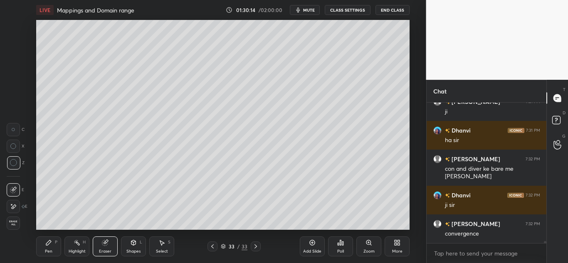
scroll to position [8630, 0]
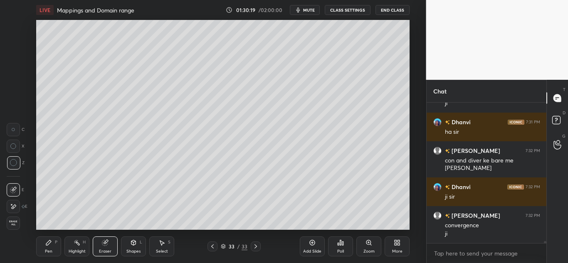
click at [52, 244] on icon at bounding box center [48, 243] width 7 height 7
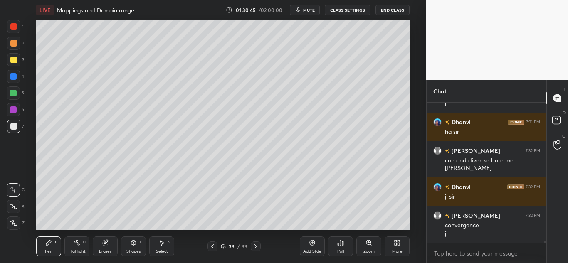
scroll to position [8639, 0]
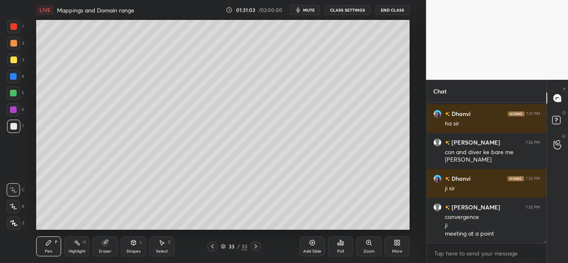
click at [107, 246] on icon at bounding box center [105, 243] width 7 height 7
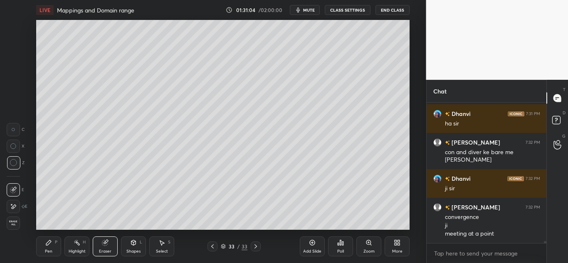
click at [10, 221] on span "Erase all" at bounding box center [13, 224] width 12 height 6
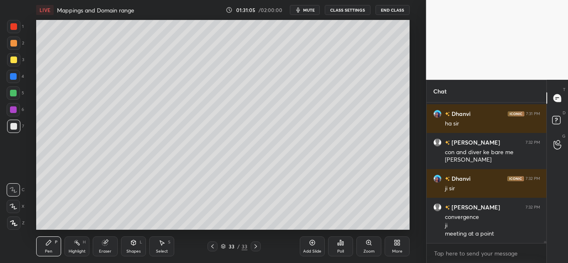
click at [308, 241] on div "Add Slide" at bounding box center [312, 247] width 25 height 20
click at [13, 126] on div at bounding box center [13, 126] width 7 height 7
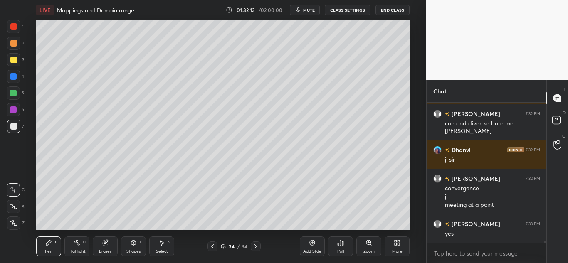
click at [104, 246] on icon at bounding box center [104, 243] width 5 height 5
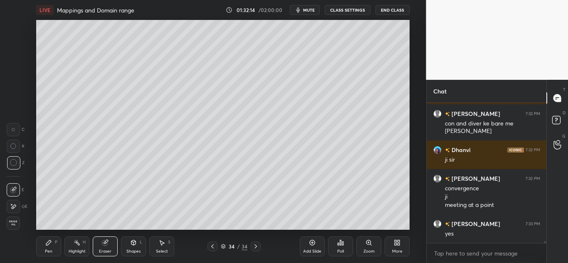
click at [16, 221] on span "Erase all" at bounding box center [13, 224] width 12 height 6
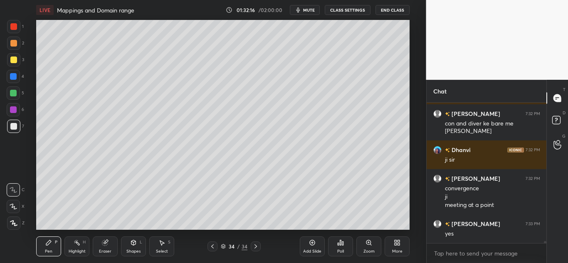
click at [16, 127] on div at bounding box center [13, 126] width 7 height 7
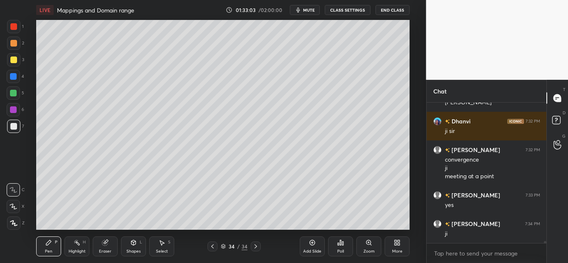
scroll to position [8725, 0]
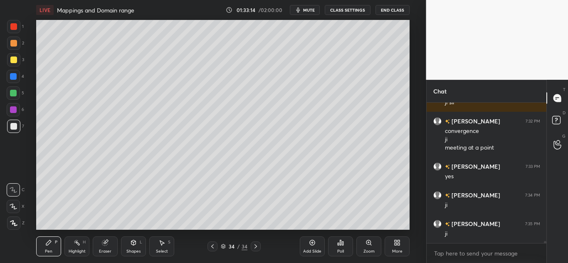
click at [104, 248] on div "Eraser" at bounding box center [105, 247] width 25 height 20
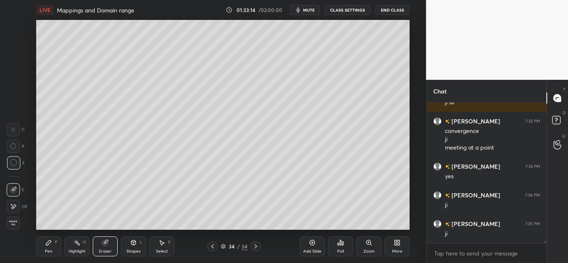
click at [7, 220] on div "Erase all" at bounding box center [13, 223] width 13 height 13
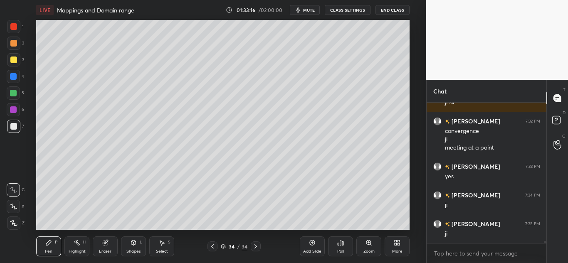
click at [16, 124] on div at bounding box center [13, 126] width 7 height 7
type textarea "x"
click at [460, 249] on textarea at bounding box center [487, 253] width 107 height 13
paste textarea "[URL][DOMAIN_NAME]"
type textarea "[URL][DOMAIN_NAME]"
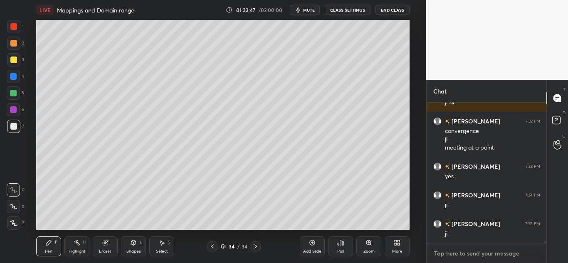
type textarea "x"
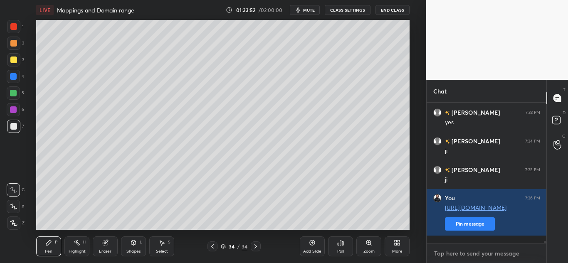
scroll to position [8808, 0]
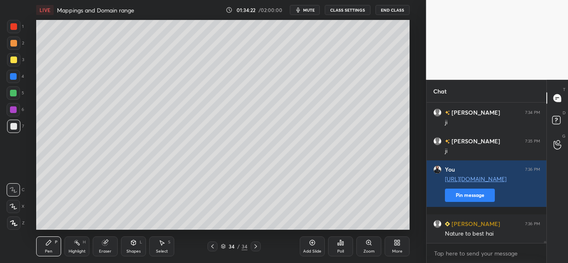
click at [108, 243] on icon at bounding box center [105, 243] width 7 height 7
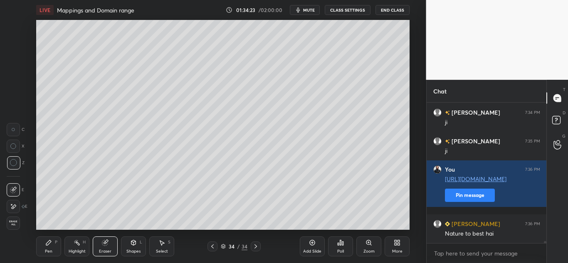
click at [14, 222] on span "Erase all" at bounding box center [13, 224] width 12 height 6
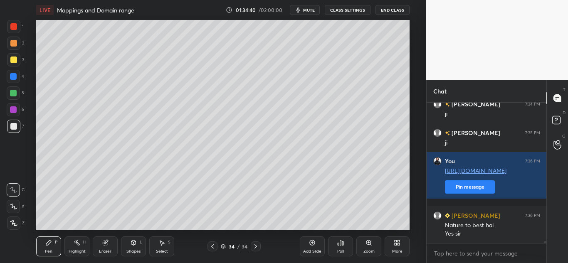
scroll to position [8845, 0]
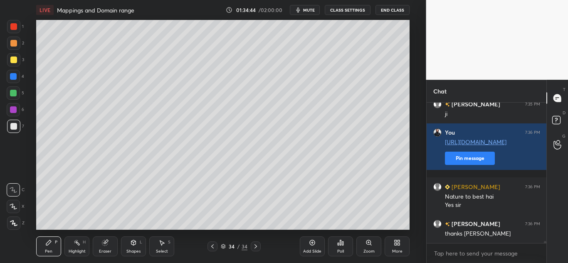
click at [388, 12] on button "End Class" at bounding box center [393, 10] width 34 height 10
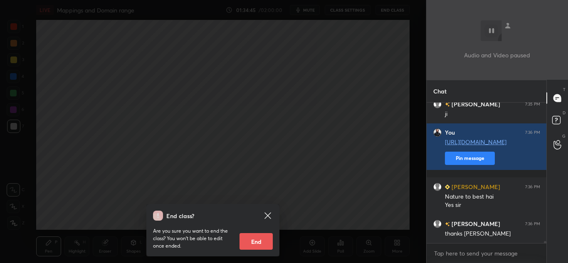
click at [259, 245] on button "End" at bounding box center [256, 241] width 33 height 17
type textarea "x"
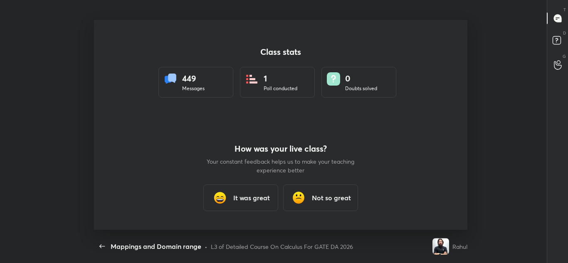
scroll to position [41406, 41055]
click at [243, 194] on h3 "It was great" at bounding box center [251, 198] width 37 height 10
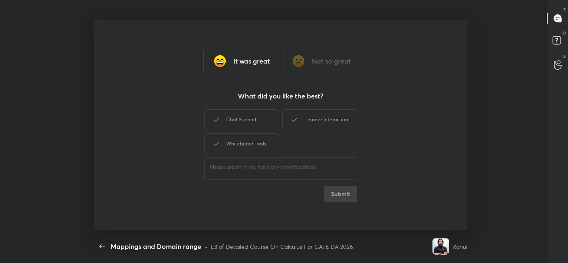
click at [249, 117] on div "Chat Support" at bounding box center [241, 119] width 75 height 21
click at [247, 139] on div "Whiteboard Tools" at bounding box center [241, 144] width 75 height 21
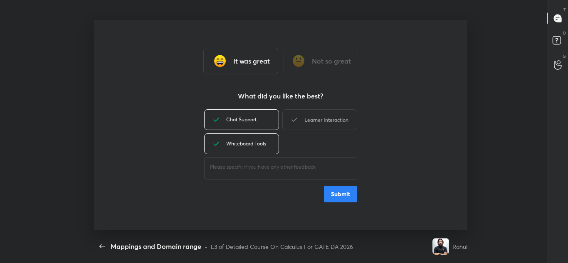
click at [317, 117] on div "Learner Interaction" at bounding box center [320, 119] width 75 height 21
click at [335, 193] on button "Submit" at bounding box center [340, 194] width 33 height 17
click at [337, 193] on div "Chat Support Learner Interaction Whiteboard Tools ​ Submit" at bounding box center [280, 155] width 153 height 95
